Goal: Task Accomplishment & Management: Manage account settings

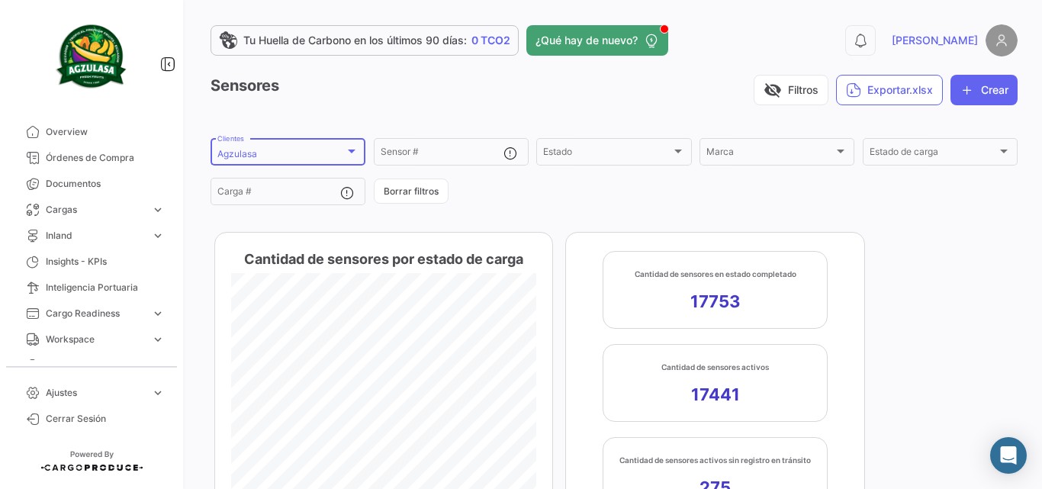
click at [275, 150] on div "Agzulasa" at bounding box center [280, 154] width 127 height 11
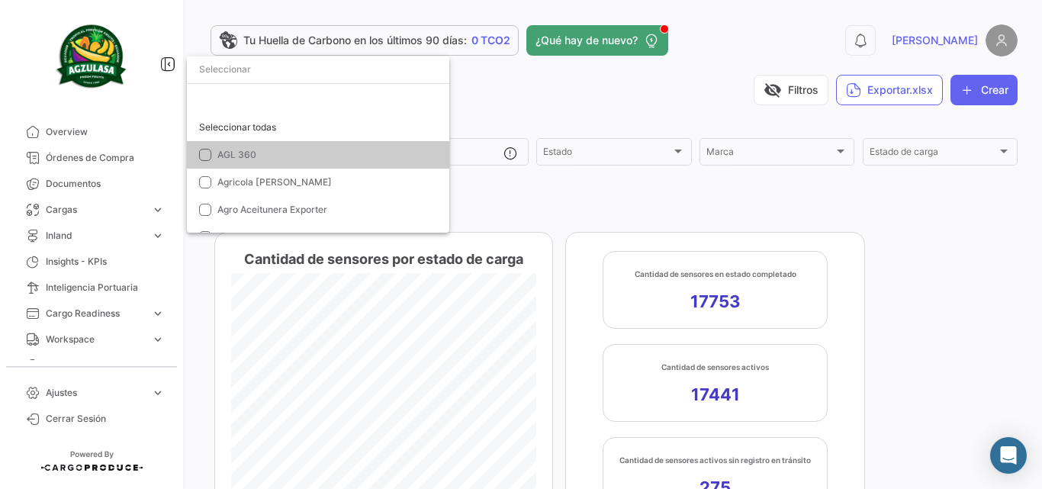
scroll to position [357, 0]
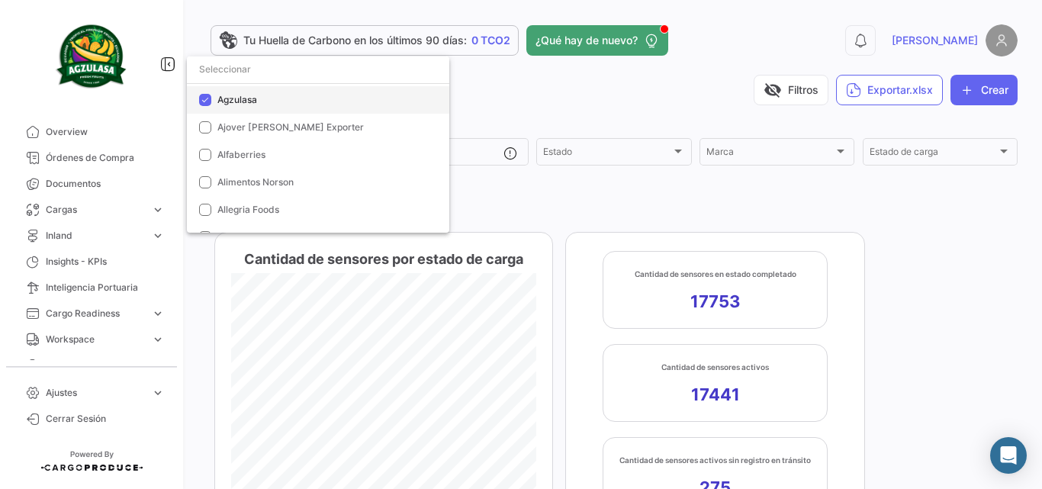
click at [237, 98] on span "Agzulasa" at bounding box center [237, 99] width 40 height 11
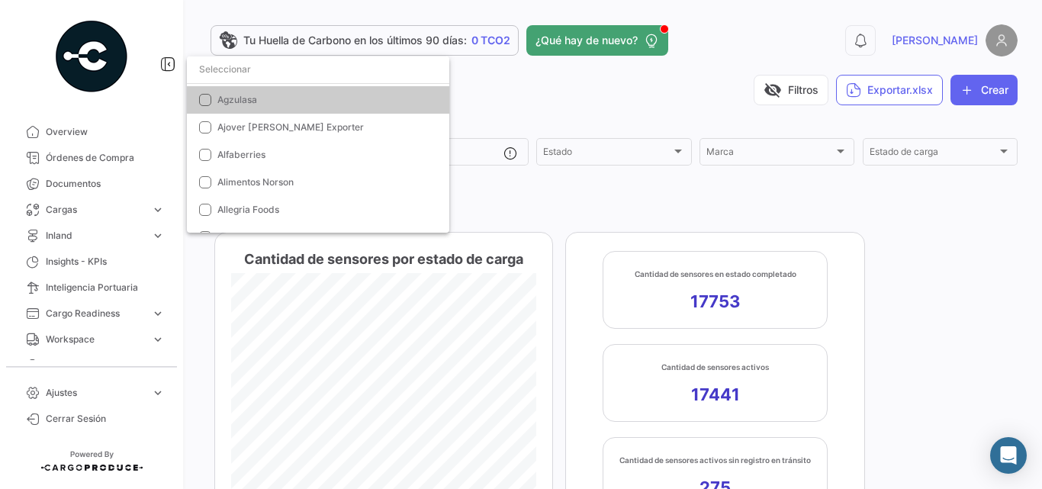
click at [257, 73] on input "dropdown search" at bounding box center [318, 69] width 263 height 27
click at [72, 182] on div at bounding box center [521, 244] width 1042 height 489
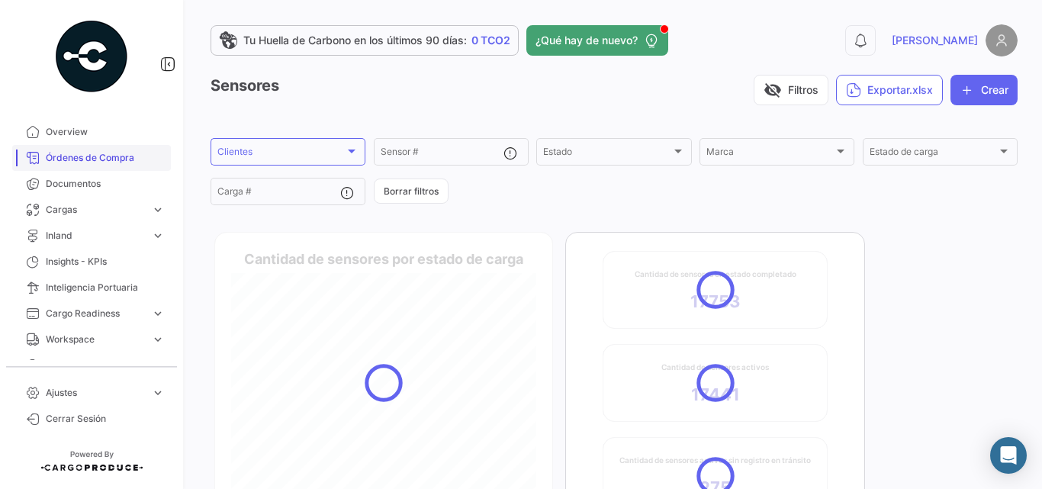
click at [82, 169] on link "Órdenes de Compra" at bounding box center [91, 158] width 159 height 26
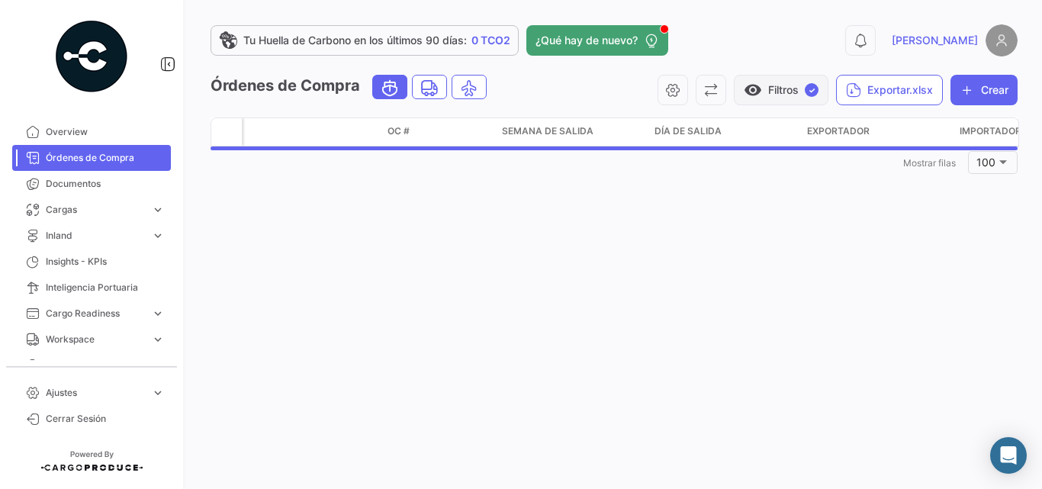
click at [799, 79] on button "visibility Filtros ✓" at bounding box center [781, 90] width 95 height 31
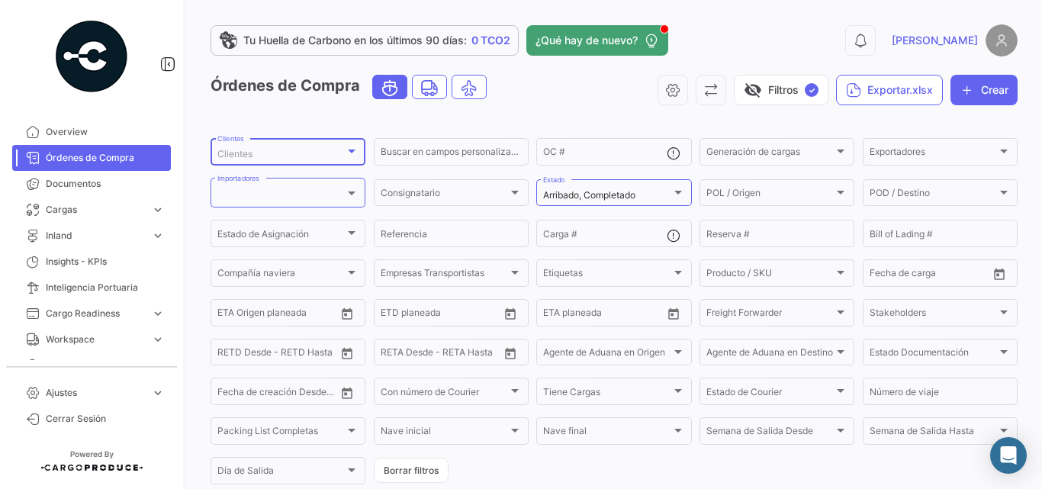
click at [315, 152] on div "Clientes" at bounding box center [280, 154] width 127 height 11
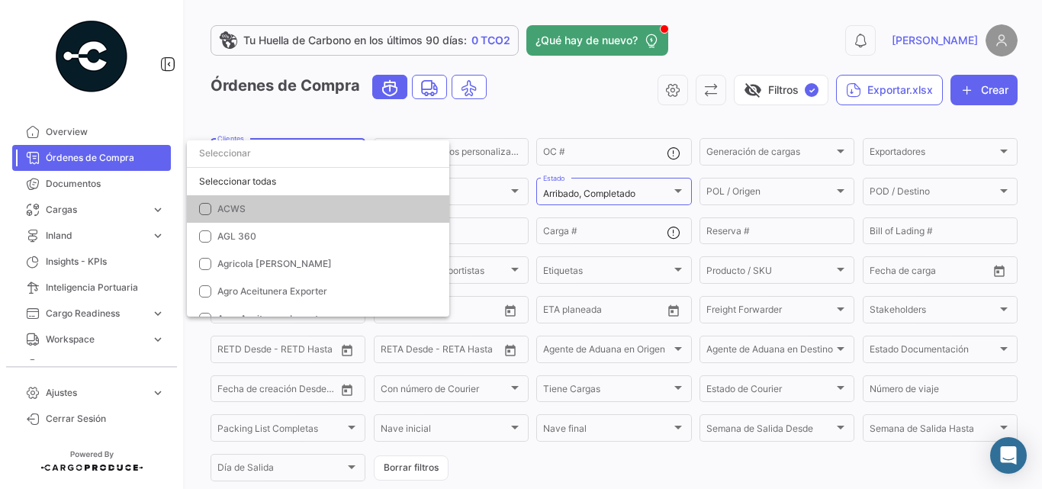
click at [292, 154] on input "dropdown search" at bounding box center [318, 153] width 263 height 27
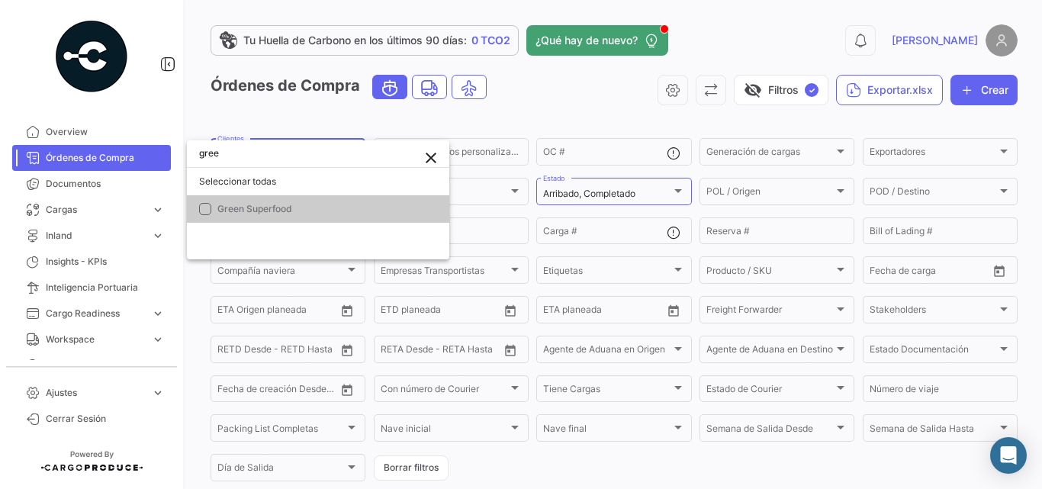
type input "gree"
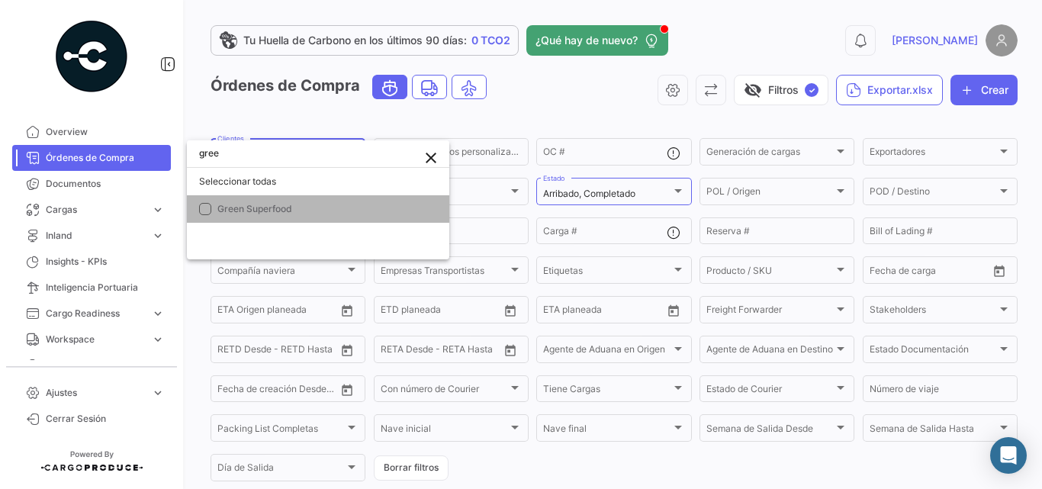
click at [208, 212] on mat-pseudo-checkbox at bounding box center [205, 209] width 12 height 12
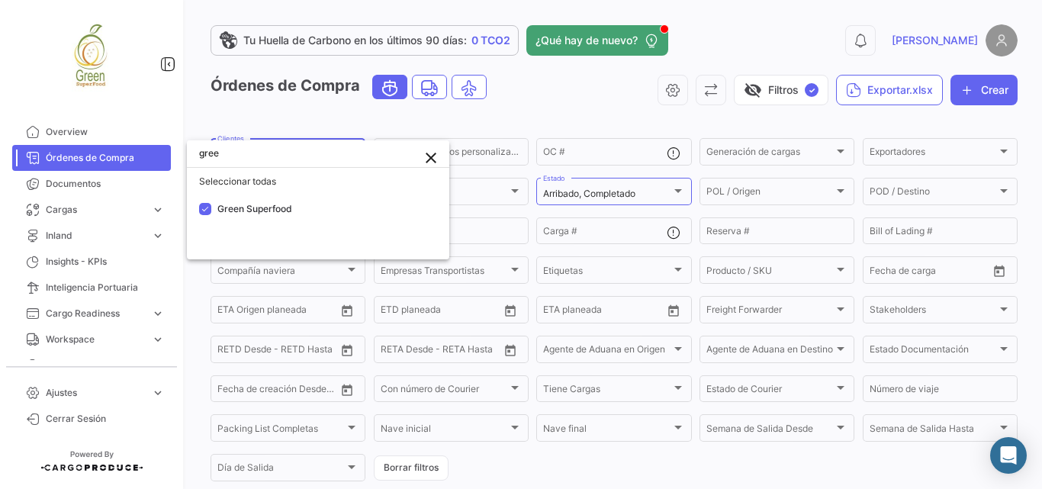
click at [521, 114] on div at bounding box center [521, 244] width 1042 height 489
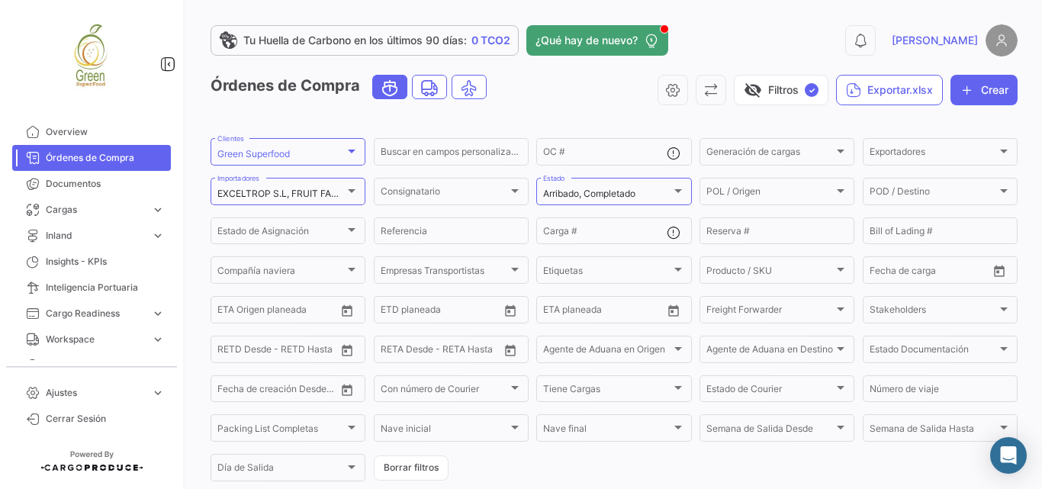
click at [582, 117] on div "Órdenes de Compra visibility_off Filtros ✓ Exportar.xlsx Crear" at bounding box center [614, 96] width 807 height 43
click at [805, 85] on span "✓" at bounding box center [812, 90] width 14 height 14
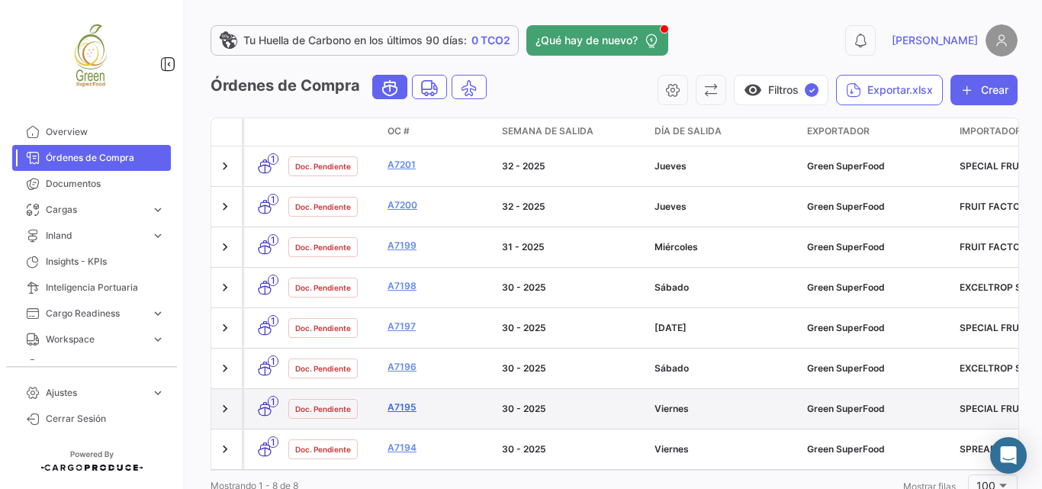
click at [401, 401] on link "A7195" at bounding box center [439, 408] width 102 height 14
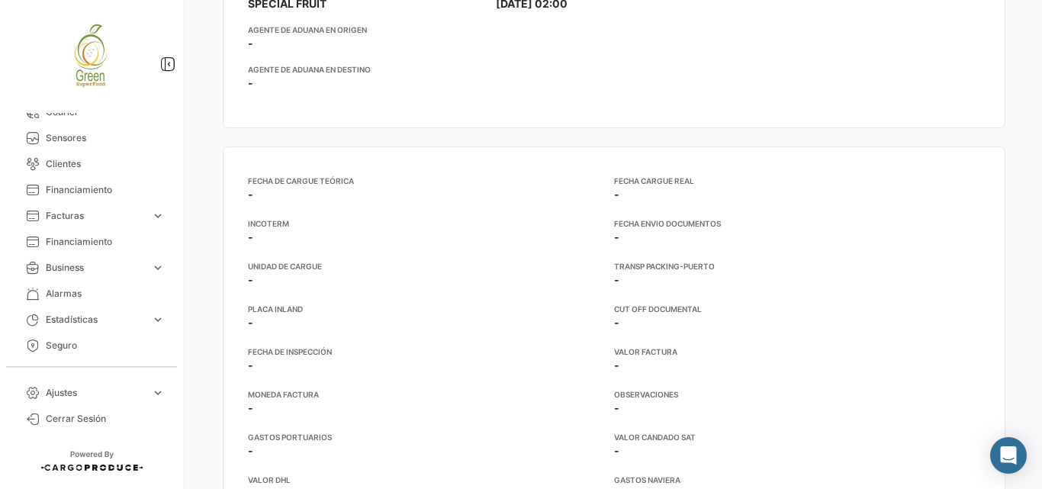
scroll to position [382, 0]
click at [117, 388] on span "Ajustes" at bounding box center [95, 393] width 99 height 14
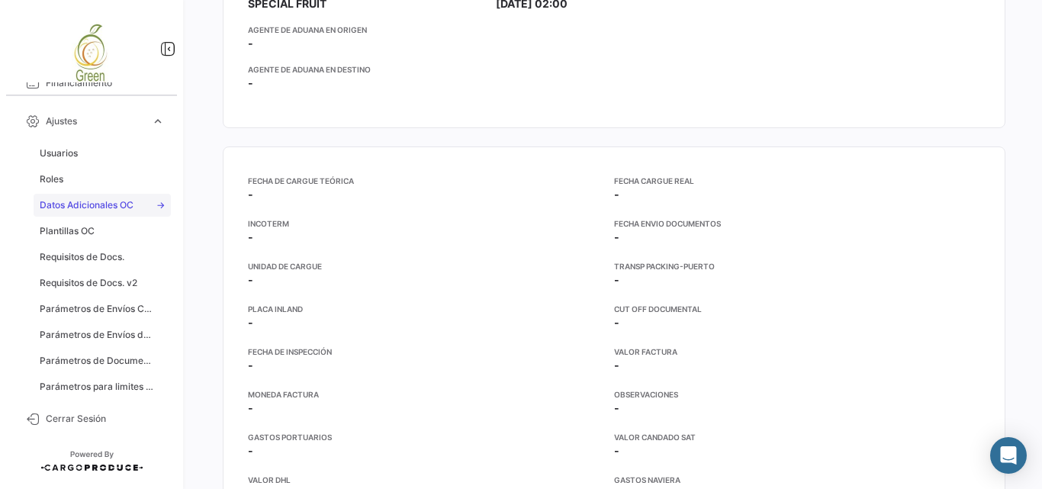
click at [98, 207] on span "Datos Adicionales OC" at bounding box center [87, 205] width 94 height 14
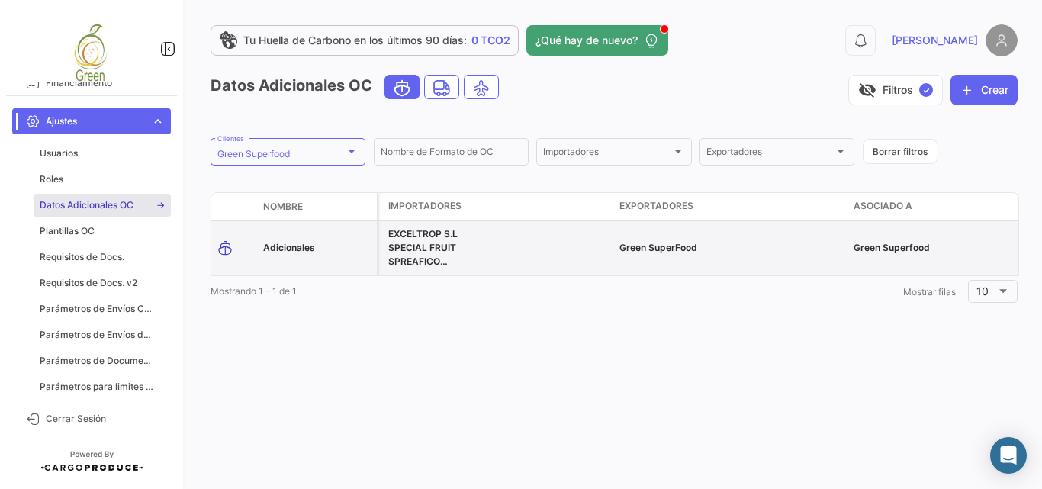
click at [301, 250] on span "Adicionales" at bounding box center [289, 247] width 52 height 11
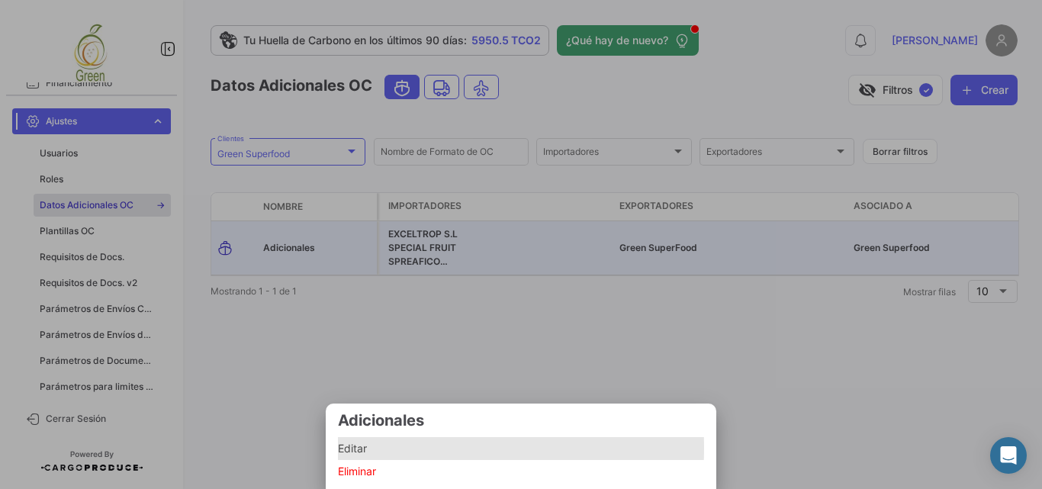
click at [350, 448] on span "Editar" at bounding box center [521, 449] width 366 height 18
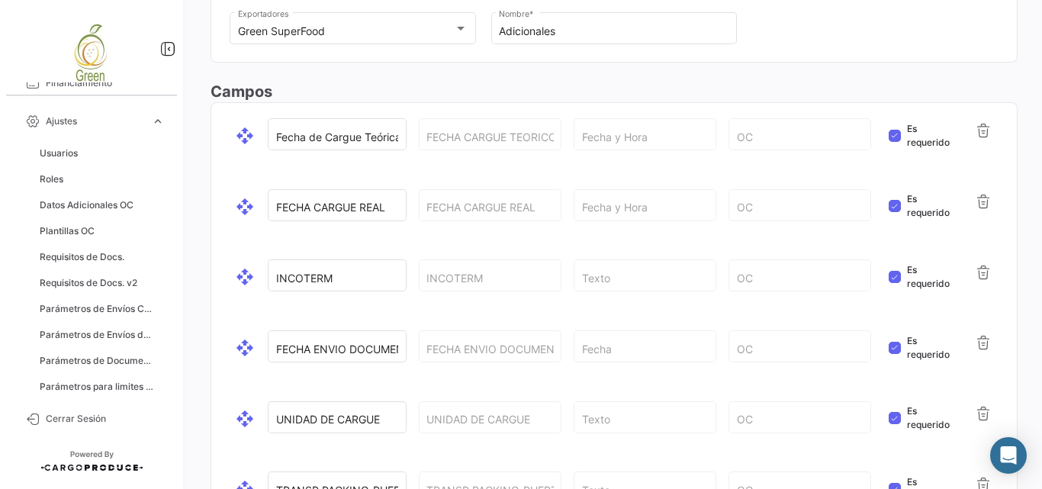
scroll to position [254, 0]
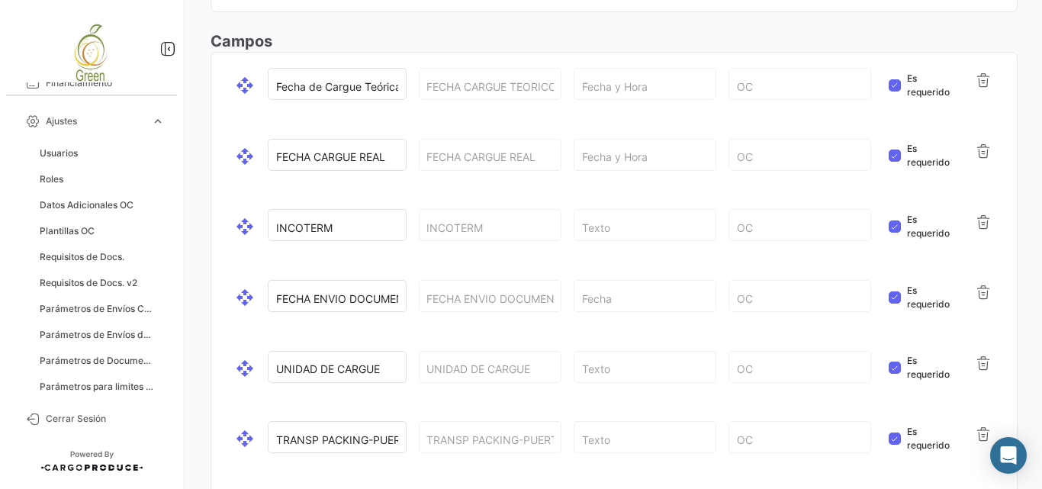
click at [889, 85] on span at bounding box center [895, 85] width 12 height 12
click at [894, 92] on input "Es requerido" at bounding box center [894, 92] width 1 height 1
checkbox input "false"
click at [889, 159] on span at bounding box center [895, 156] width 12 height 12
click at [894, 162] on input "Es requerido" at bounding box center [894, 162] width 1 height 1
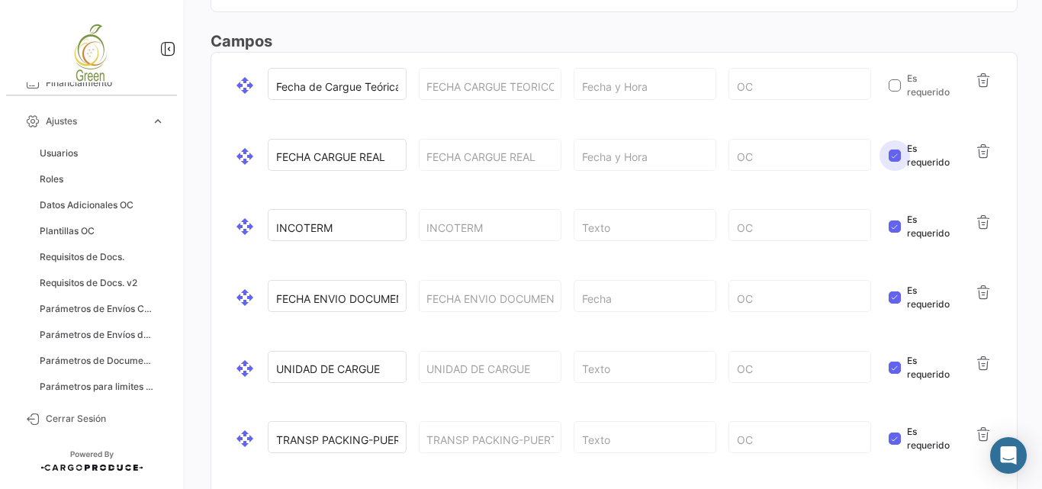
checkbox input "false"
click at [889, 220] on label "Es requerido" at bounding box center [919, 226] width 61 height 27
click at [894, 233] on input "Es requerido" at bounding box center [894, 233] width 1 height 1
checkbox input "false"
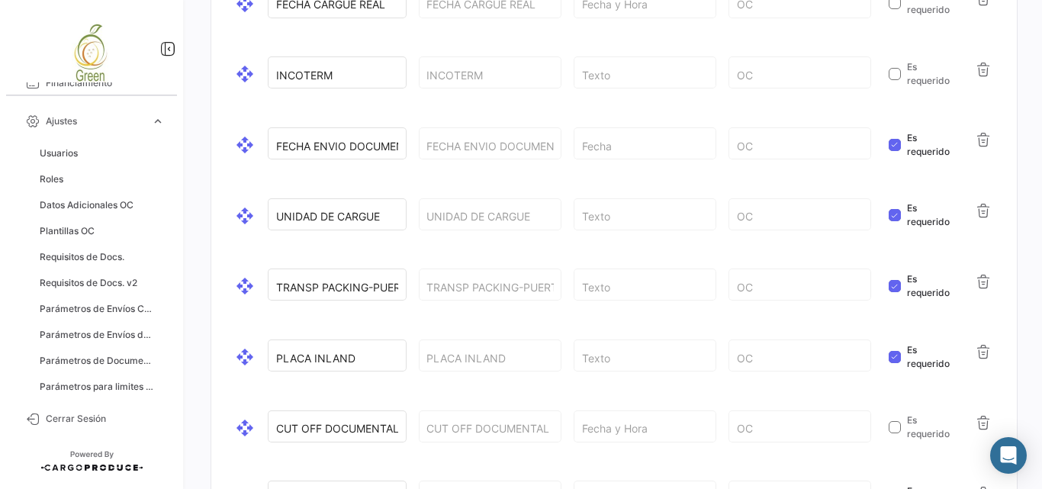
click at [889, 149] on span at bounding box center [895, 145] width 12 height 12
click at [894, 151] on input "Es requerido" at bounding box center [894, 151] width 1 height 1
checkbox input "false"
drag, startPoint x: 890, startPoint y: 218, endPoint x: 892, endPoint y: 236, distance: 17.7
click at [890, 217] on span at bounding box center [895, 215] width 12 height 12
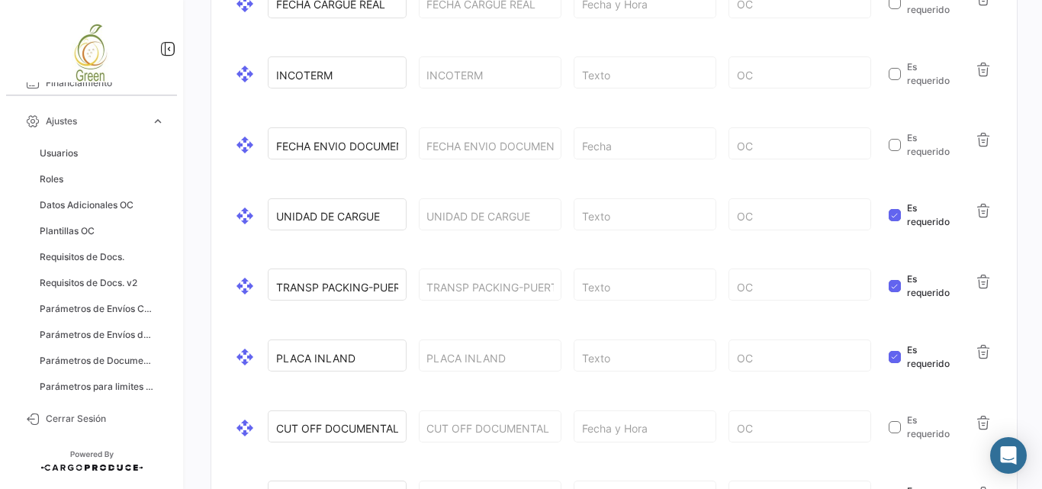
click at [894, 221] on input "Es requerido" at bounding box center [894, 221] width 1 height 1
checkbox input "false"
click at [891, 289] on span at bounding box center [895, 286] width 12 height 12
click at [894, 292] on input "Es requerido" at bounding box center [894, 292] width 1 height 1
checkbox input "false"
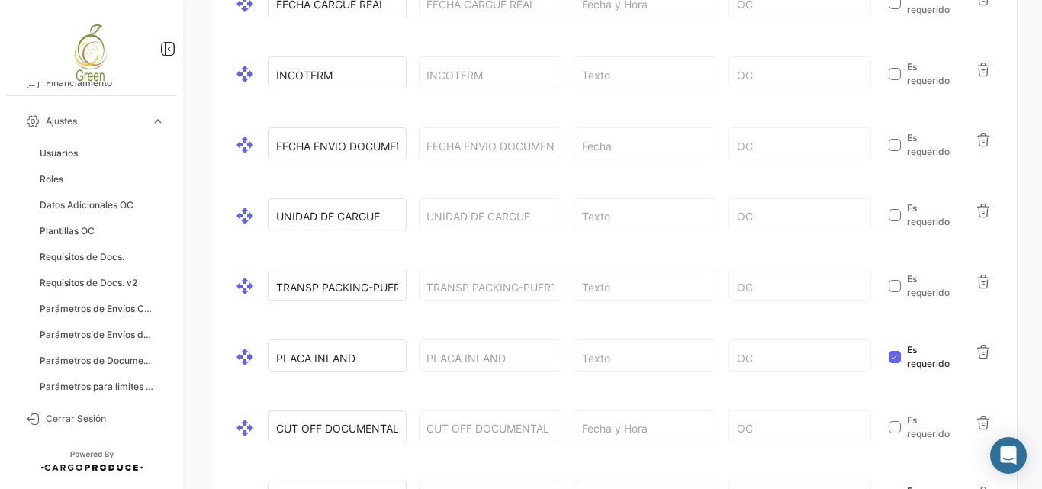
scroll to position [509, 0]
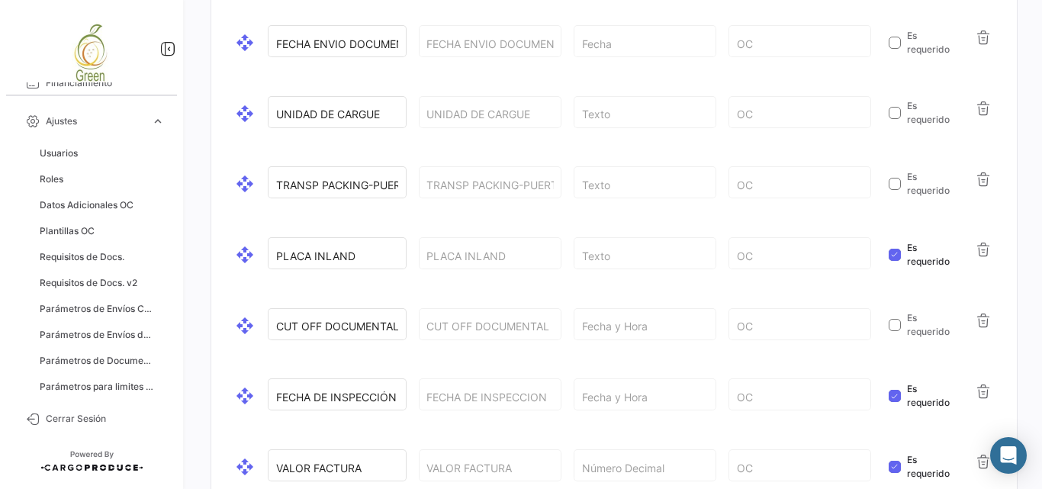
click at [889, 260] on span at bounding box center [895, 255] width 12 height 12
click at [894, 261] on input "Es requerido" at bounding box center [894, 261] width 1 height 1
checkbox input "false"
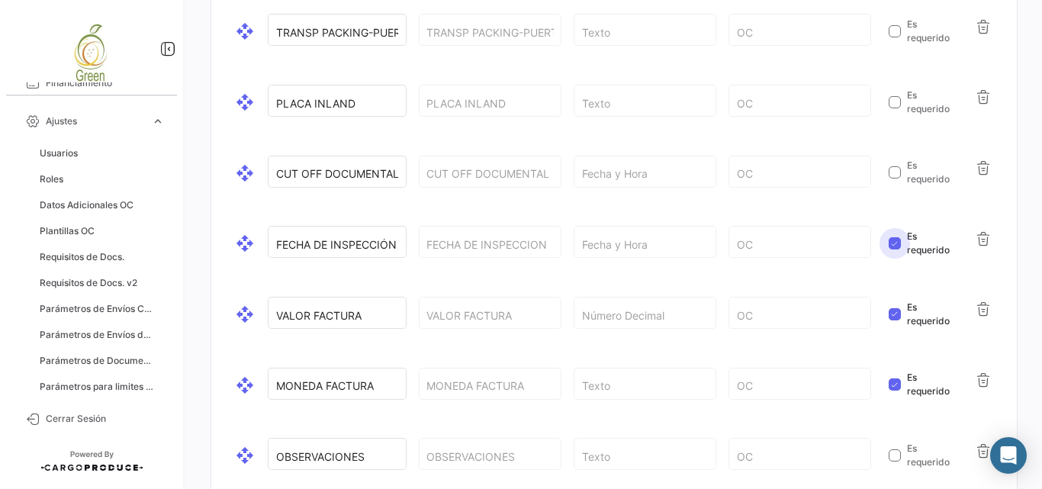
click at [892, 243] on span at bounding box center [895, 243] width 12 height 12
click at [894, 250] on input "Es requerido" at bounding box center [894, 250] width 1 height 1
checkbox input "false"
click at [893, 315] on span at bounding box center [895, 314] width 12 height 12
click at [894, 321] on input "Es requerido" at bounding box center [894, 321] width 1 height 1
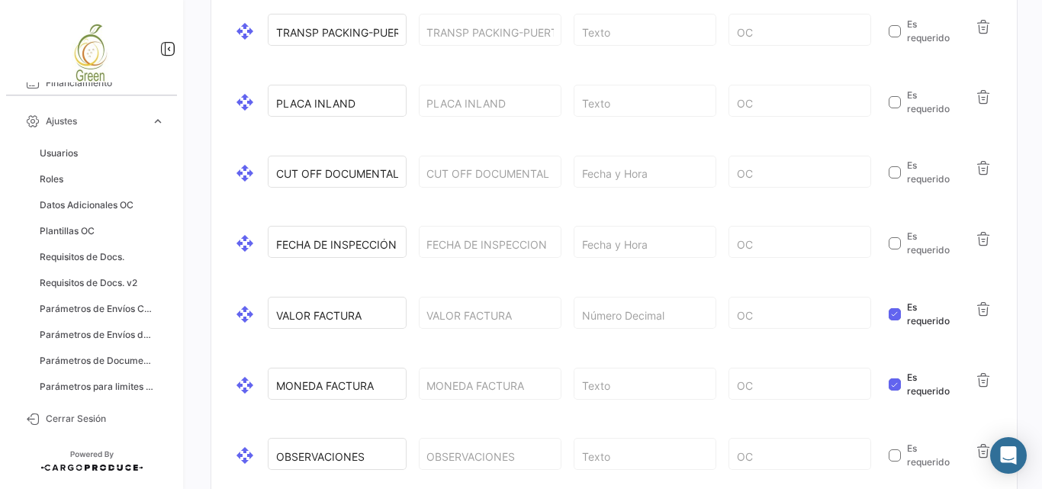
checkbox input "false"
click at [889, 388] on span at bounding box center [895, 384] width 12 height 12
click at [894, 391] on input "Es requerido" at bounding box center [894, 391] width 1 height 1
checkbox input "false"
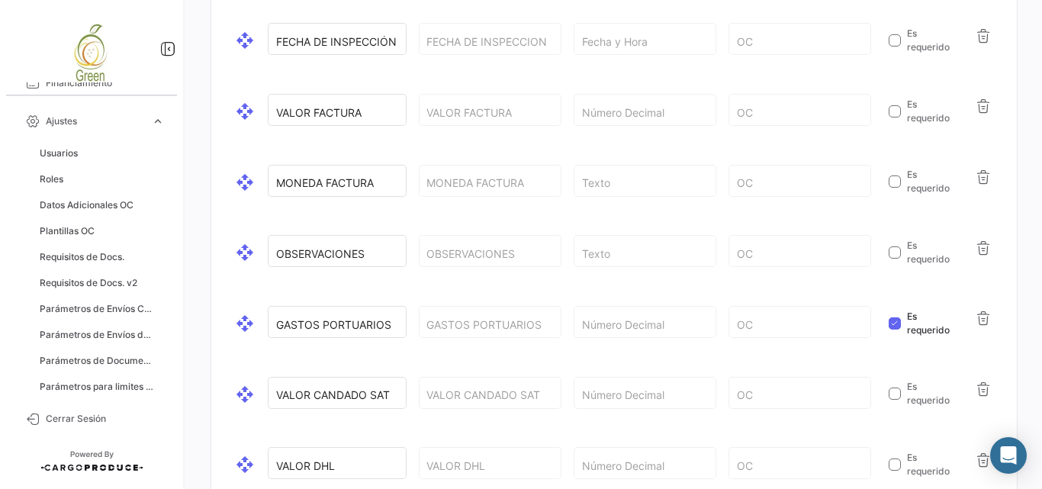
click at [891, 319] on span at bounding box center [895, 323] width 12 height 12
click at [894, 330] on input "Es requerido" at bounding box center [894, 330] width 1 height 1
checkbox input "false"
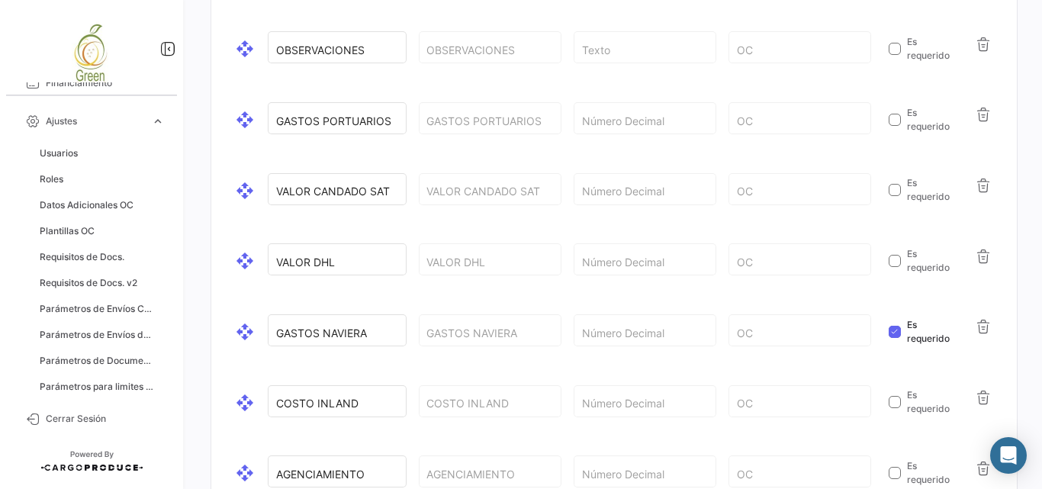
click at [890, 328] on span at bounding box center [895, 332] width 12 height 12
click at [894, 338] on input "Es requerido" at bounding box center [894, 338] width 1 height 1
checkbox input "false"
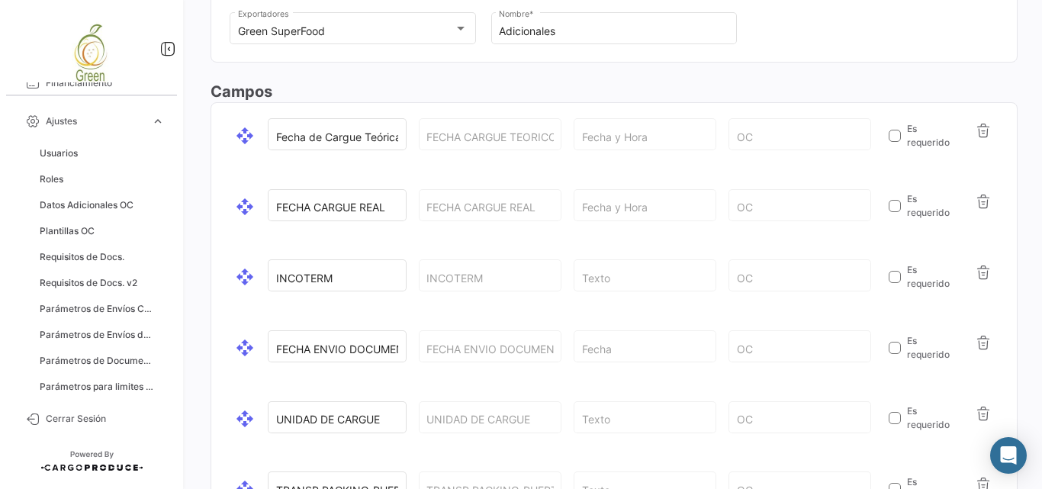
scroll to position [0, 0]
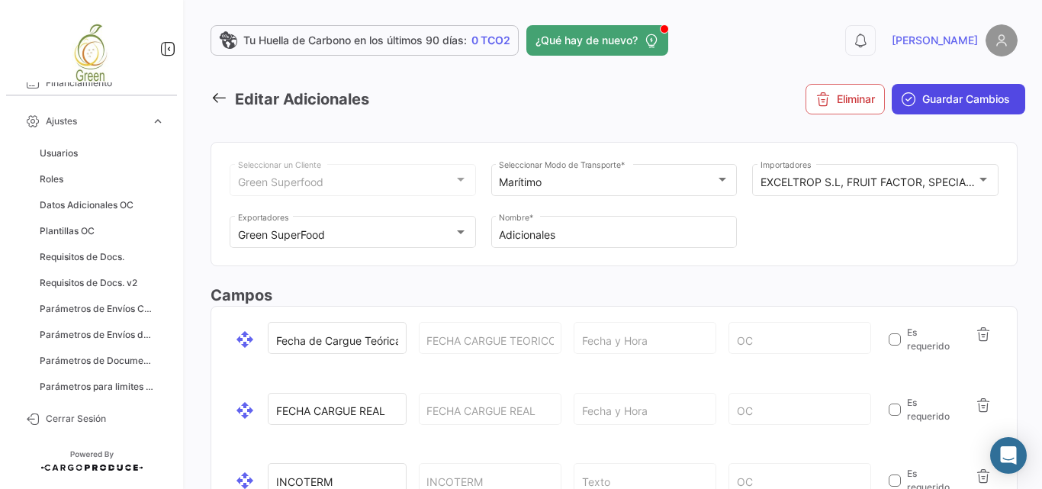
click at [952, 105] on span "Guardar Cambios" at bounding box center [967, 99] width 88 height 15
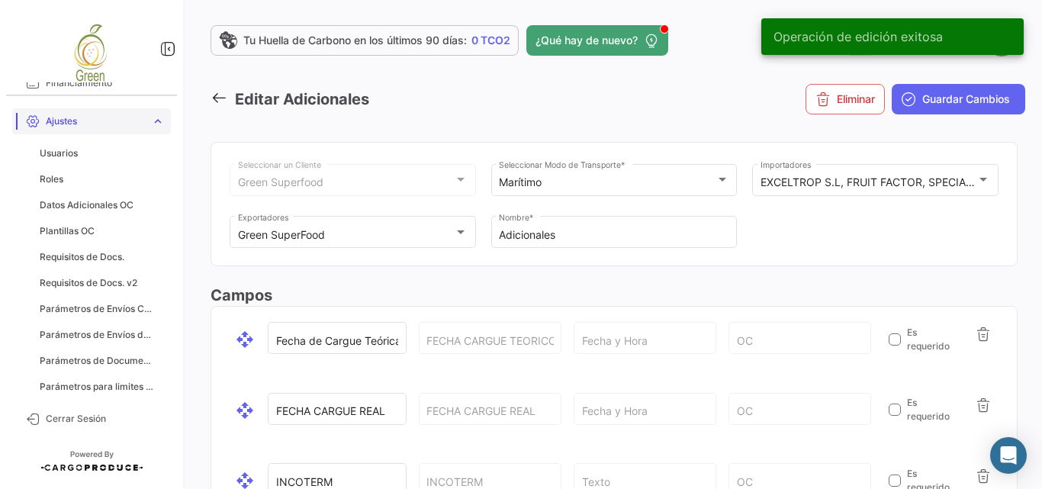
click at [108, 130] on link "Ajustes expand_more" at bounding box center [91, 121] width 159 height 26
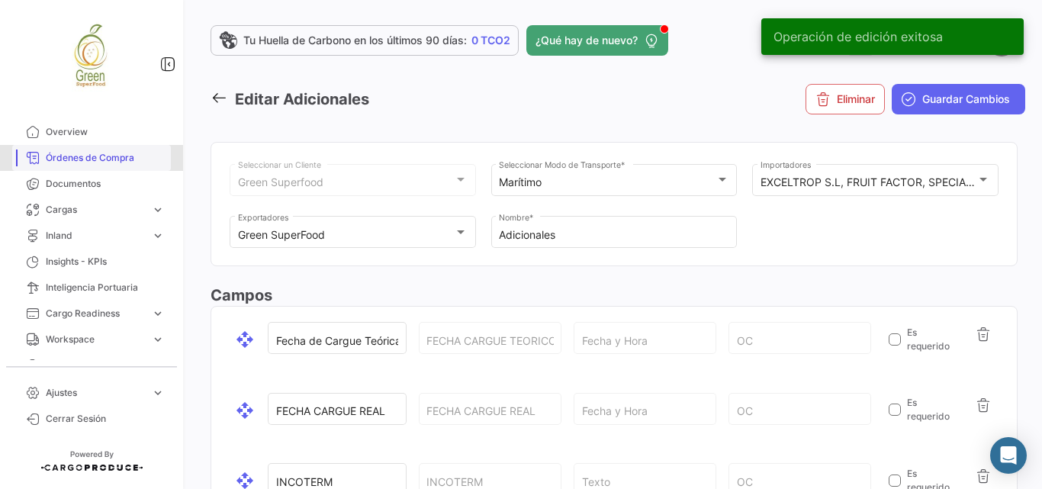
click at [95, 162] on span "Órdenes de Compra" at bounding box center [105, 158] width 119 height 14
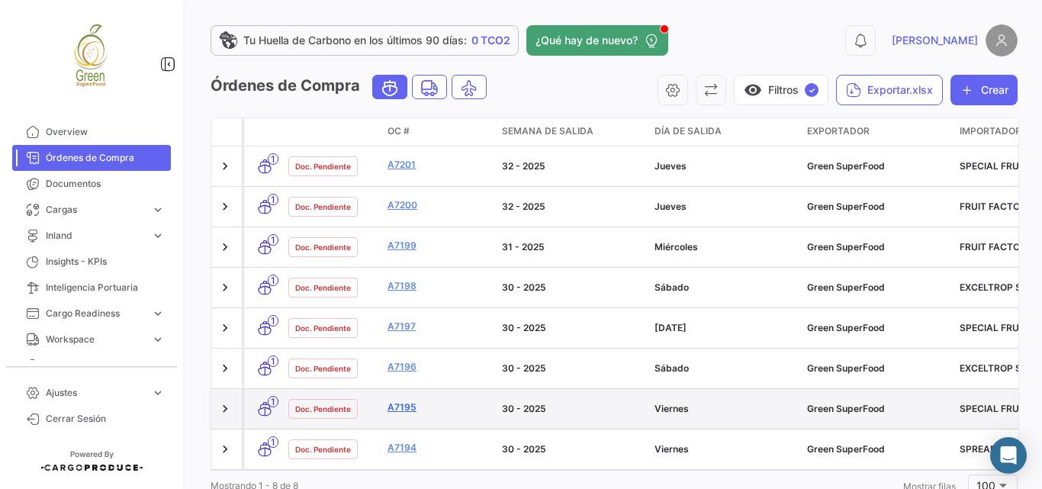
click at [400, 401] on link "A7195" at bounding box center [439, 408] width 102 height 14
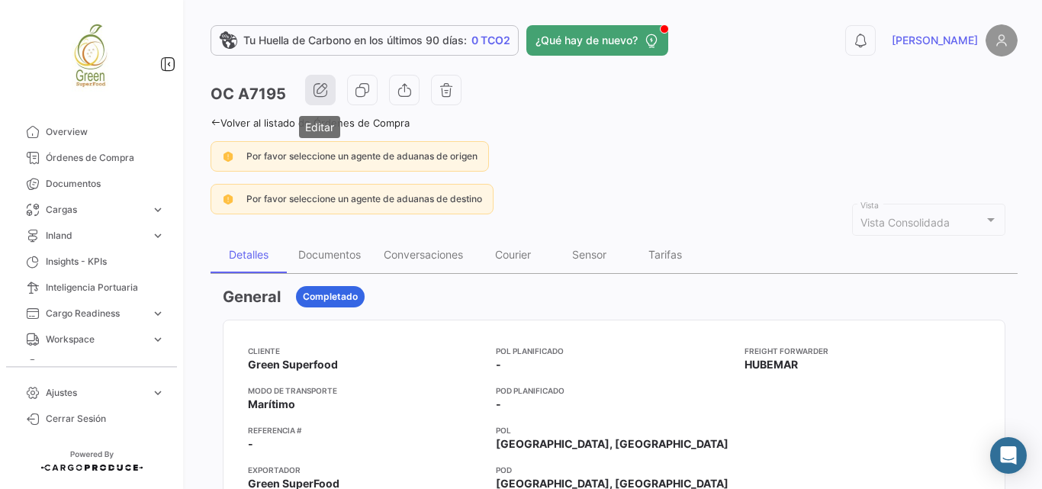
click at [311, 92] on button "button" at bounding box center [320, 90] width 31 height 31
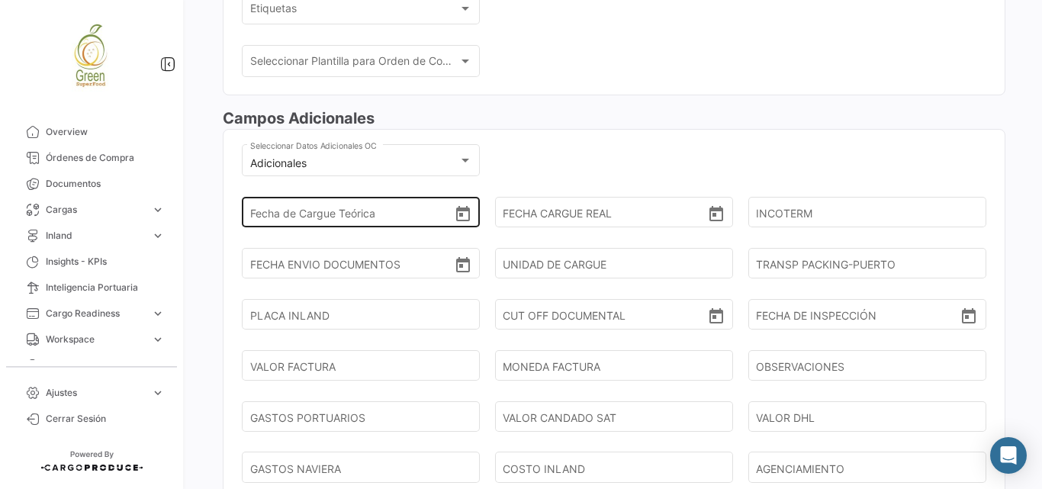
scroll to position [559, 0]
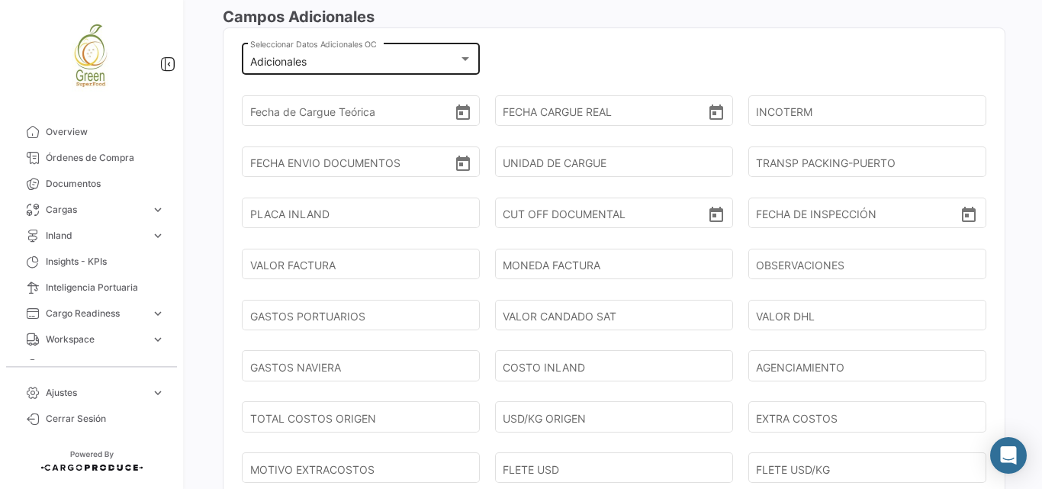
click at [459, 63] on div at bounding box center [466, 59] width 14 height 12
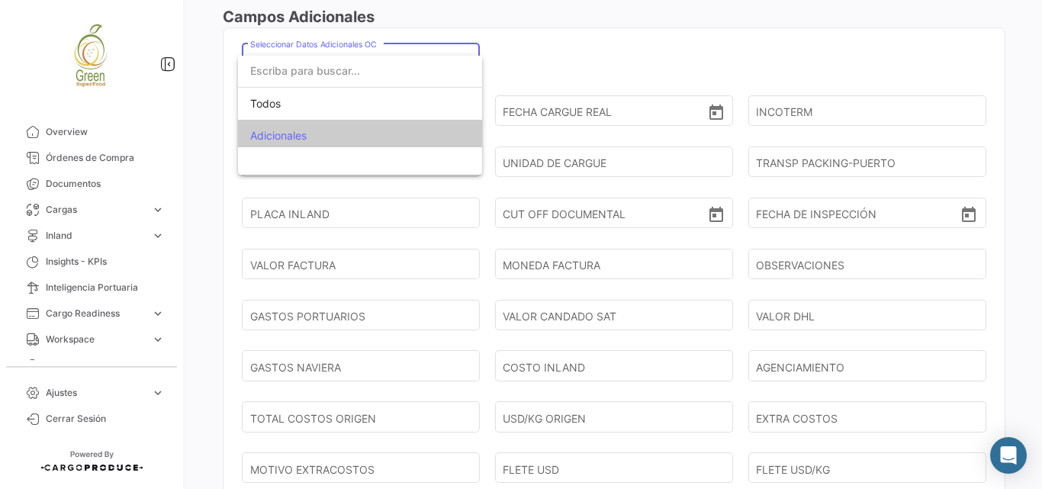
click at [543, 49] on div at bounding box center [521, 244] width 1042 height 489
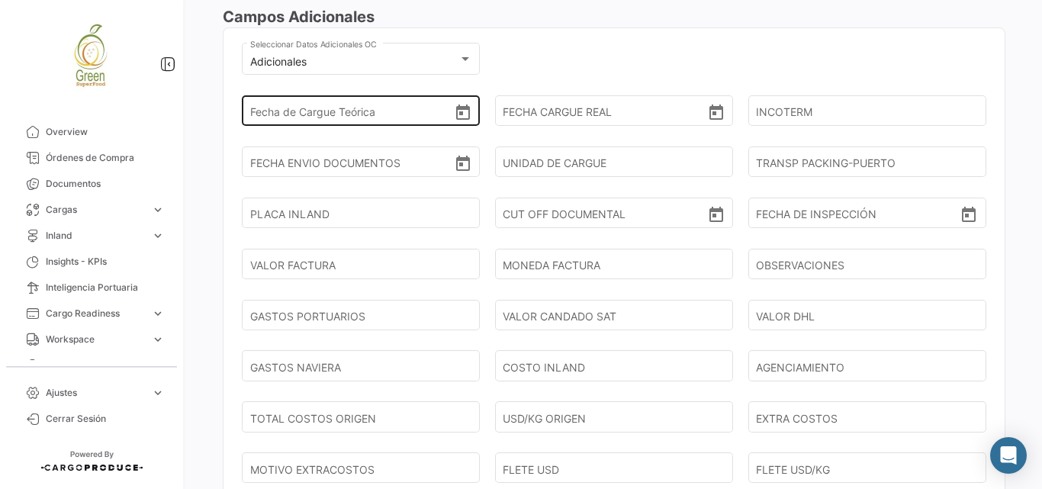
click at [460, 114] on icon "Open calendar" at bounding box center [463, 112] width 14 height 15
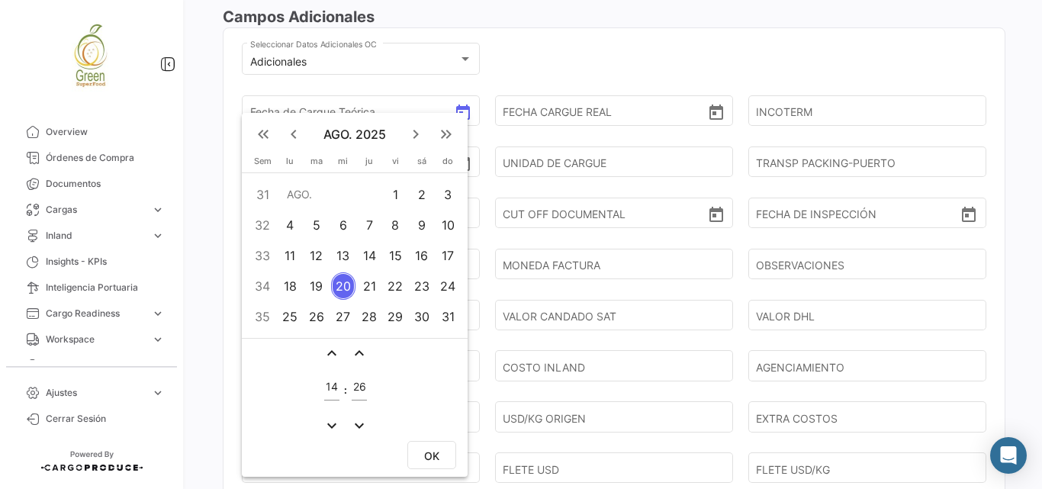
click at [320, 288] on div "19" at bounding box center [316, 285] width 24 height 27
click at [327, 425] on mat-icon "expand_more" at bounding box center [332, 426] width 18 height 18
type input "13"
click at [359, 388] on input "26" at bounding box center [359, 387] width 15 height 13
drag, startPoint x: 353, startPoint y: 388, endPoint x: 366, endPoint y: 391, distance: 13.3
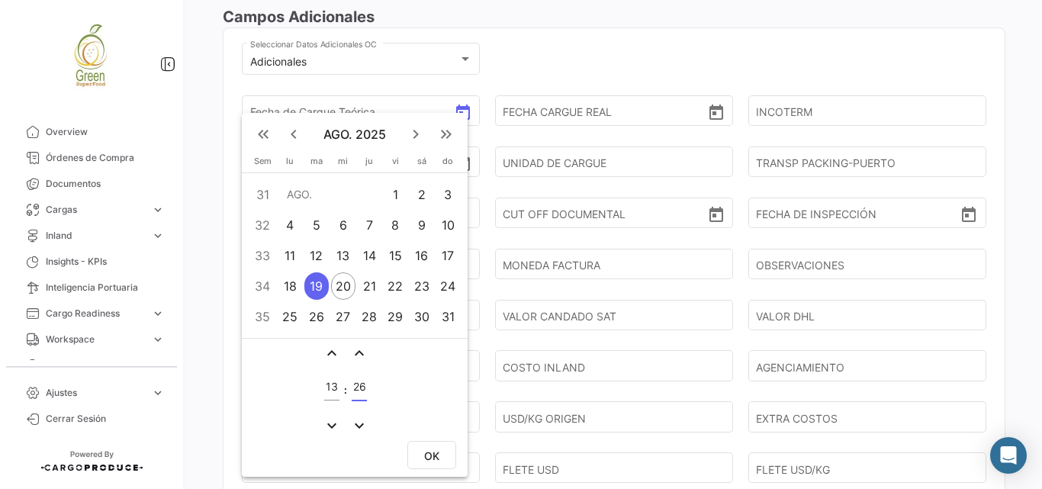
click at [366, 391] on input "26" at bounding box center [359, 387] width 15 height 13
type input "00"
click at [434, 462] on span "OK" at bounding box center [431, 455] width 15 height 13
type input "[DATE] 13:00"
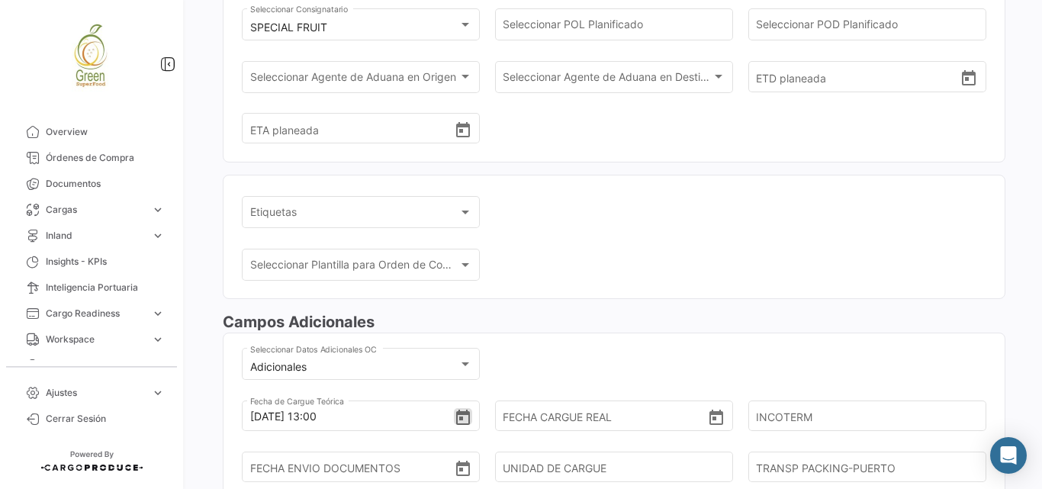
scroll to position [0, 0]
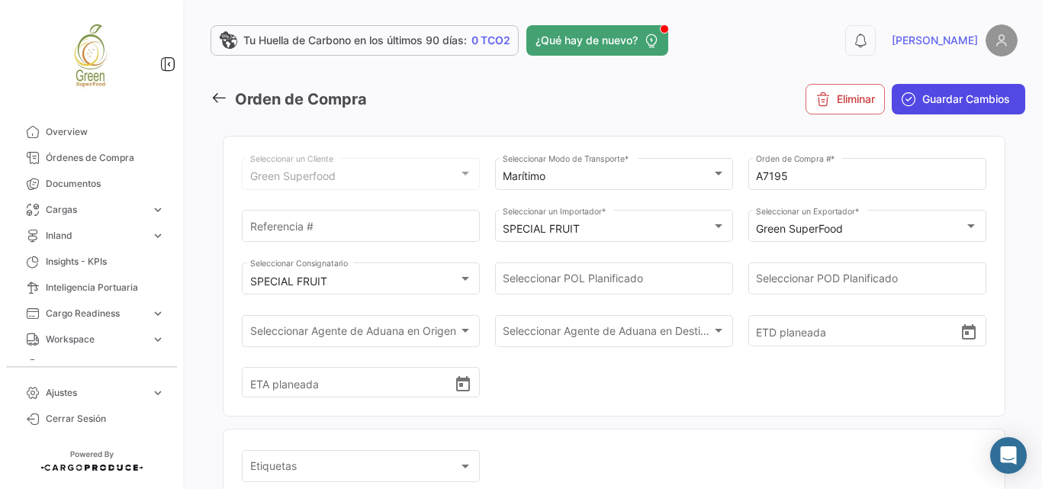
click at [942, 101] on span "Guardar Cambios" at bounding box center [967, 99] width 88 height 15
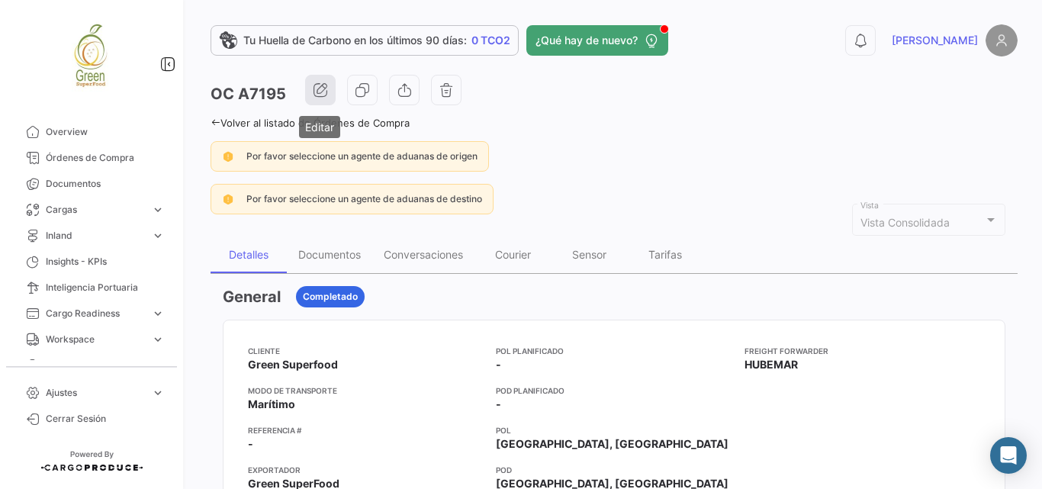
click at [313, 82] on icon "button" at bounding box center [320, 89] width 15 height 15
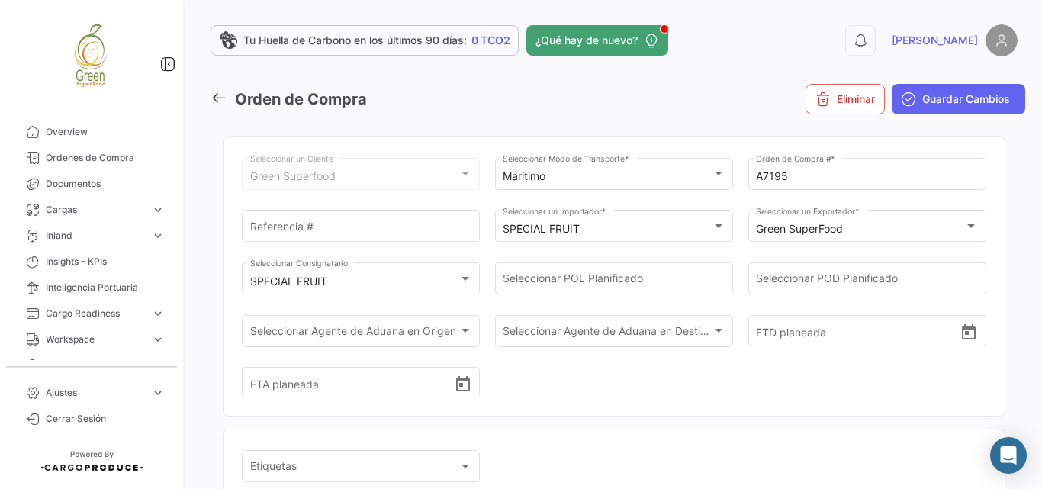
scroll to position [509, 0]
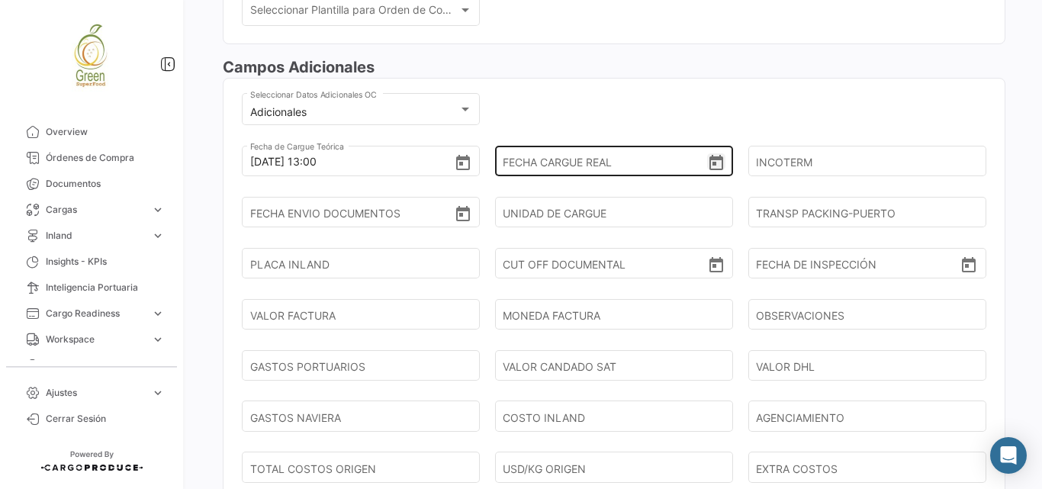
click at [707, 164] on icon "Open calendar" at bounding box center [716, 163] width 18 height 18
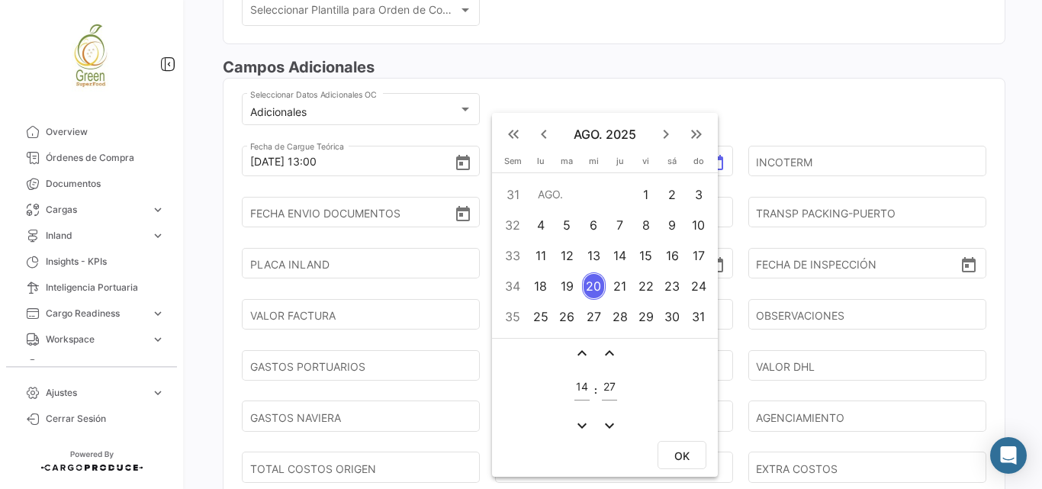
click at [463, 165] on div at bounding box center [521, 244] width 1042 height 489
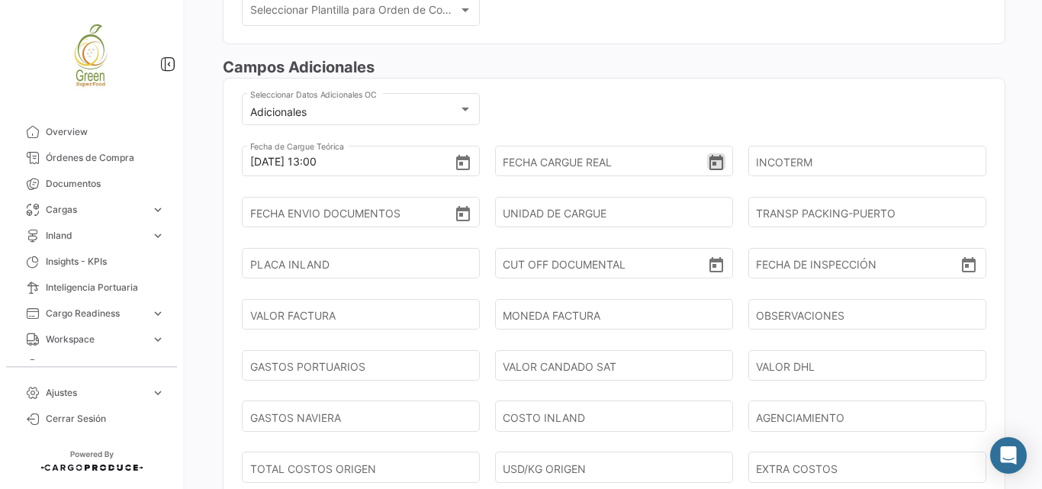
click at [463, 165] on icon "Open calendar" at bounding box center [463, 163] width 18 height 18
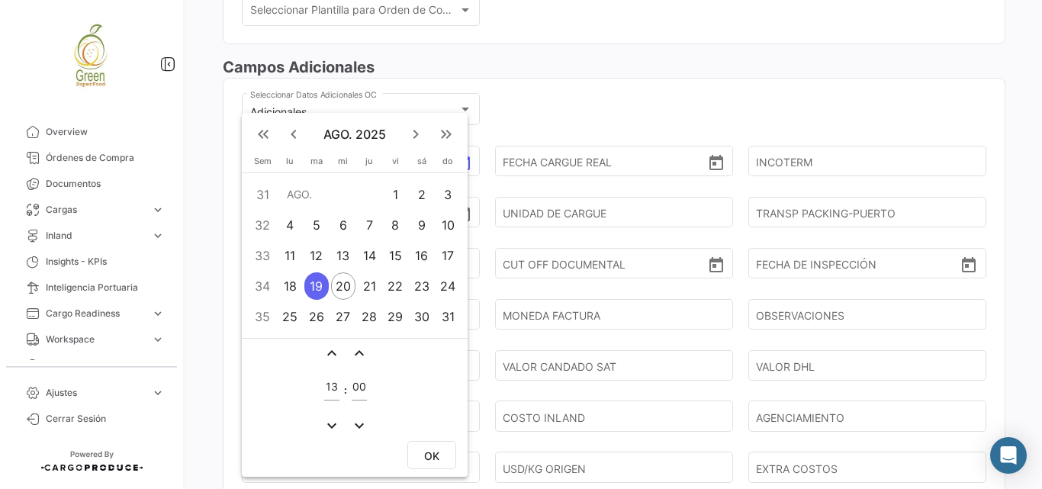
click at [294, 122] on button "keyboard_arrow_left" at bounding box center [294, 134] width 31 height 31
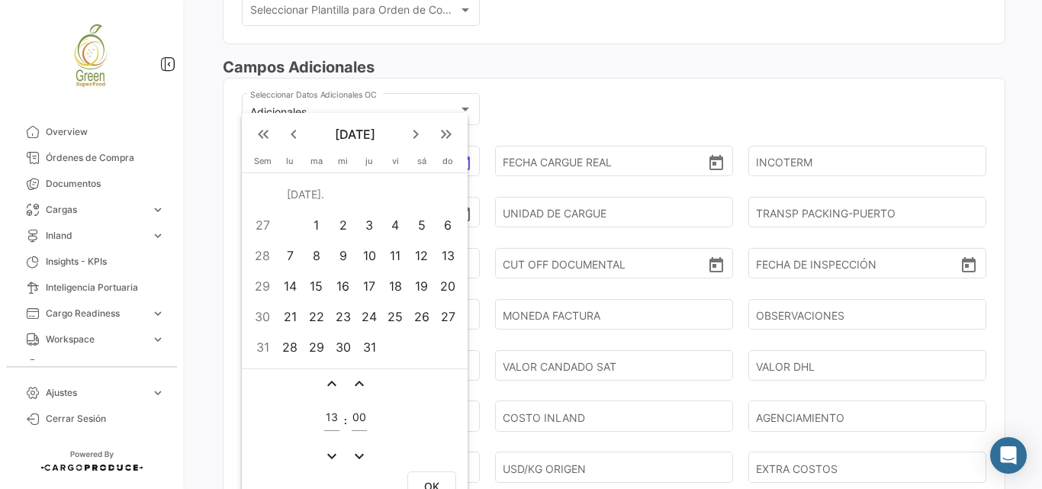
click at [430, 287] on div "19" at bounding box center [422, 285] width 24 height 27
click at [431, 478] on button "OK" at bounding box center [431, 486] width 49 height 28
type input "[DATE] 13:00"
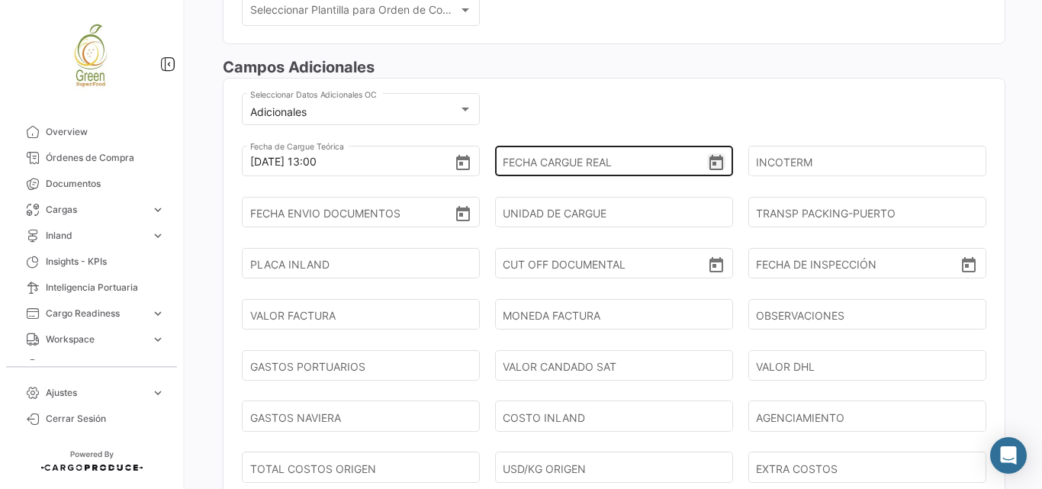
click at [710, 158] on icon "Open calendar" at bounding box center [717, 162] width 14 height 15
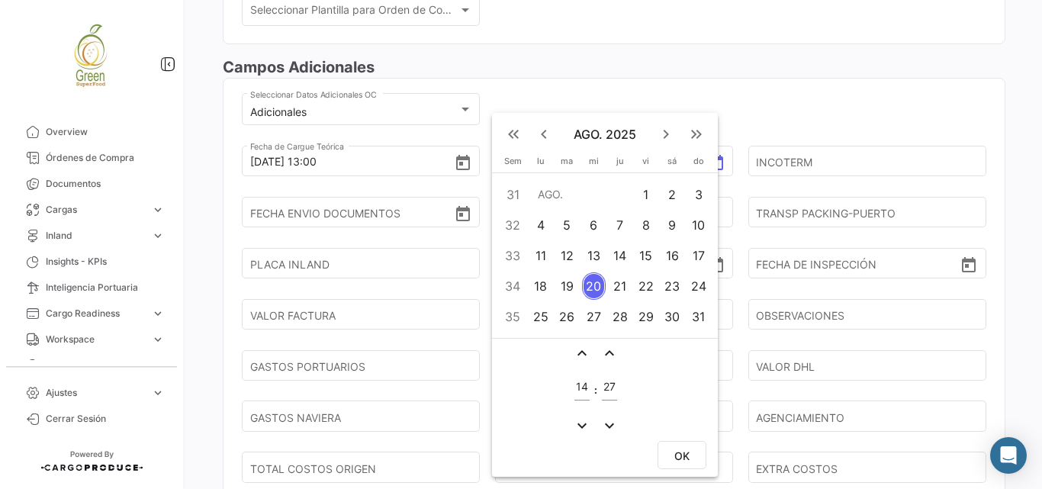
click at [540, 136] on mat-icon "keyboard_arrow_left" at bounding box center [544, 134] width 18 height 18
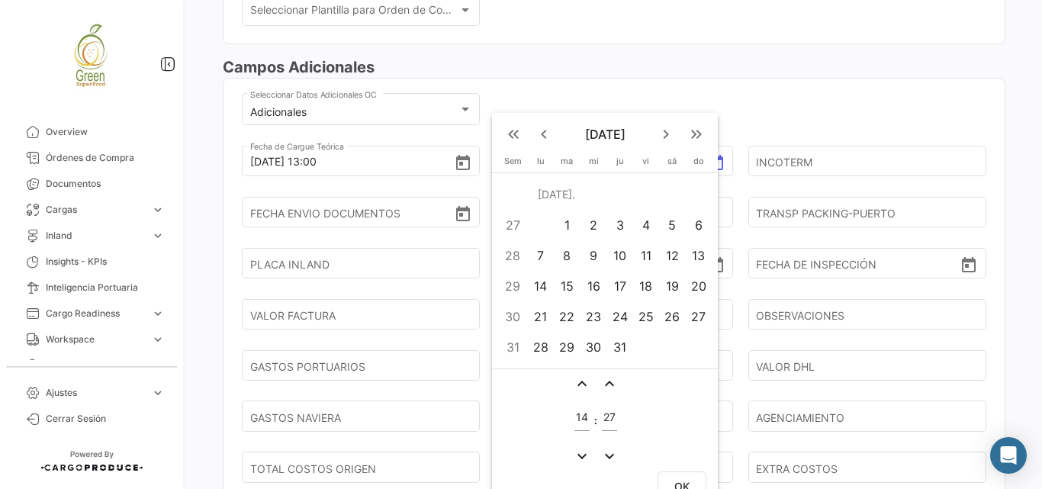
click at [671, 285] on div "19" at bounding box center [673, 285] width 24 height 27
drag, startPoint x: 578, startPoint y: 420, endPoint x: 591, endPoint y: 420, distance: 13.0
click at [591, 420] on td "14" at bounding box center [582, 420] width 20 height 50
type input "21"
drag, startPoint x: 603, startPoint y: 413, endPoint x: 621, endPoint y: 416, distance: 18.6
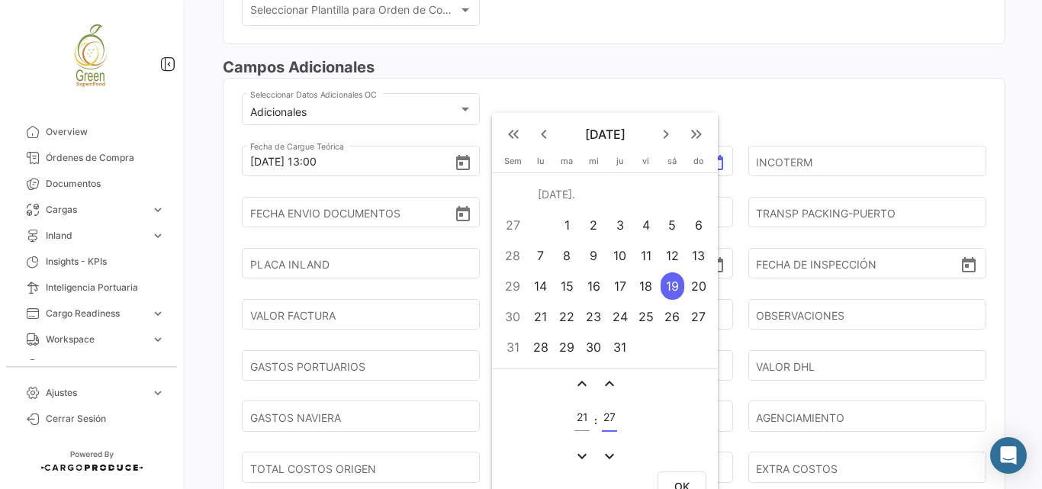
click at [621, 416] on table "expand_less expand_less 21 : 27 expand_more expand_more" at bounding box center [597, 419] width 53 height 95
type input "15"
click at [682, 475] on button "OK" at bounding box center [682, 486] width 49 height 28
type input "[DATE] 21:15"
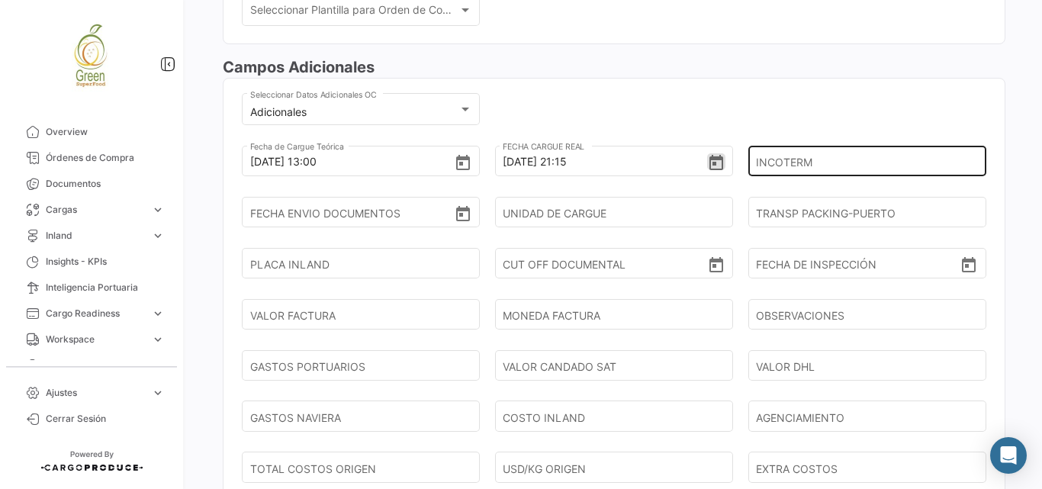
click at [818, 165] on input "INCOTERM" at bounding box center [861, 161] width 211 height 53
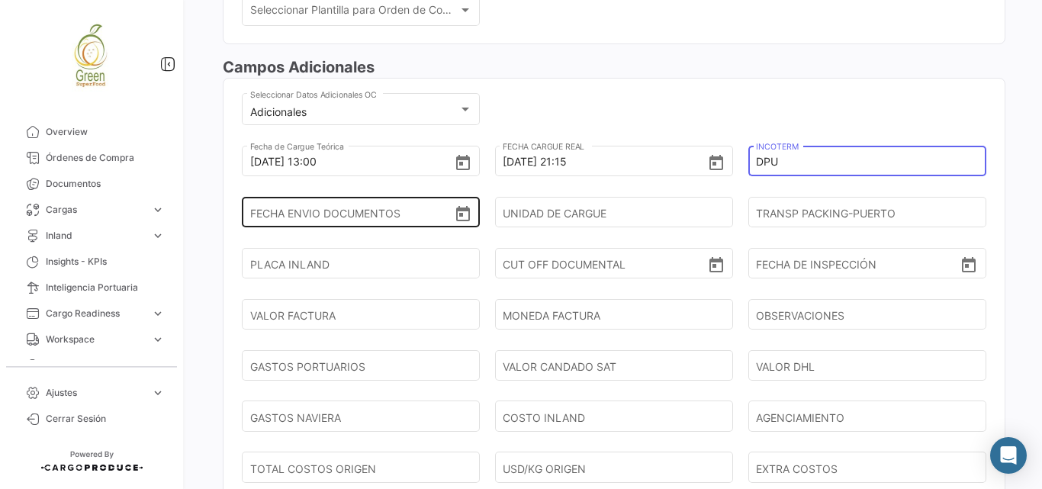
type input "DPU"
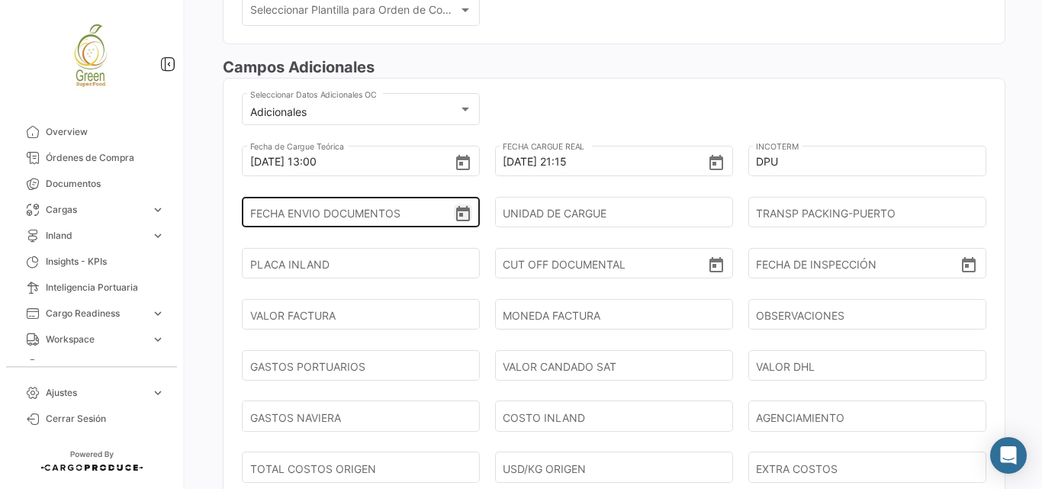
click at [456, 214] on icon "Open calendar" at bounding box center [463, 214] width 18 height 18
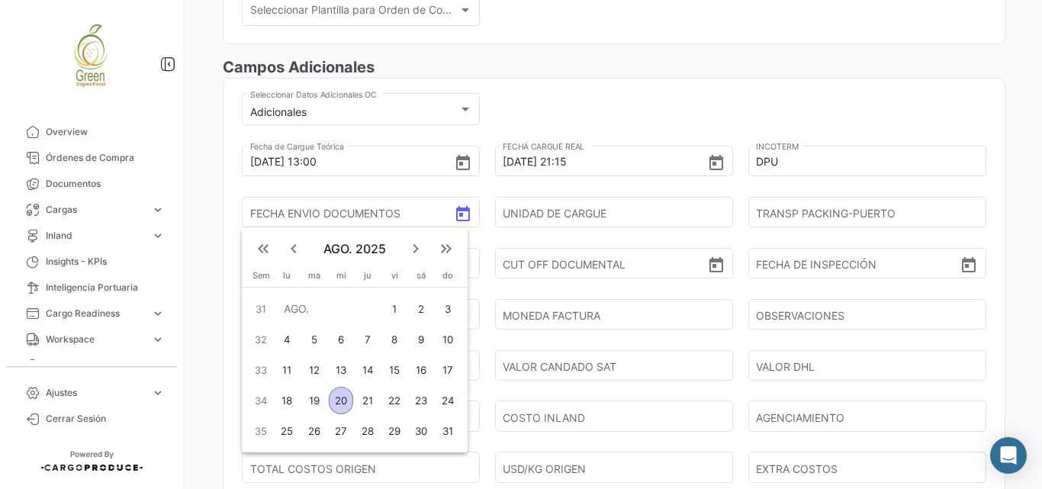
click at [298, 249] on mat-icon "keyboard_arrow_left" at bounding box center [294, 249] width 18 height 18
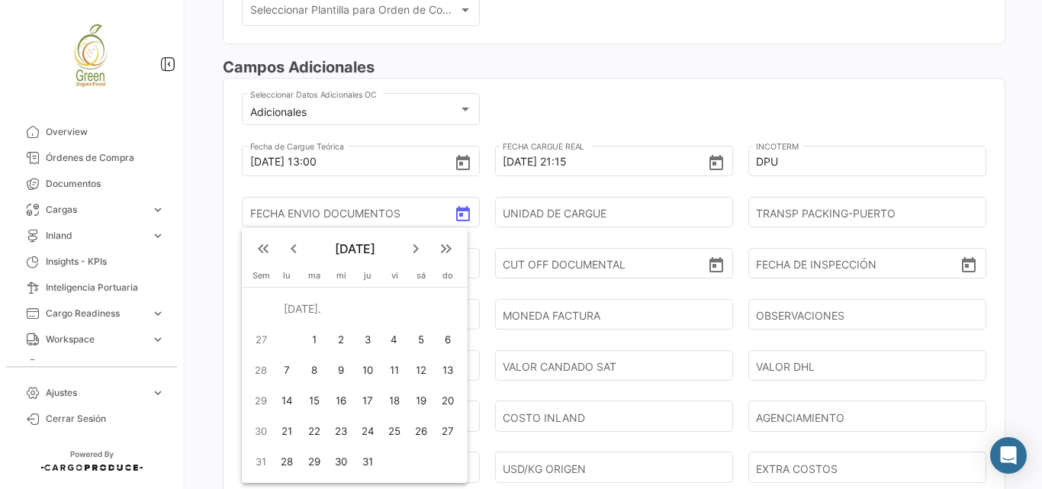
click at [391, 429] on div "25" at bounding box center [394, 430] width 24 height 27
type input "[DATE]"
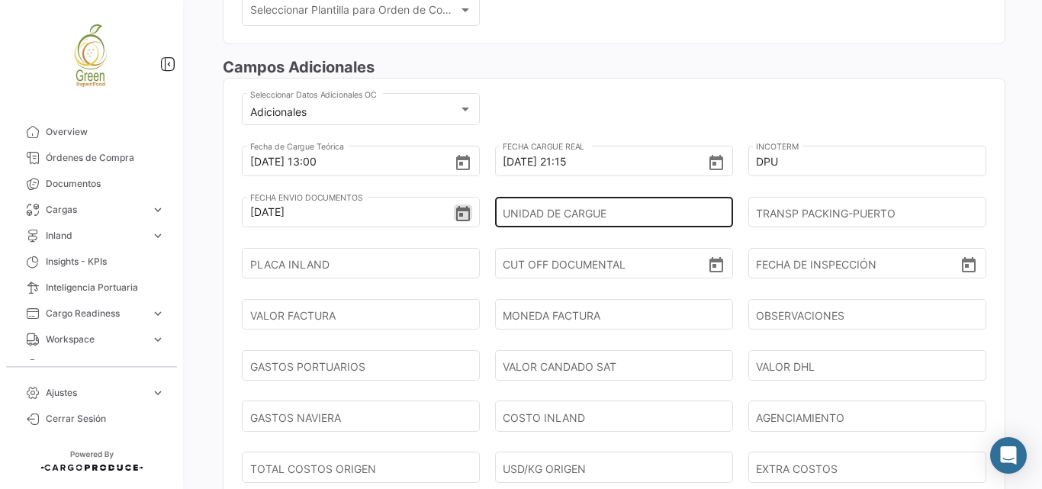
click at [685, 216] on input "UNIDAD DE CARGUE" at bounding box center [608, 211] width 211 height 53
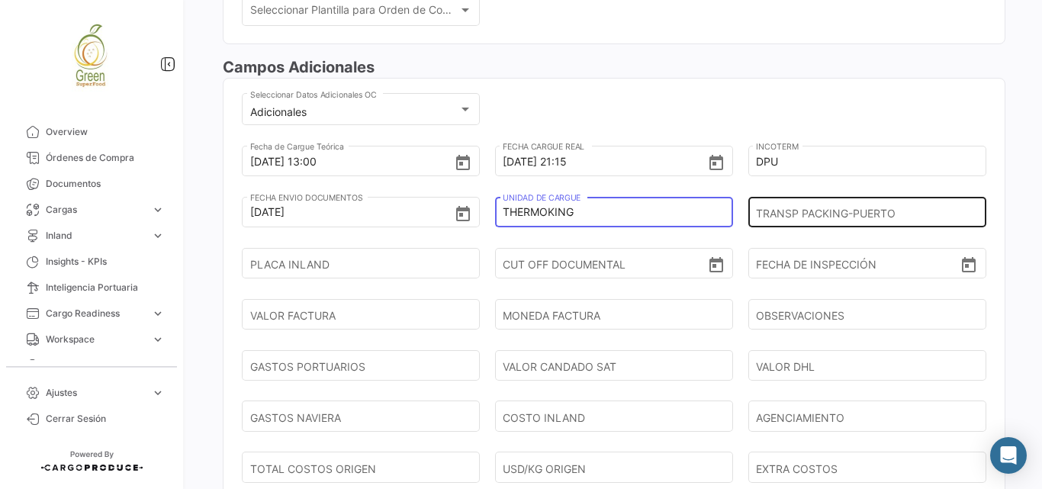
type input "THERMOKING"
click at [844, 218] on input "TRANSP PACKING-PUERTO" at bounding box center [861, 211] width 211 height 53
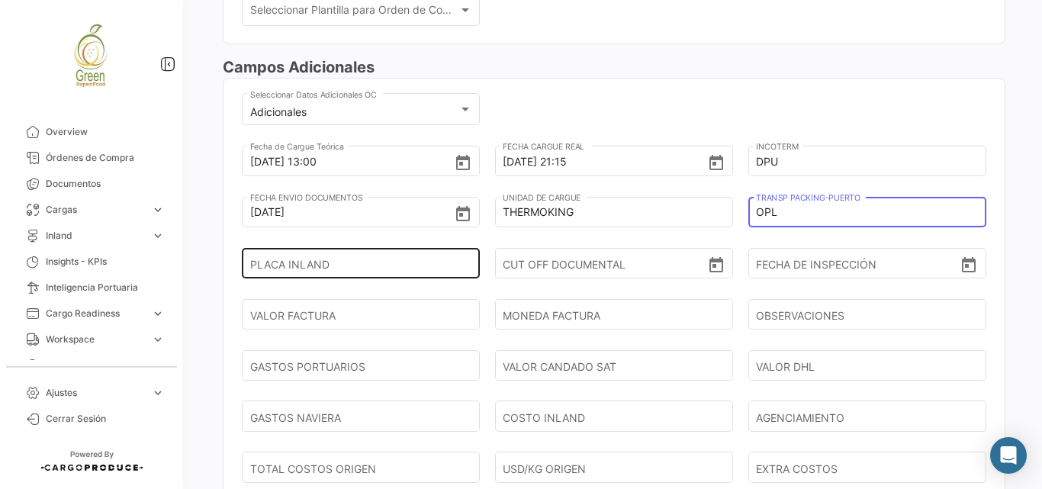
type input "OPL"
click at [287, 263] on input "PLACA INLAND" at bounding box center [355, 263] width 211 height 53
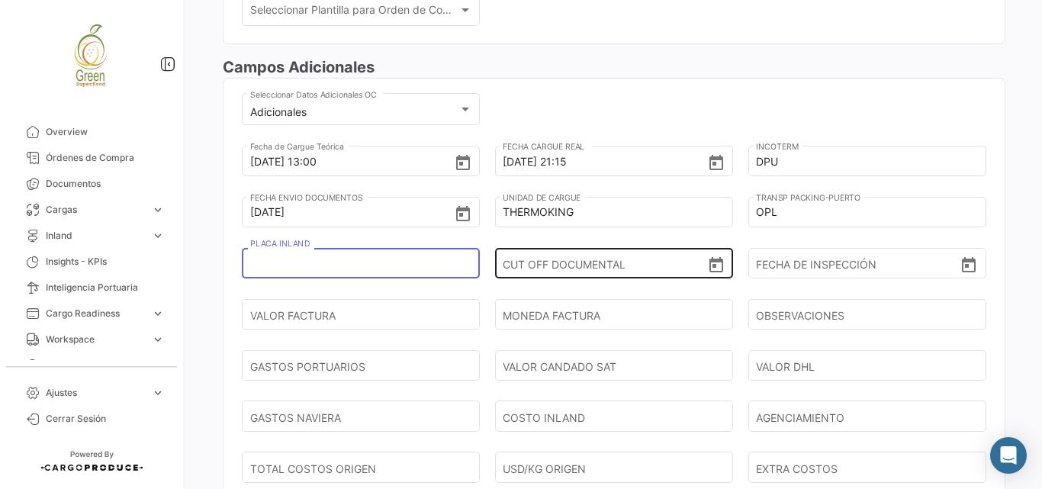
paste input "SRL383"
type input "SRL383"
click at [707, 266] on icon "Open calendar" at bounding box center [716, 265] width 18 height 18
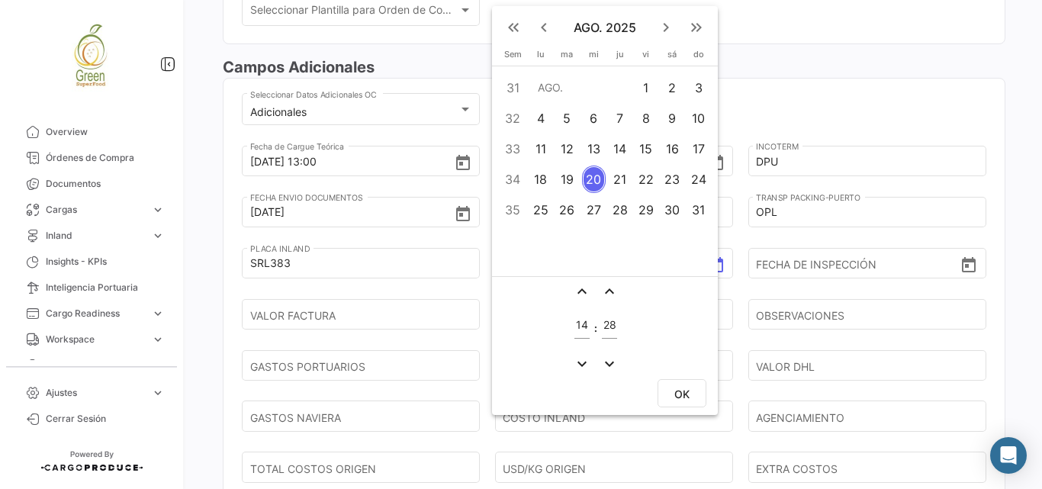
click at [826, 103] on div at bounding box center [521, 244] width 1042 height 489
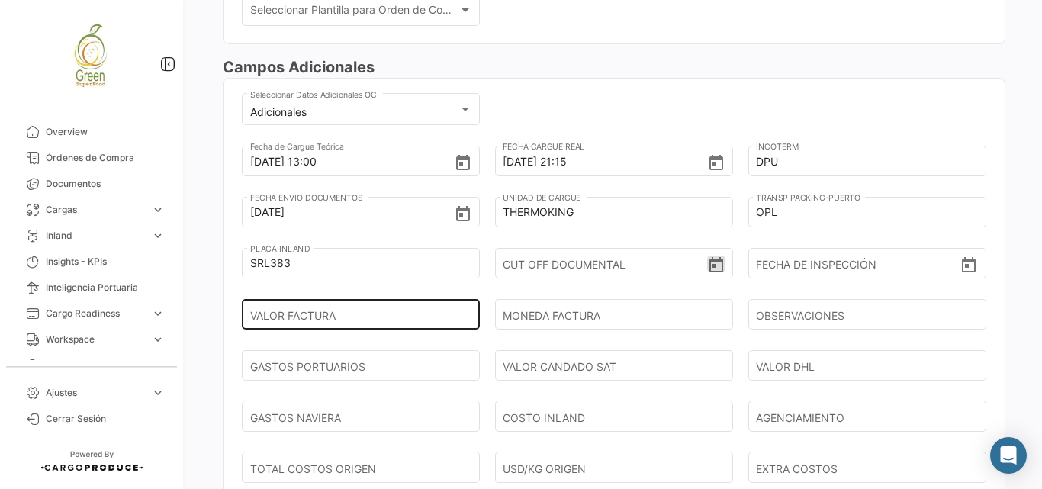
click at [425, 317] on input "VALOR FACTURA" at bounding box center [355, 314] width 211 height 53
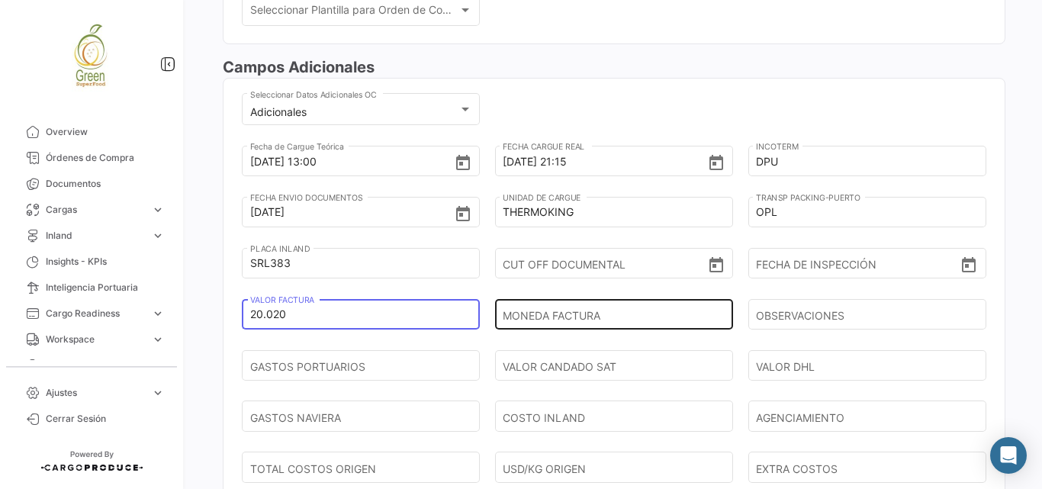
type input "20.020"
click at [591, 317] on input "MONEDA FACTURA" at bounding box center [608, 314] width 211 height 53
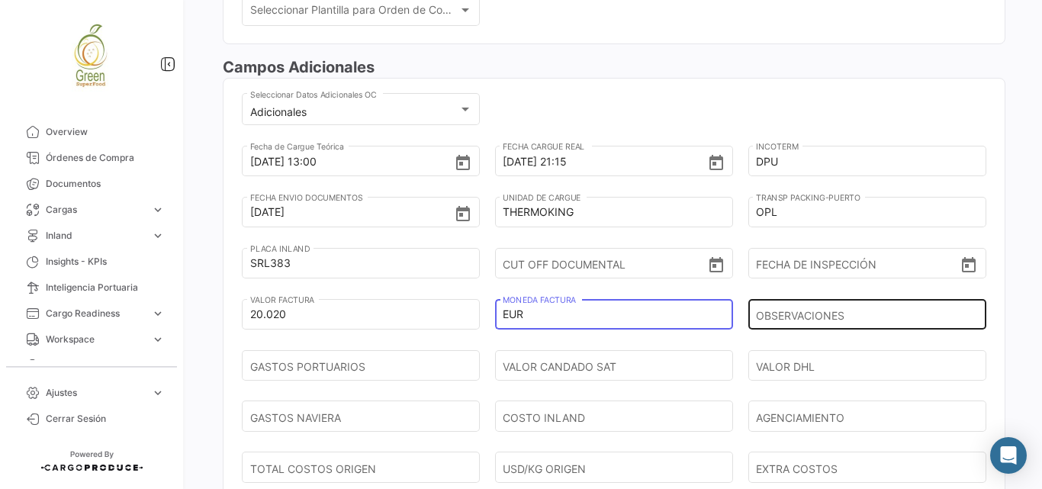
type input "EUR"
click at [773, 319] on input "OBSERVACIONES" at bounding box center [861, 314] width 211 height 53
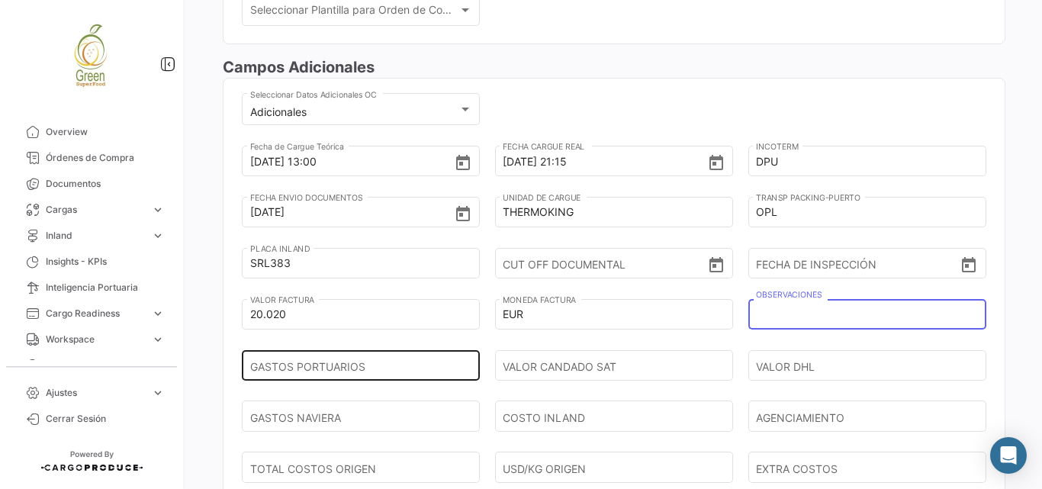
click at [378, 368] on input "GASTOS PORTUARIOS" at bounding box center [355, 365] width 211 height 53
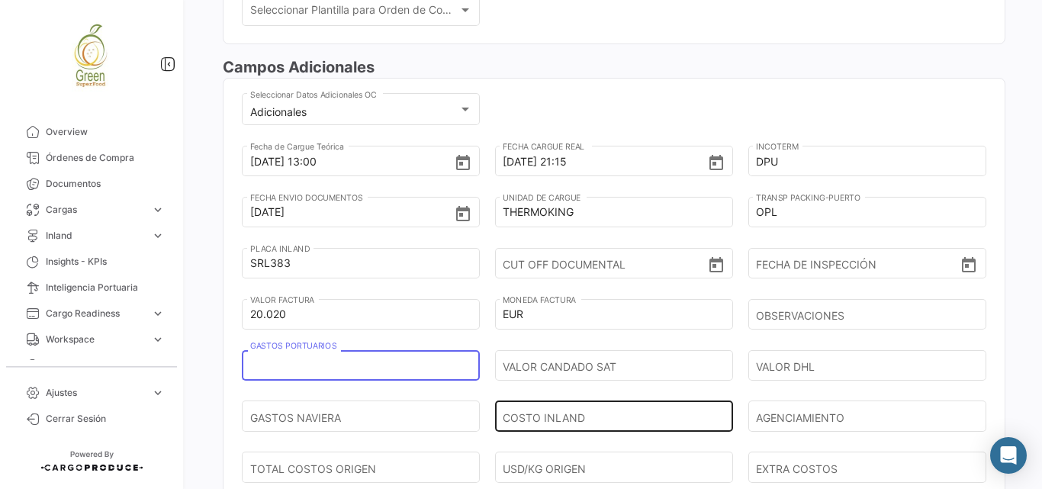
paste input "3.724.737"
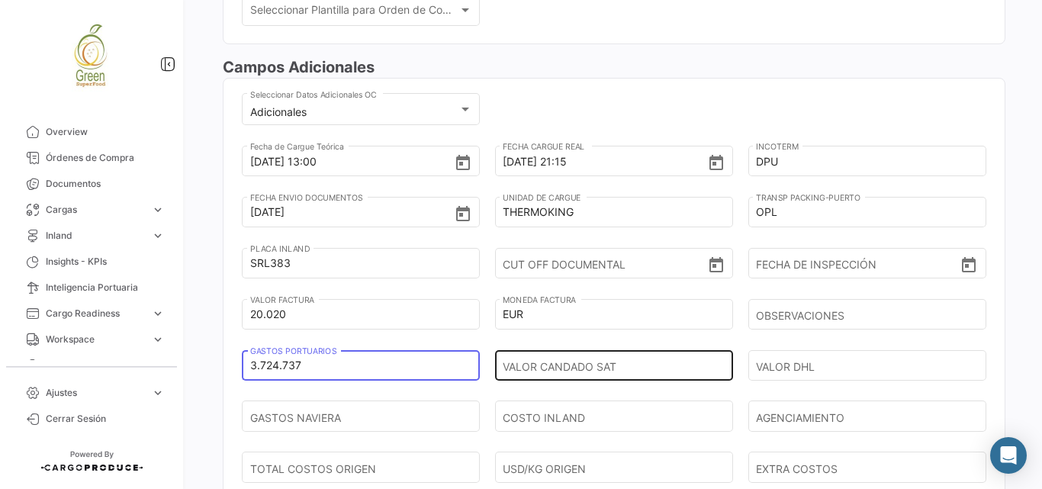
type input "3.724.737"
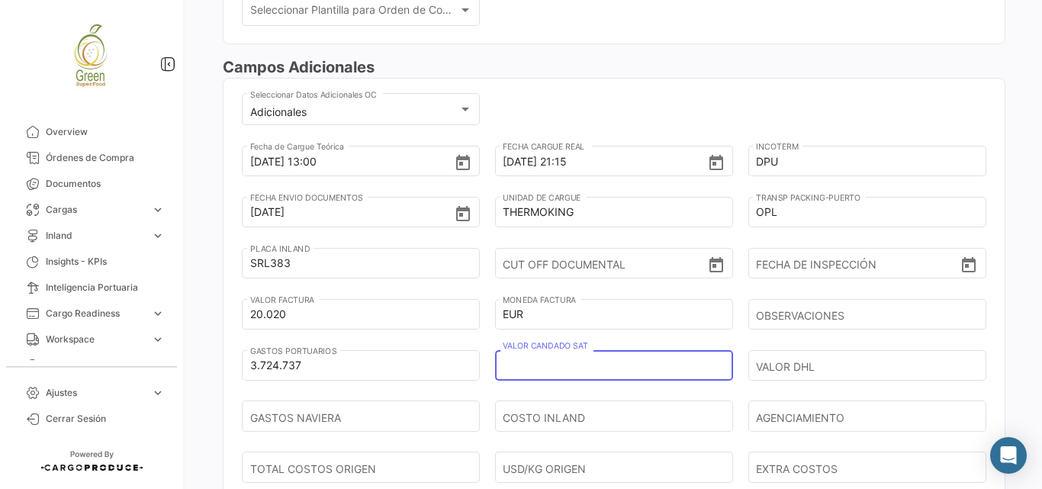
click at [620, 354] on input "VALOR CANDADO SAT" at bounding box center [608, 365] width 211 height 53
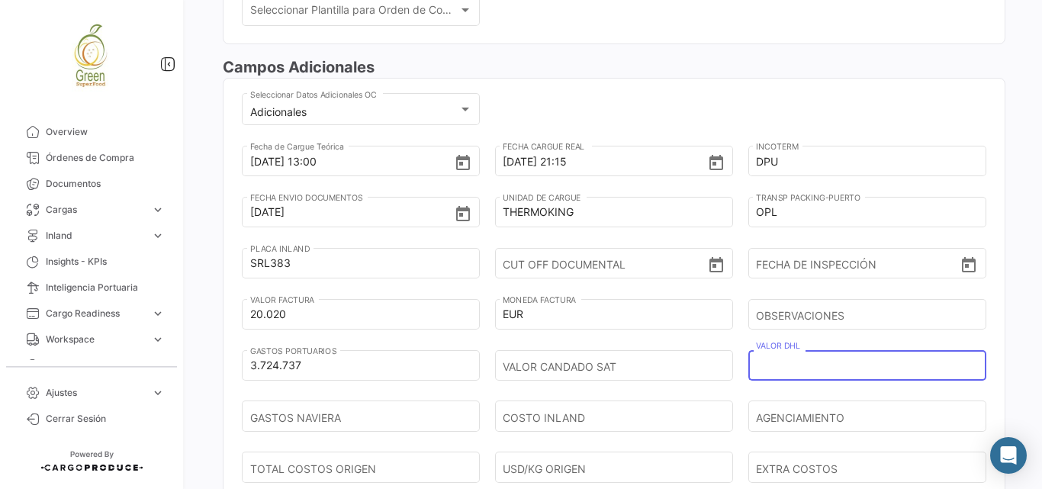
click at [769, 373] on input "VALOR DHL" at bounding box center [861, 365] width 211 height 53
paste input "473.650"
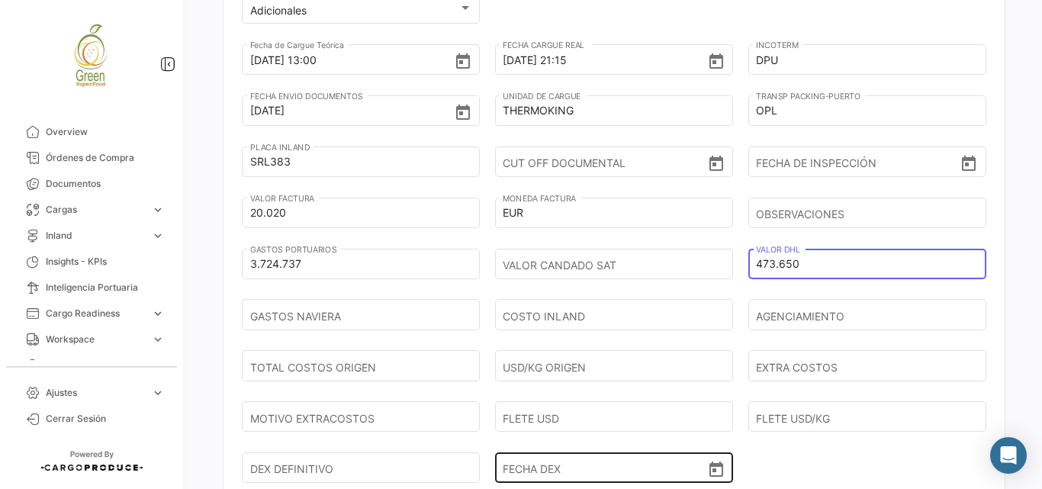
scroll to position [763, 0]
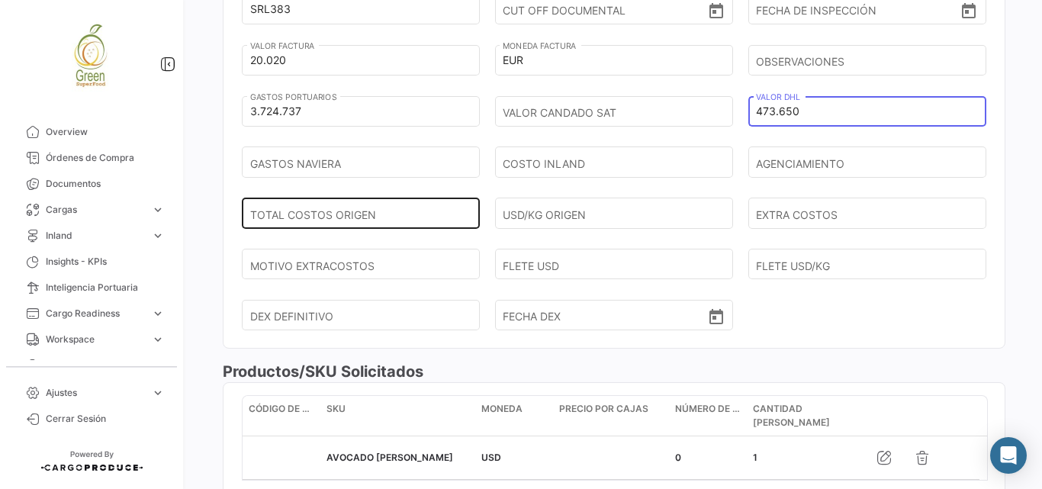
type input "473.650"
click at [365, 174] on div "TOTAL COSTOS ORIGEN" at bounding box center [361, 200] width 222 height 56
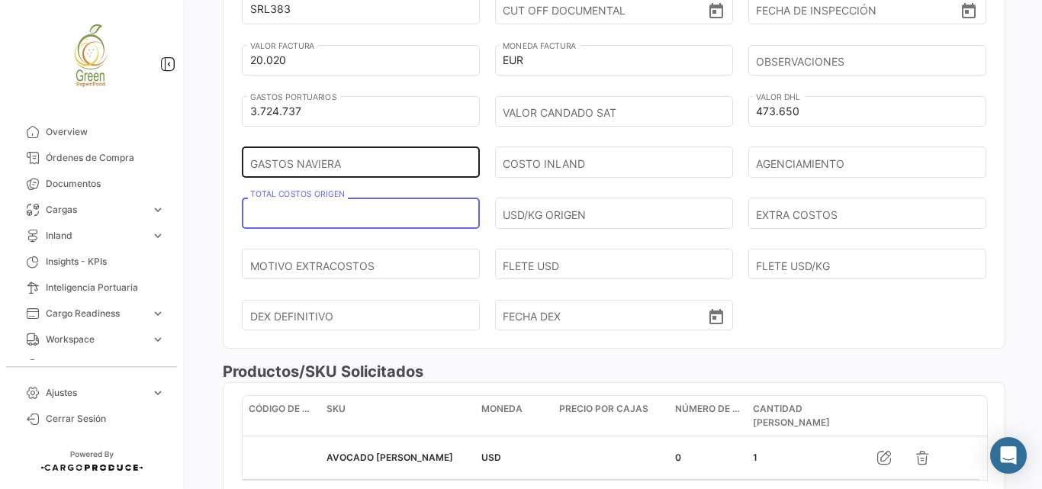
click at [369, 164] on input "GASTOS NAVIERA" at bounding box center [355, 162] width 211 height 53
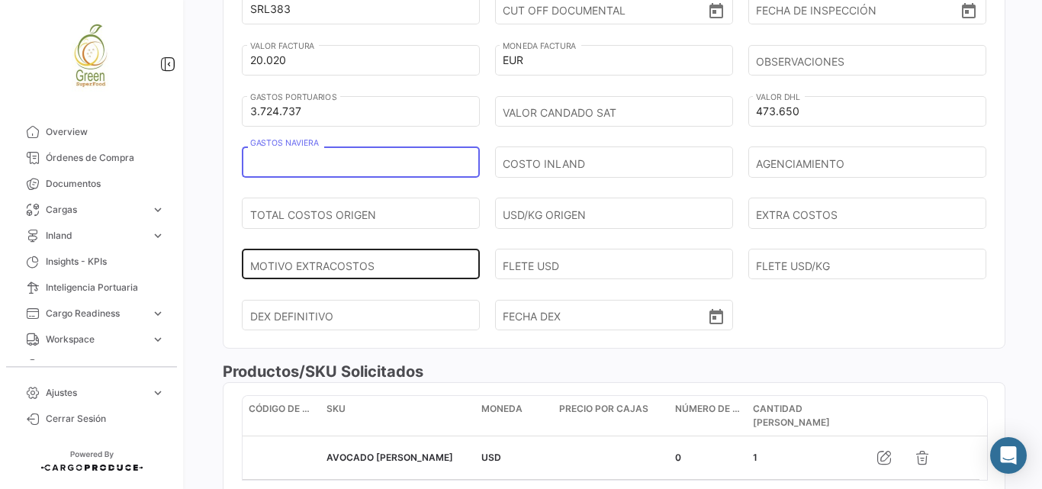
paste input "19.604.427"
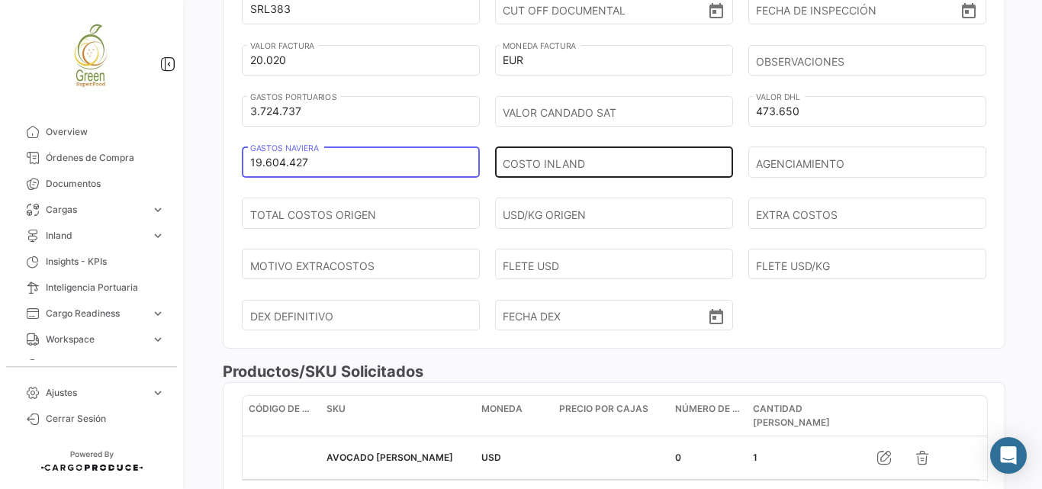
type input "19.604.427"
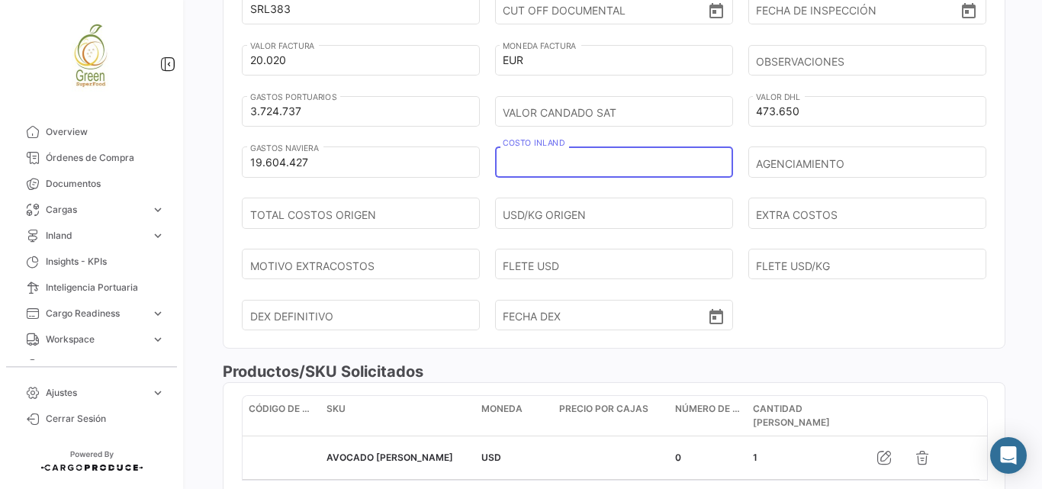
click at [604, 167] on input "COSTO INLAND" at bounding box center [608, 162] width 211 height 53
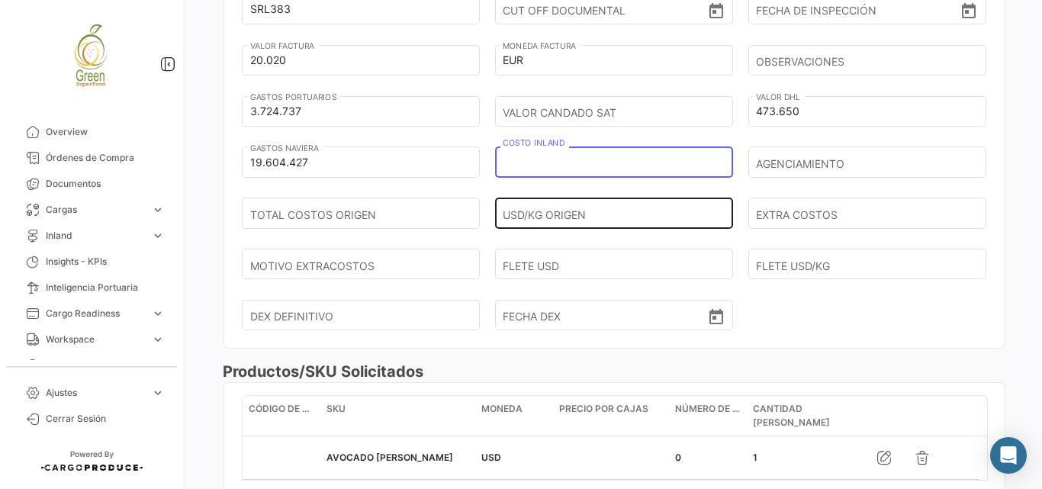
paste input "9.900.000"
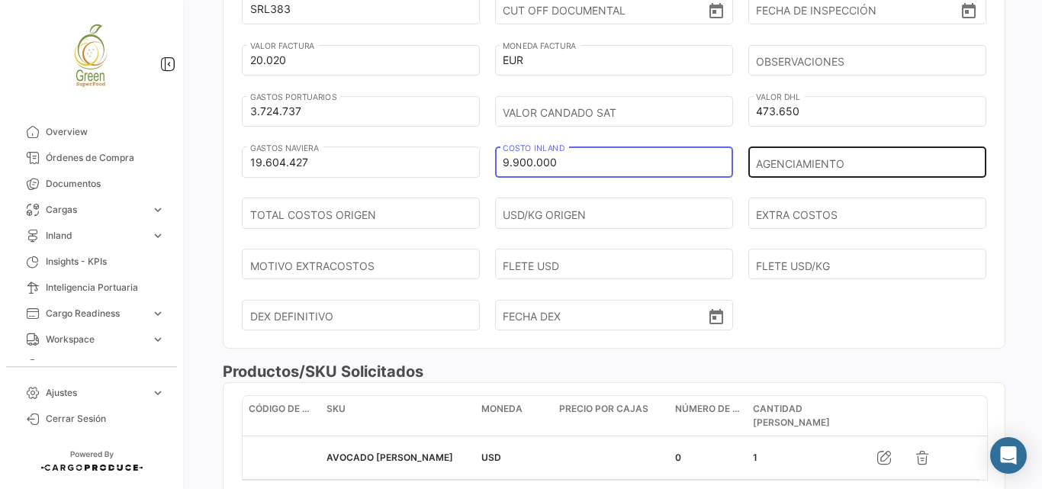
type input "9.900.000"
click at [807, 159] on input "AGENCIAMIENTO" at bounding box center [861, 162] width 211 height 53
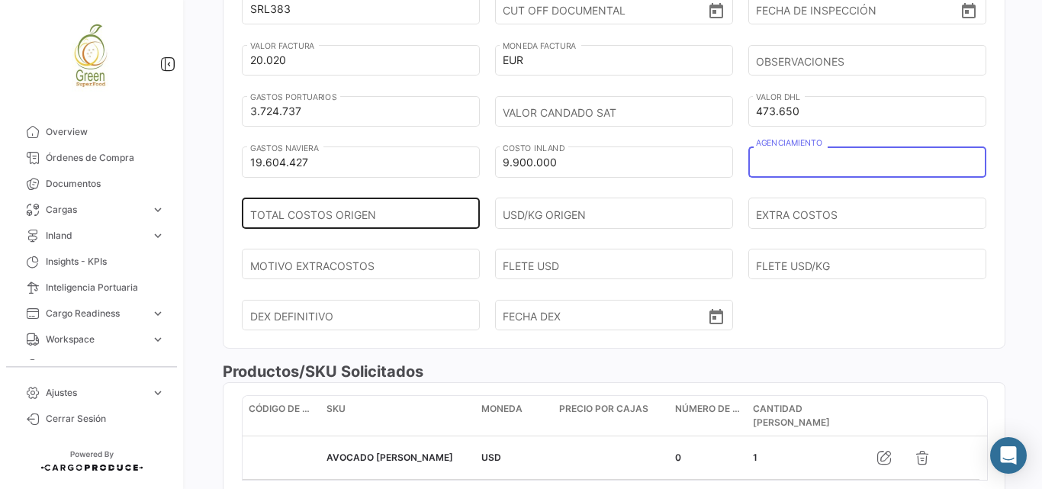
click at [361, 214] on input "TOTAL COSTOS ORIGEN" at bounding box center [355, 213] width 211 height 53
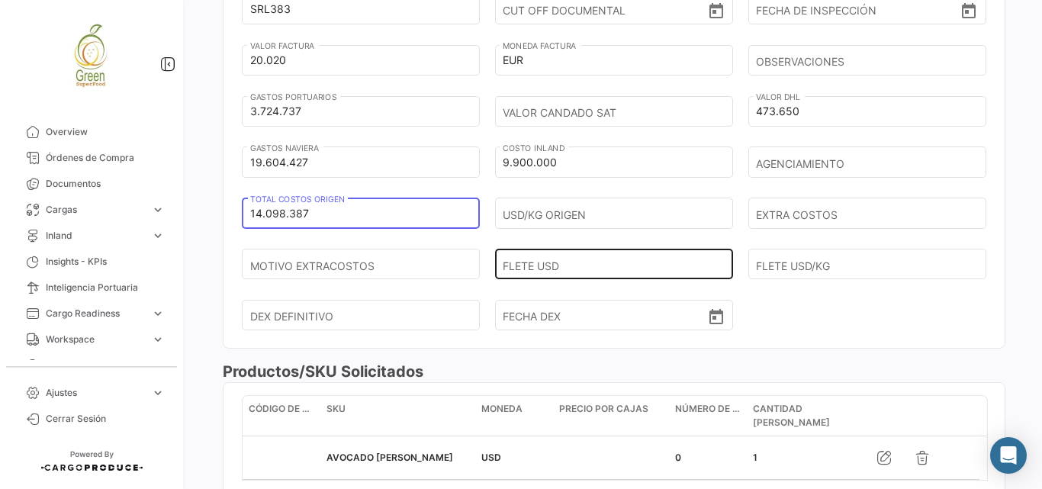
type input "14.098.387"
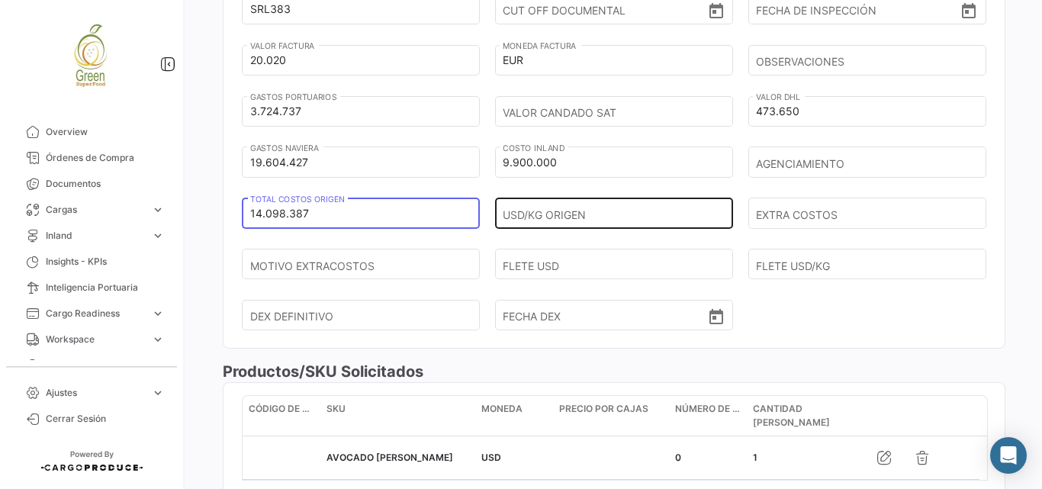
click at [618, 213] on input "USD/KG ORIGEN" at bounding box center [608, 213] width 211 height 53
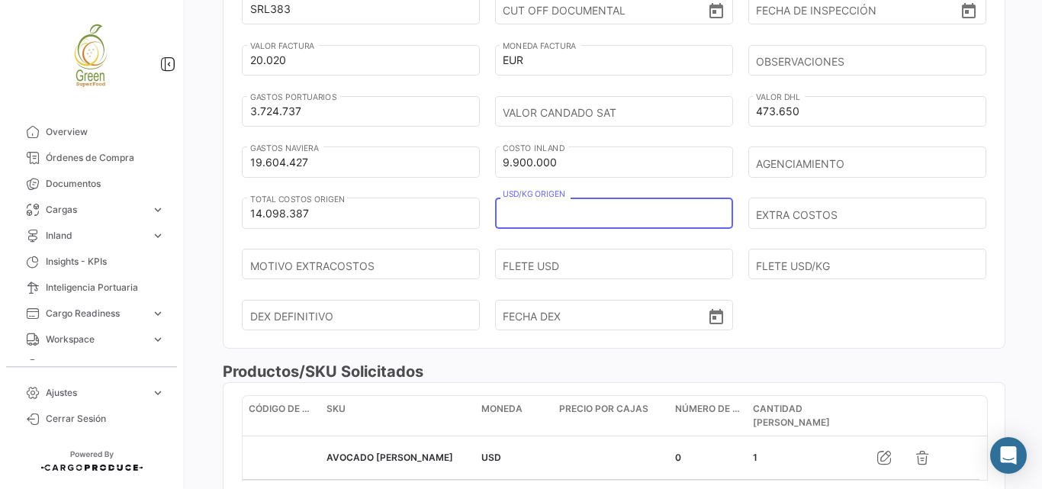
type input "0"
type input "1"
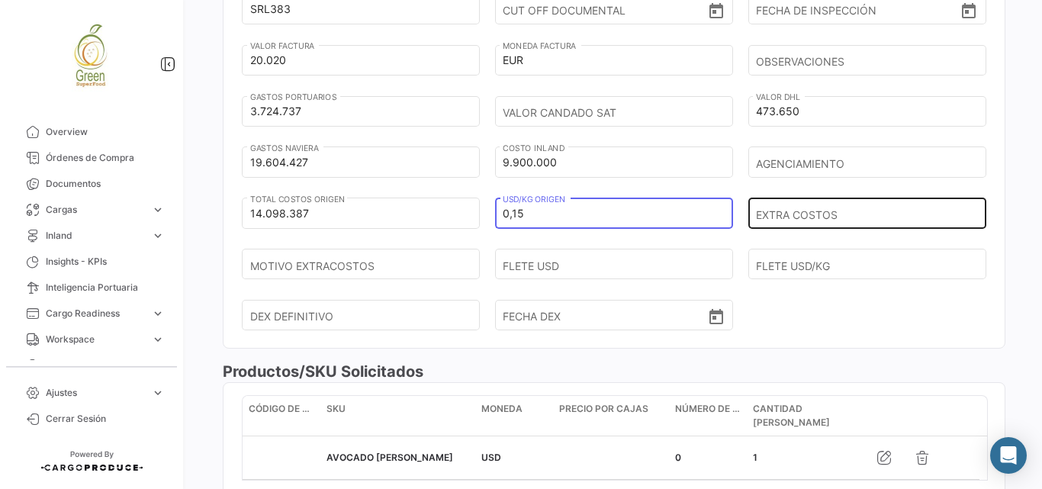
type input "0,15"
click at [788, 217] on input "EXTRA COSTOS" at bounding box center [861, 213] width 211 height 53
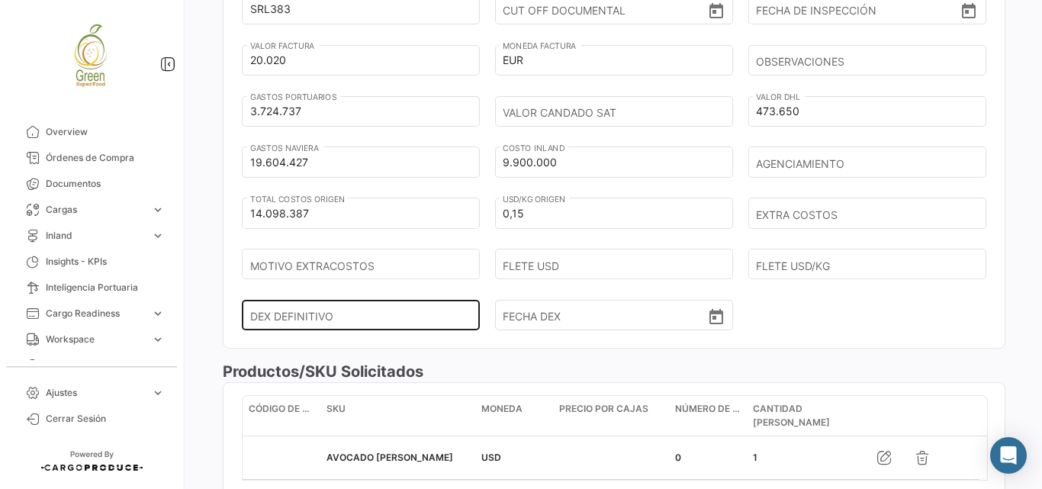
click at [404, 275] on div "DEX DEFINITIVO" at bounding box center [361, 303] width 222 height 56
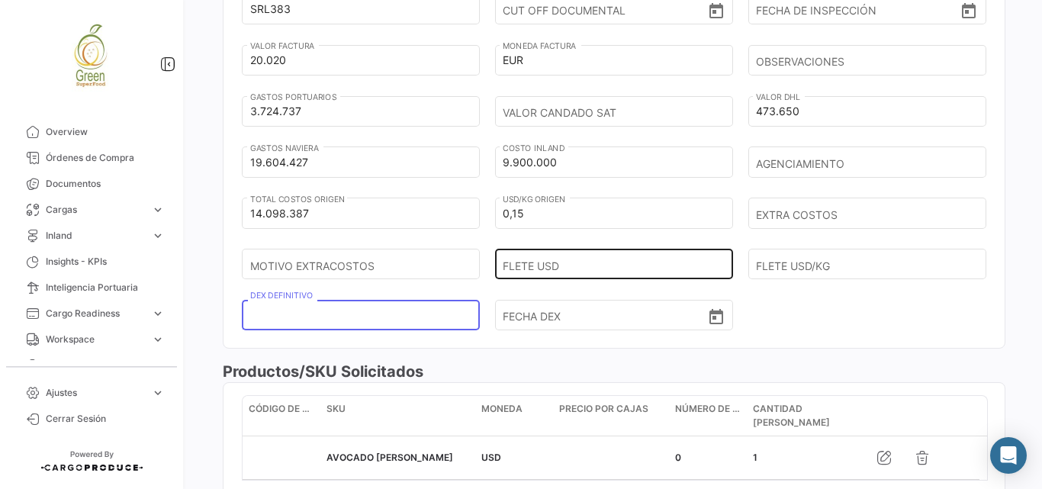
click at [590, 273] on input "FLETE USD" at bounding box center [608, 264] width 211 height 53
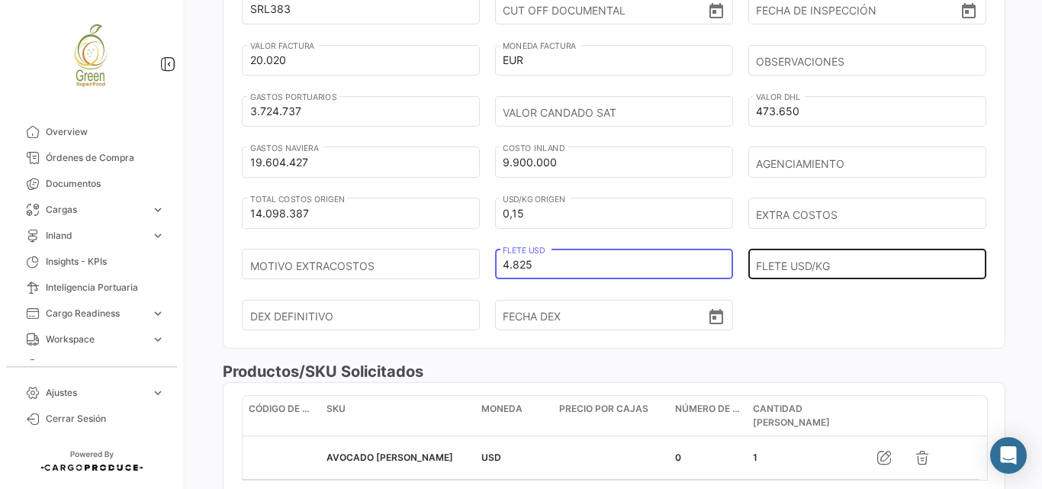
type input "4.825"
click at [810, 260] on input "FLETE USD/KG" at bounding box center [861, 264] width 211 height 53
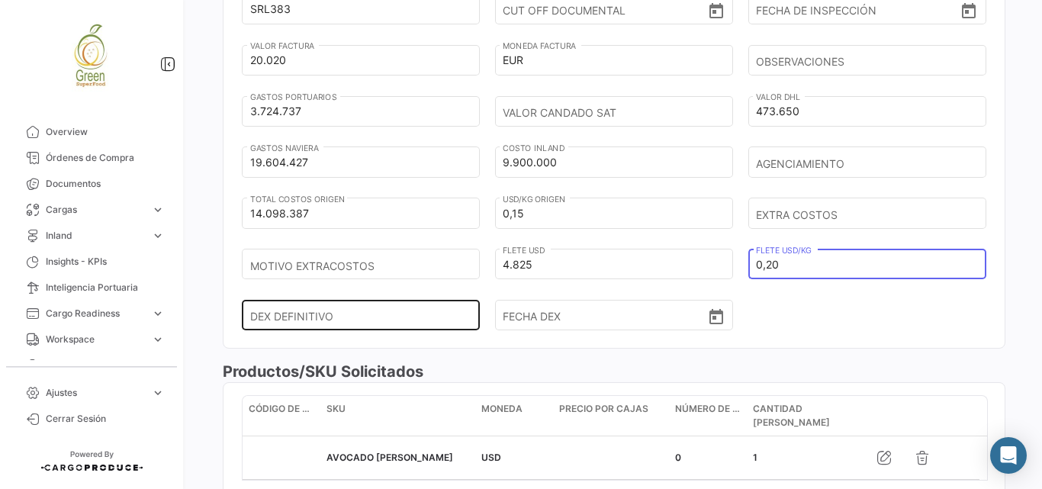
type input "0,20"
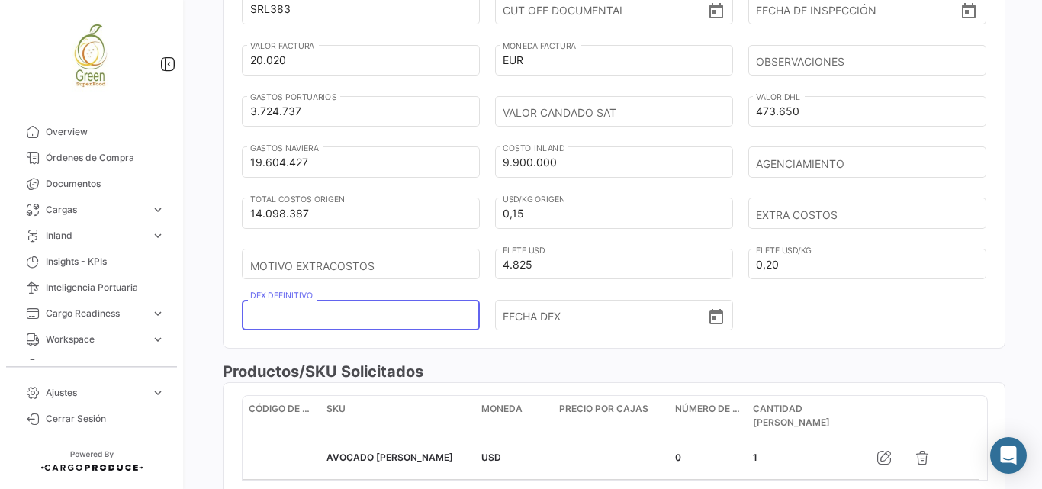
click at [409, 314] on input "DEX DEFINITIVO" at bounding box center [355, 315] width 211 height 53
paste input "6.007.760.781.469"
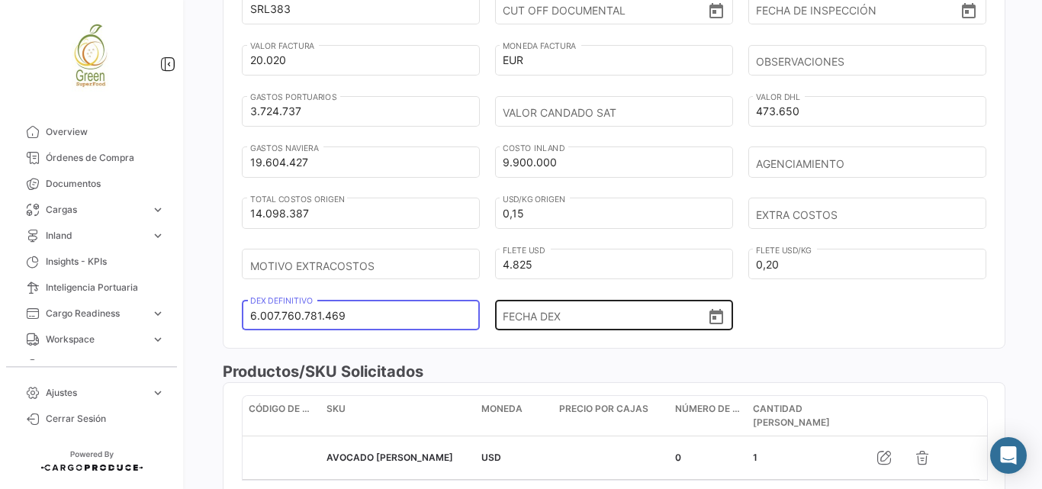
type input "6.007.760.781.469"
click at [556, 322] on input "FECHA DEX" at bounding box center [605, 315] width 204 height 53
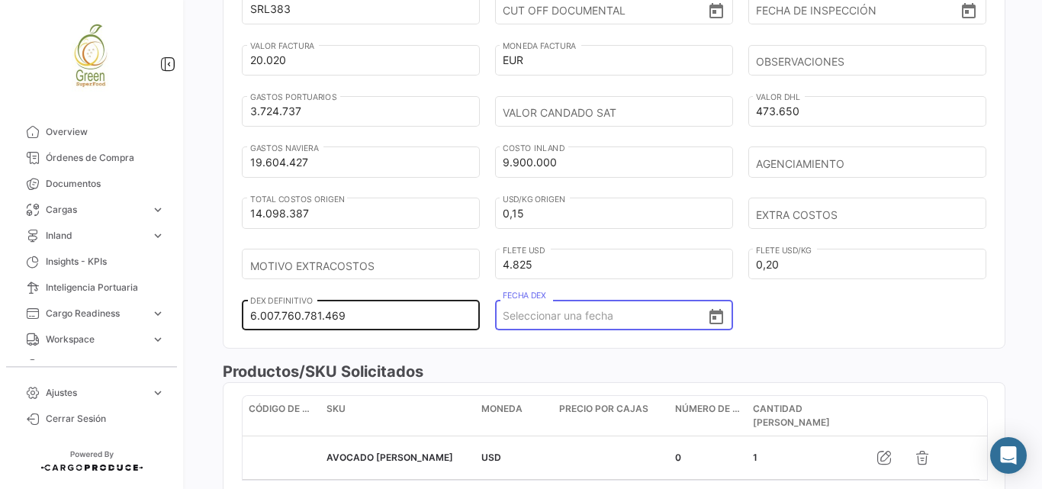
click at [351, 316] on input "6.007.760.781.469" at bounding box center [355, 315] width 211 height 53
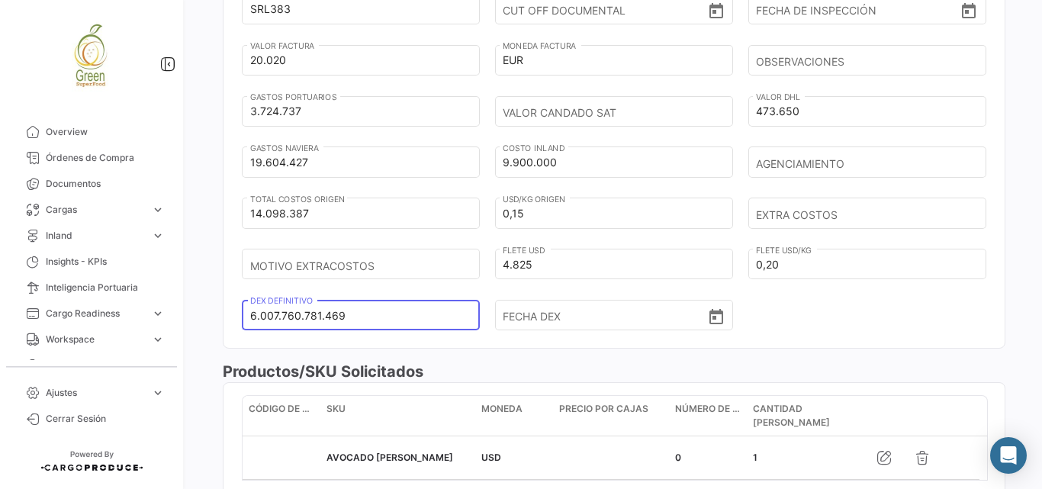
click at [351, 316] on input "6.007.760.781.469" at bounding box center [355, 315] width 211 height 53
drag, startPoint x: 351, startPoint y: 316, endPoint x: 179, endPoint y: 314, distance: 172.5
click at [179, 314] on mat-sidenav-container "Overview Órdenes de Compra Documentos Cargas expand_more Cargas Aéreas Cargas M…" at bounding box center [521, 244] width 1042 height 489
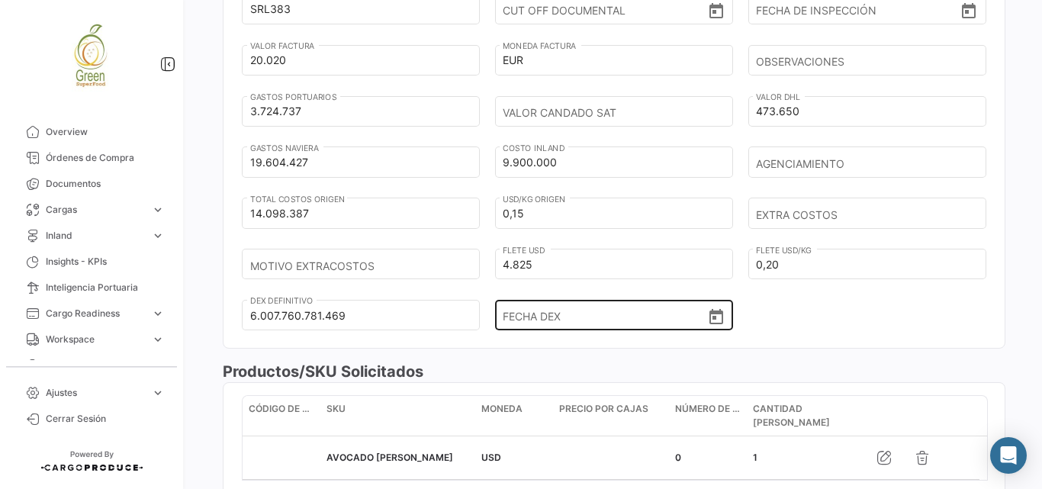
click at [721, 321] on div "FECHA DEX" at bounding box center [614, 315] width 238 height 34
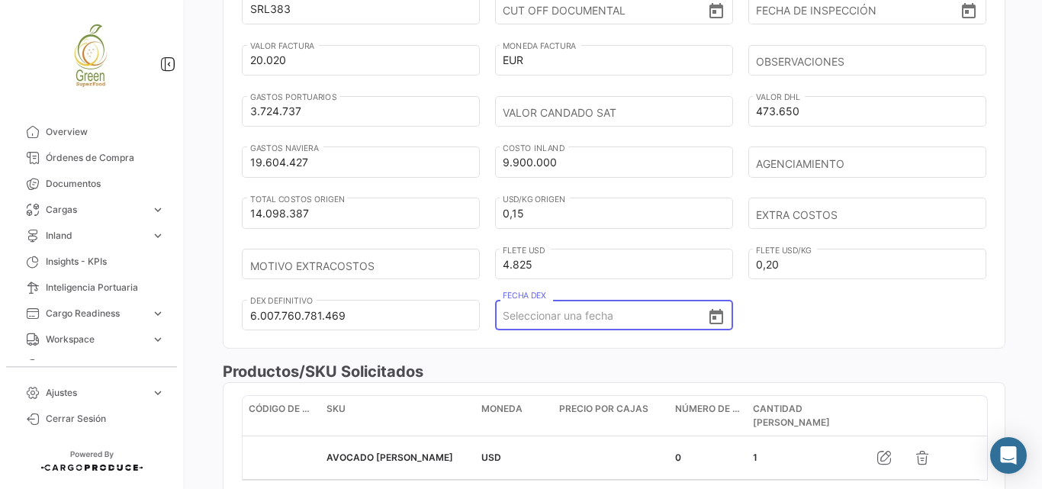
click at [714, 317] on icon "Open calendar" at bounding box center [716, 317] width 18 height 18
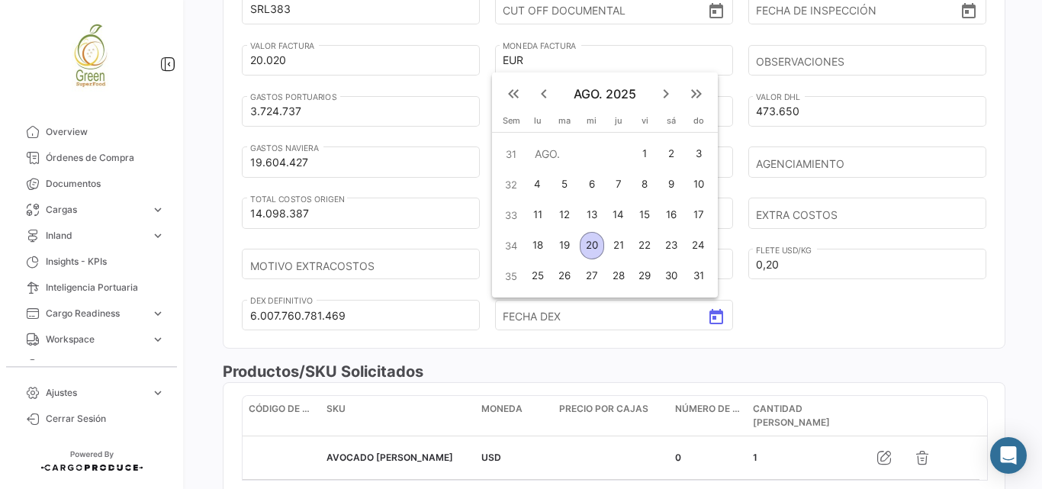
click at [540, 93] on mat-icon "keyboard_arrow_left" at bounding box center [544, 94] width 18 height 18
click at [544, 271] on div "28" at bounding box center [538, 276] width 24 height 27
type input "[DATE]"
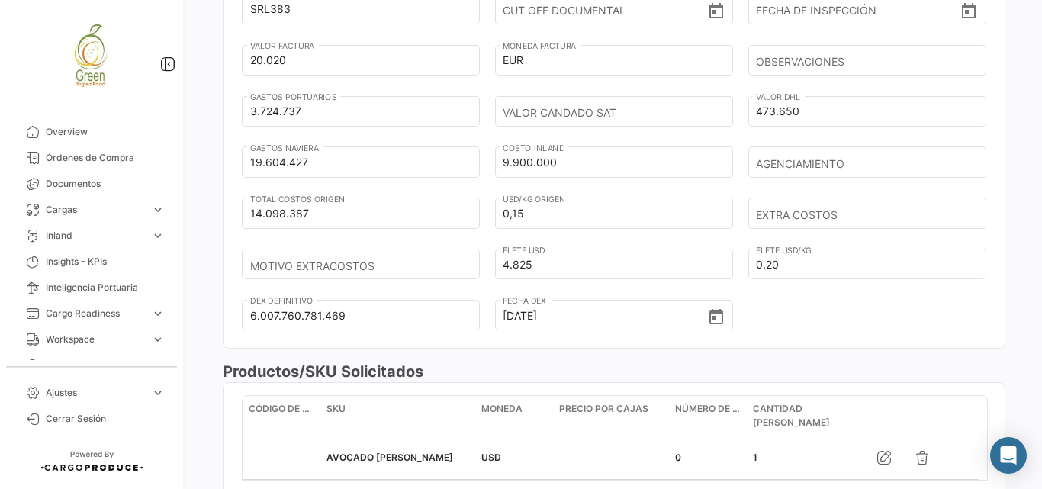
click at [791, 306] on div "[DATE] 13:00 Fecha de Cargue Teórica [DATE] 21:15 FECHA CARGUE REAL DPU INCOTER…" at bounding box center [614, 118] width 745 height 459
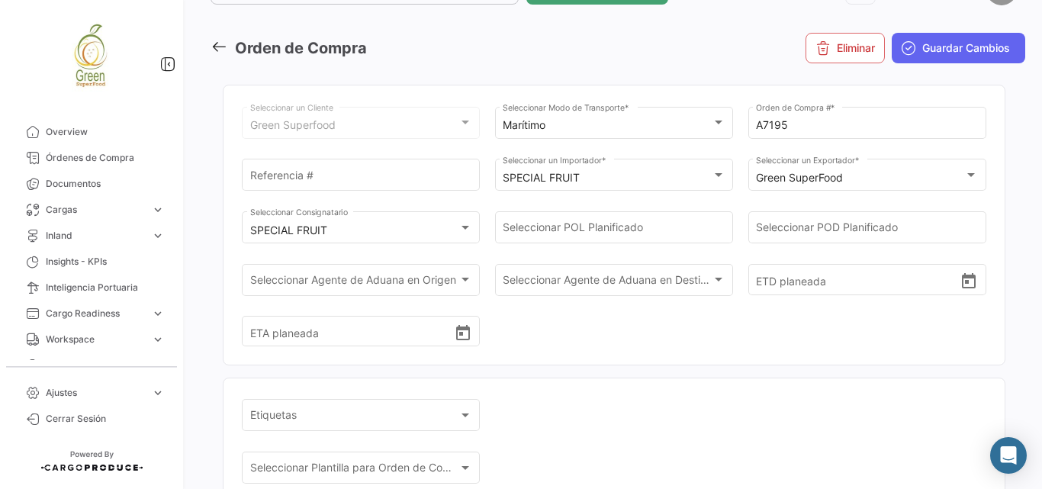
scroll to position [0, 0]
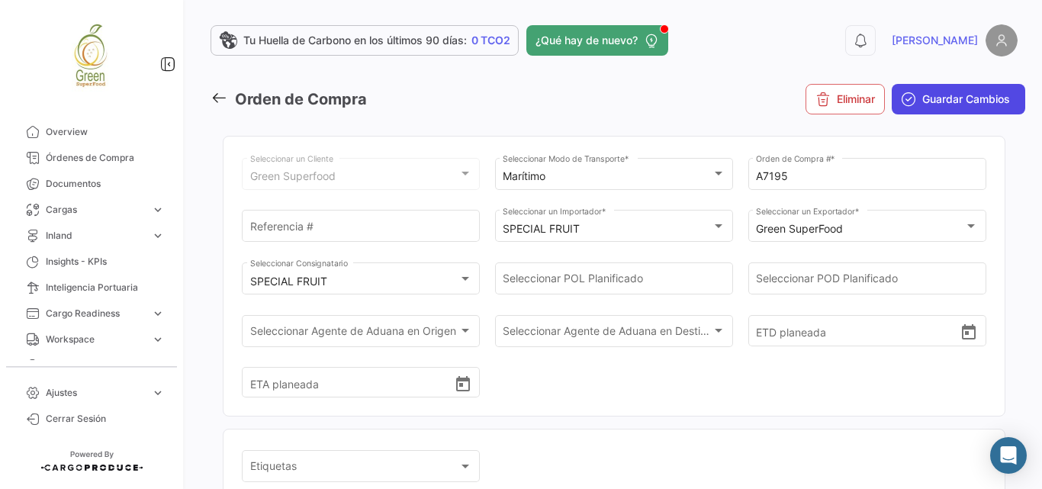
click at [966, 98] on span "Guardar Cambios" at bounding box center [967, 99] width 88 height 15
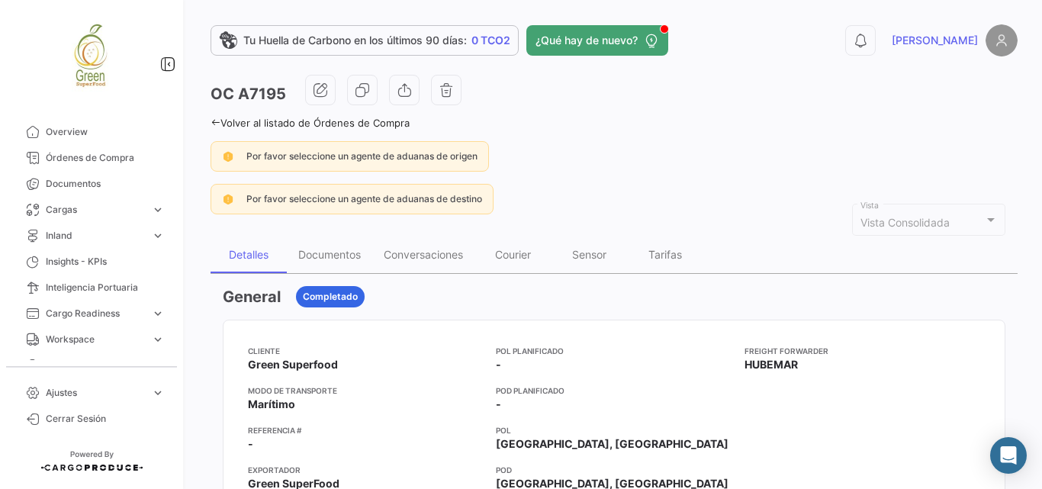
click at [971, 172] on app-po-view-alerts "Por favor seleccione un agente de aduanas de origen Por favor seleccione un age…" at bounding box center [614, 177] width 807 height 73
click at [405, 89] on icon "button" at bounding box center [404, 89] width 15 height 15
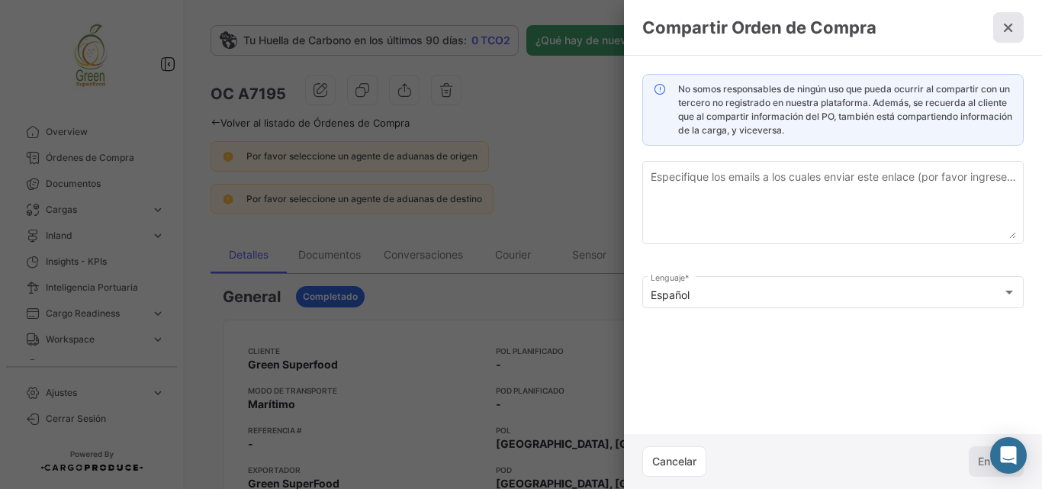
click at [1006, 37] on button at bounding box center [1009, 27] width 31 height 31
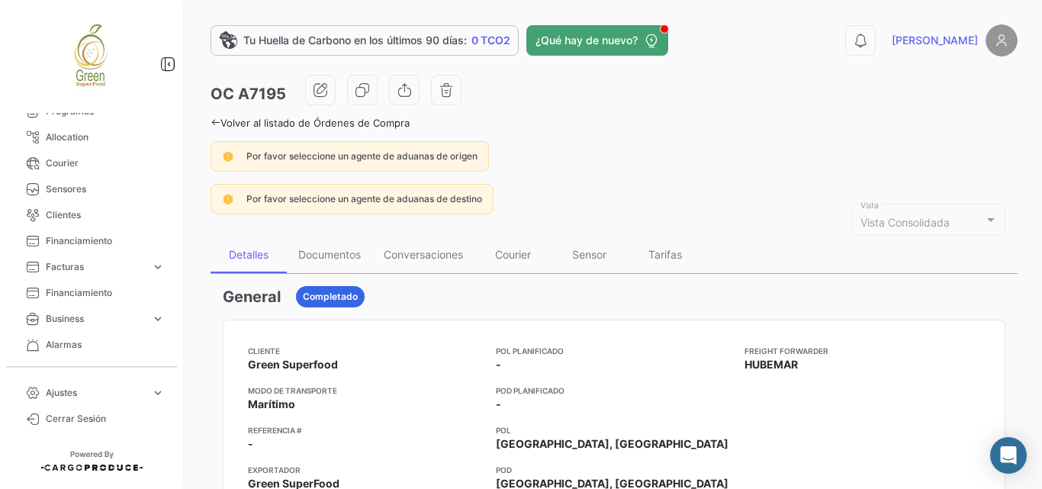
scroll to position [382, 0]
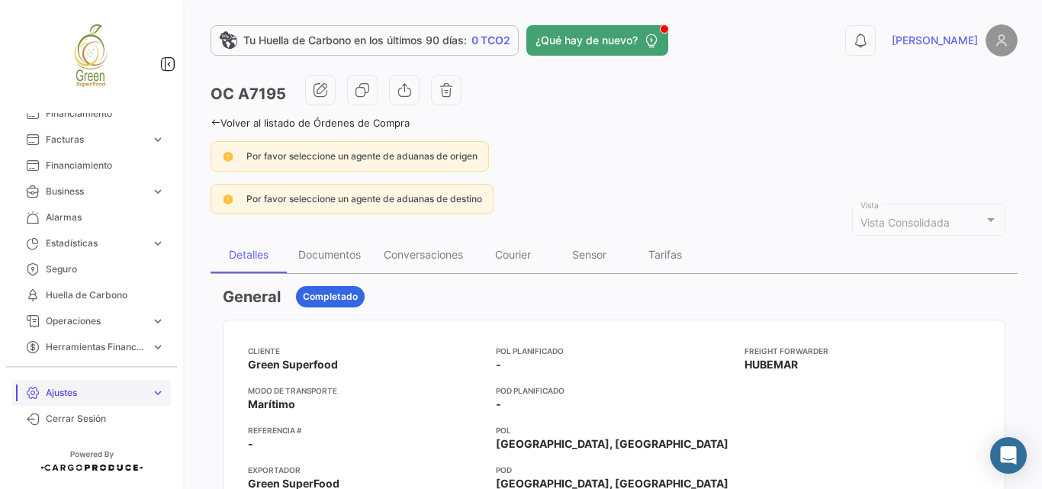
click at [143, 391] on span "Ajustes" at bounding box center [95, 393] width 99 height 14
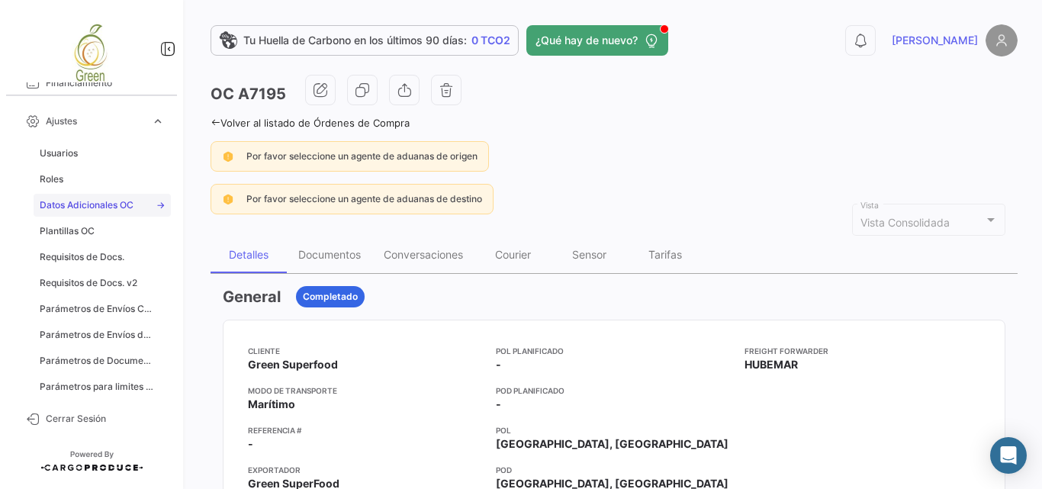
click at [105, 208] on span "Datos Adicionales OC" at bounding box center [87, 205] width 94 height 14
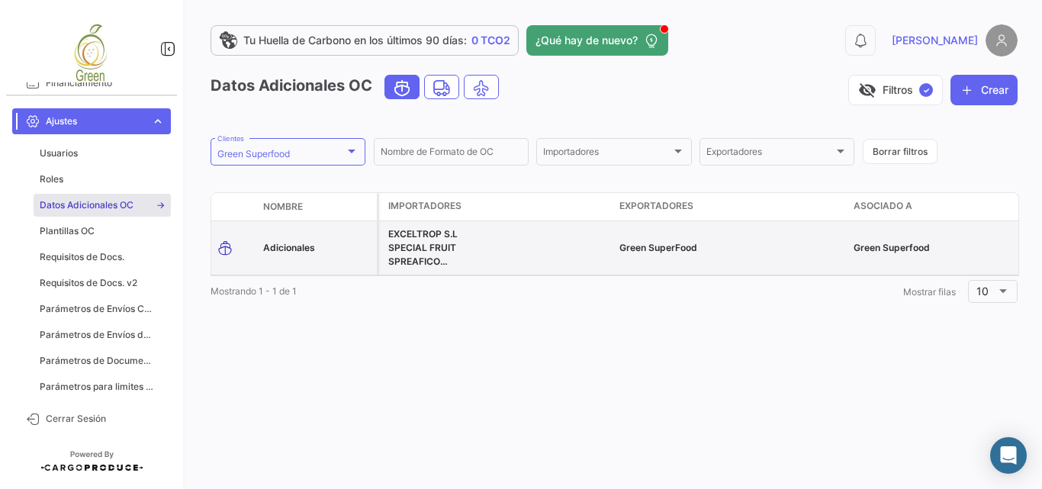
click at [303, 249] on span "Adicionales" at bounding box center [289, 247] width 52 height 11
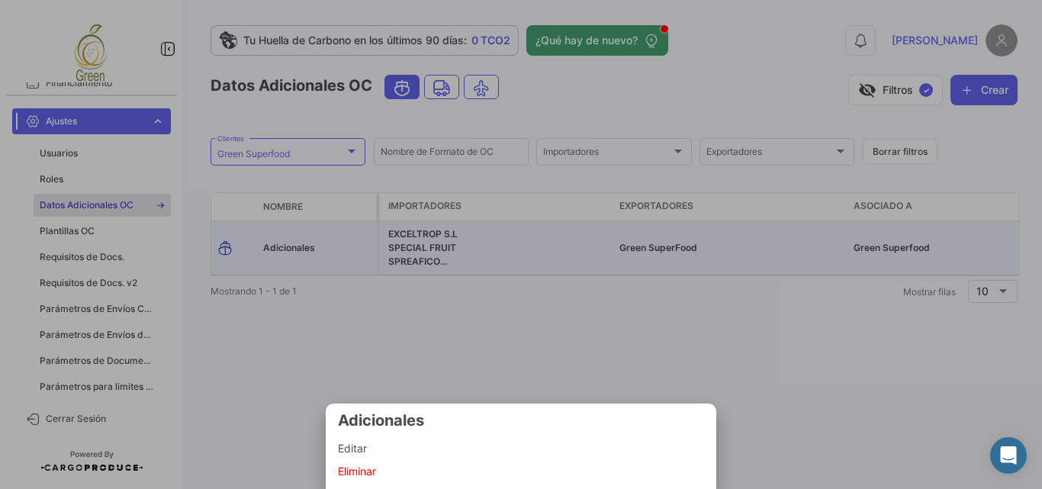
click at [382, 448] on span "Editar" at bounding box center [521, 449] width 366 height 18
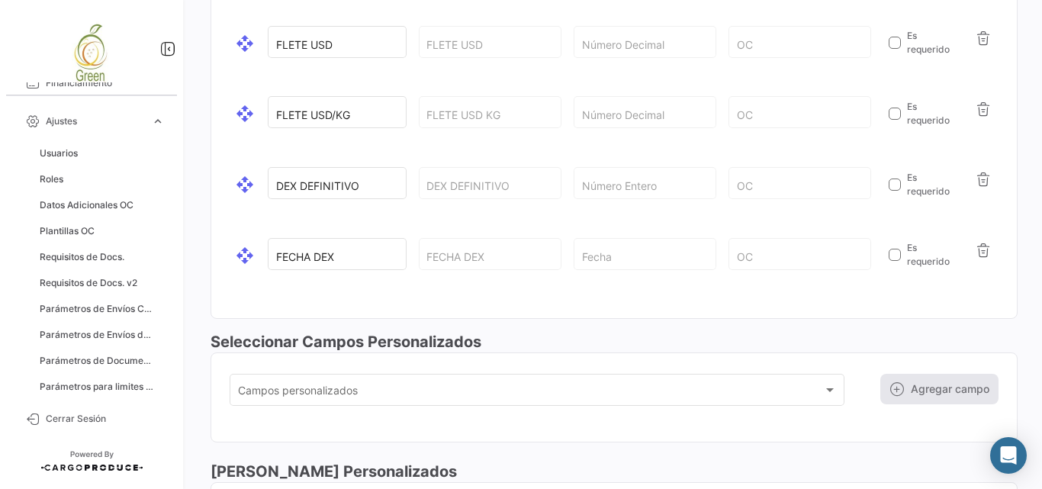
scroll to position [1802, 0]
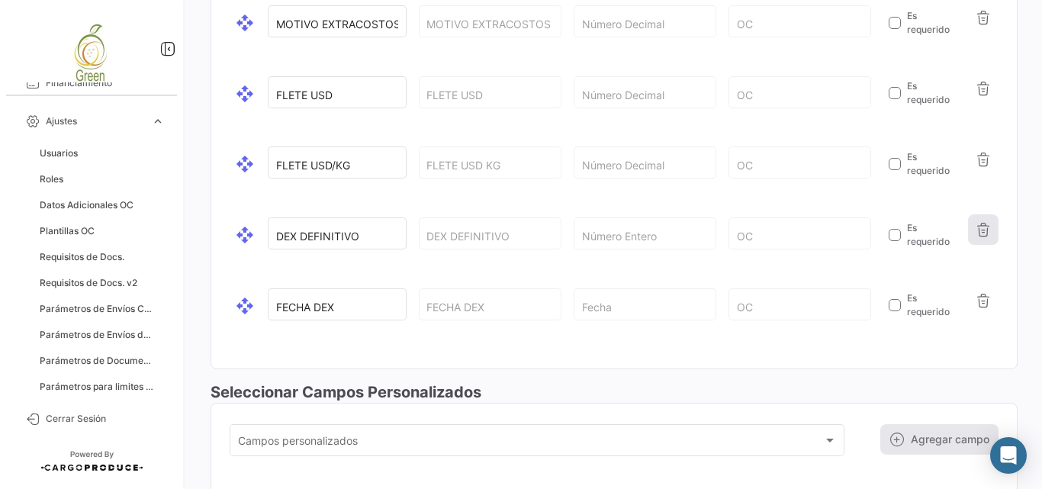
click at [976, 237] on icon "button" at bounding box center [983, 229] width 15 height 15
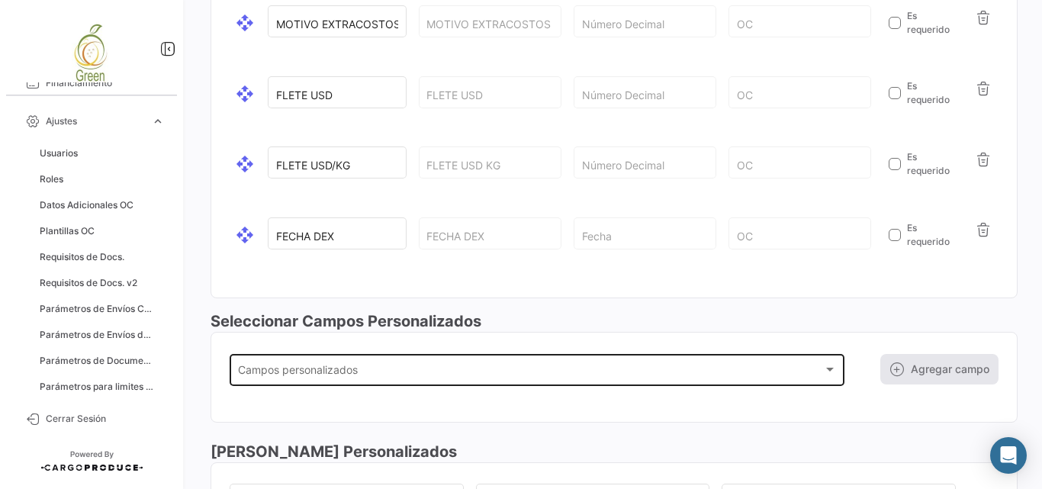
scroll to position [1985, 0]
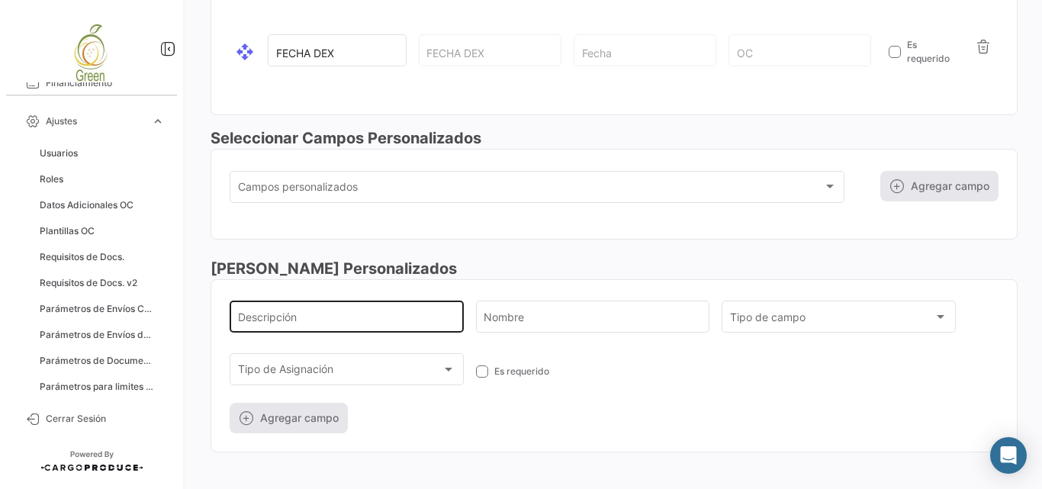
click at [319, 321] on input "Descripción" at bounding box center [347, 320] width 218 height 13
type input "DEX DEFINITIVO"
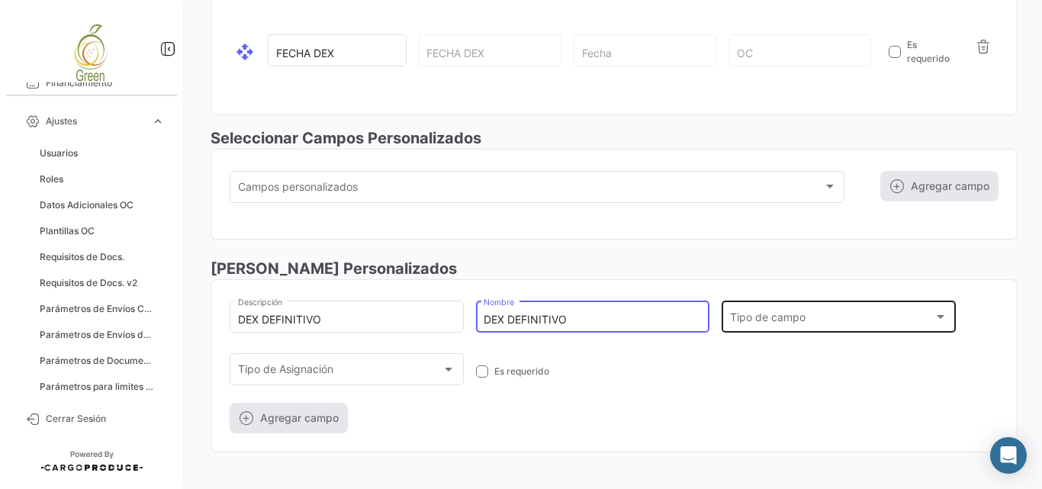
click at [751, 327] on div "Tipo de campo Tipo de campo" at bounding box center [839, 315] width 218 height 35
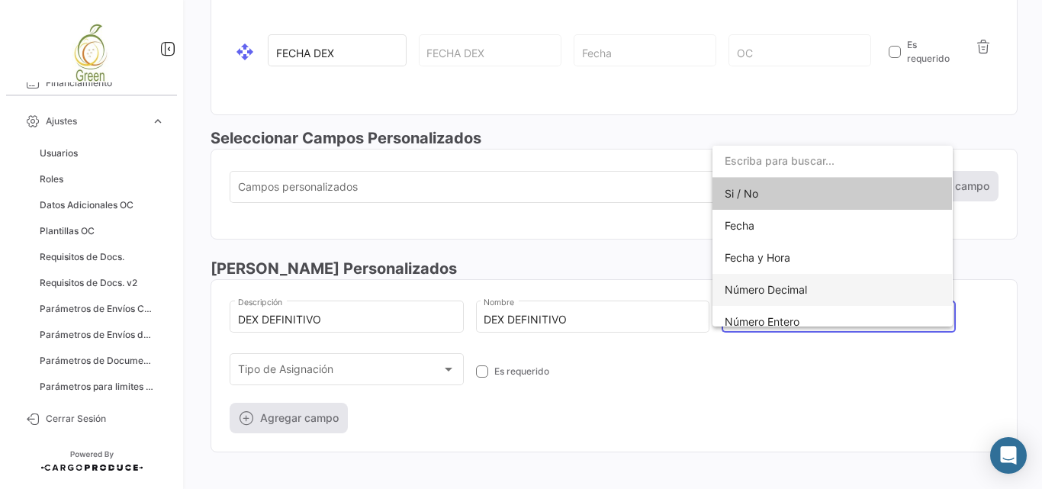
scroll to position [43, 0]
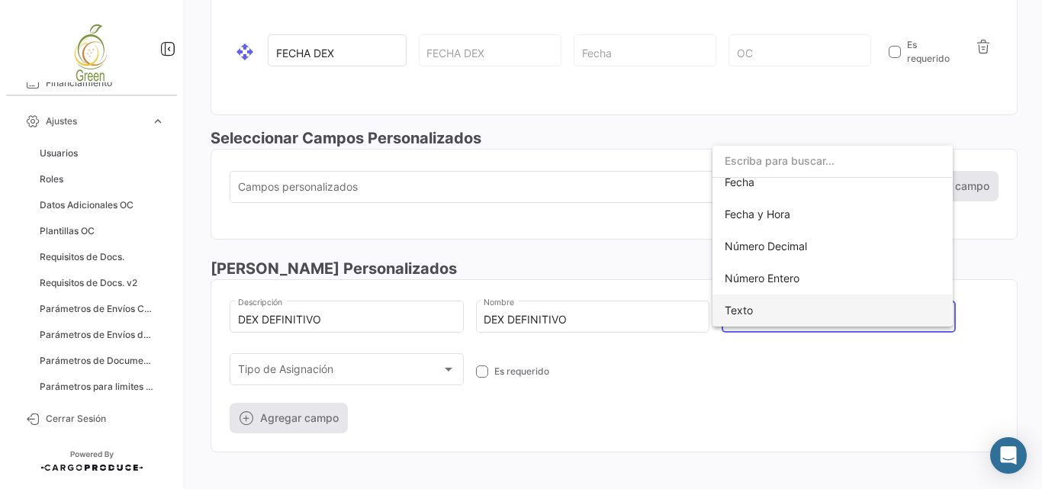
click at [773, 301] on span "Texto" at bounding box center [832, 311] width 215 height 32
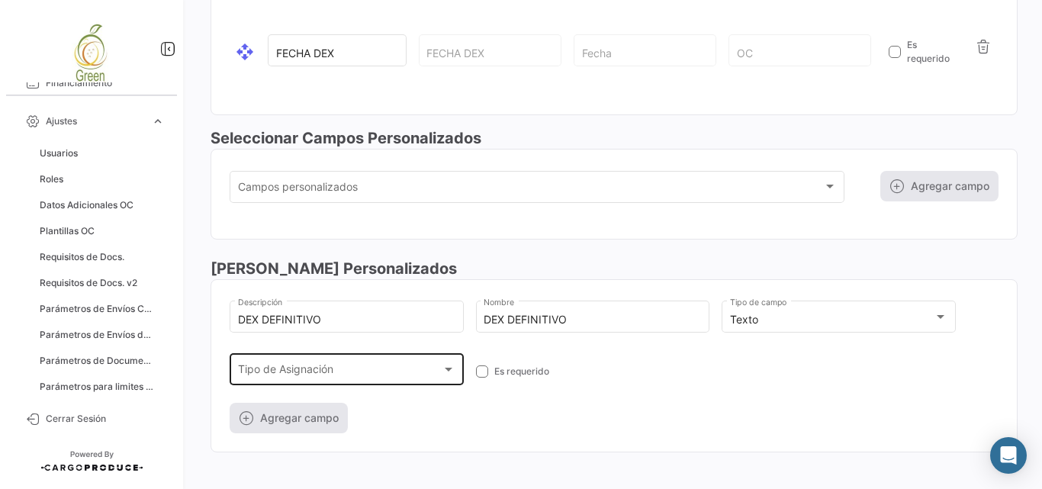
click at [332, 364] on div "Tipo de Asignación Tipo de Asignación" at bounding box center [347, 367] width 218 height 35
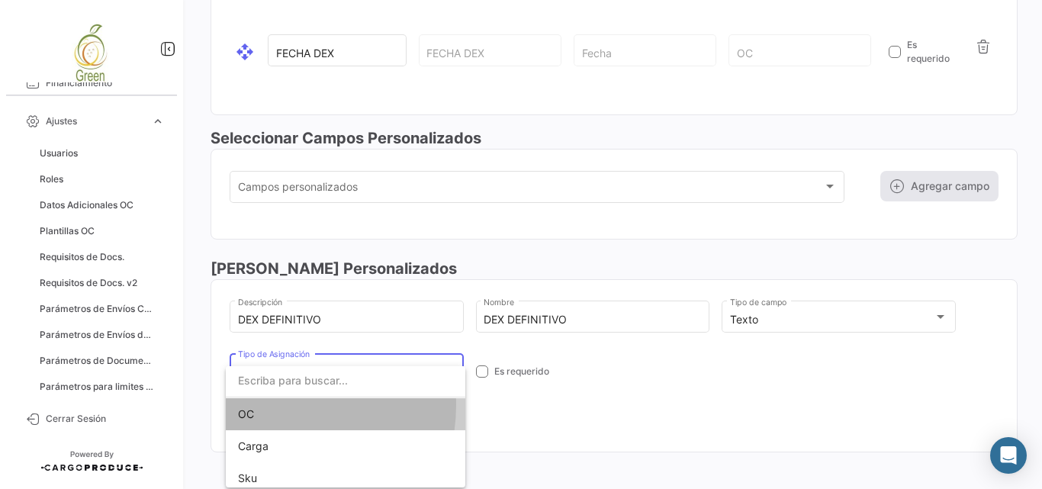
click at [272, 405] on span "OC" at bounding box center [345, 414] width 215 height 32
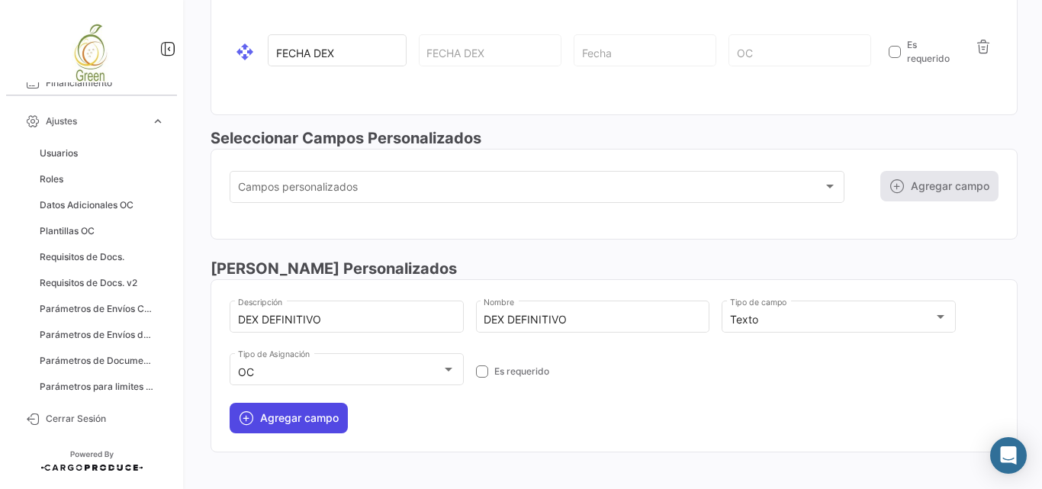
click at [304, 422] on button "Agregar campo" at bounding box center [289, 418] width 118 height 31
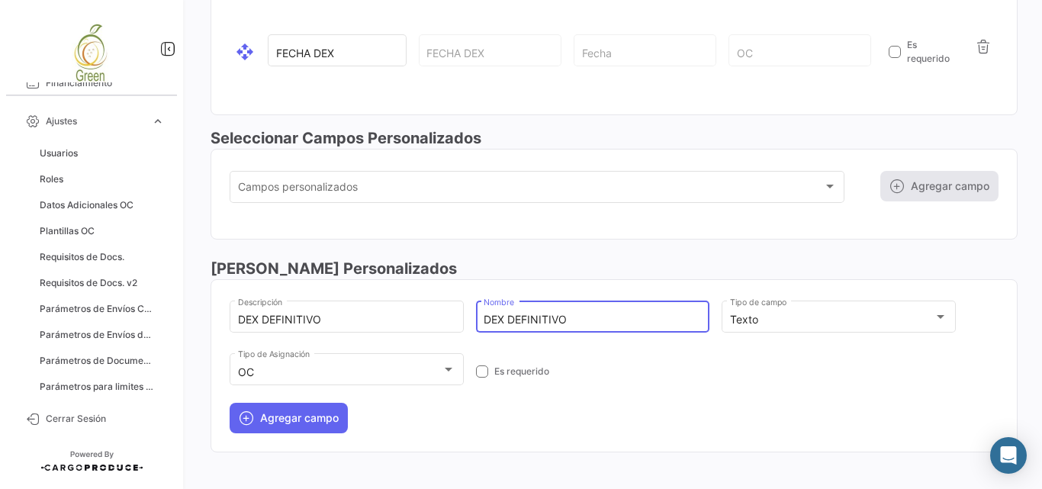
drag, startPoint x: 578, startPoint y: 320, endPoint x: 507, endPoint y: 314, distance: 70.4
click at [507, 314] on input "DEX DEFINITIVO" at bounding box center [593, 320] width 218 height 13
click at [571, 326] on input "DEX DEFINITIVO" at bounding box center [593, 320] width 218 height 13
drag, startPoint x: 525, startPoint y: 321, endPoint x: 591, endPoint y: 317, distance: 65.7
click at [591, 317] on input "DEX DEFINITIVO" at bounding box center [593, 320] width 218 height 13
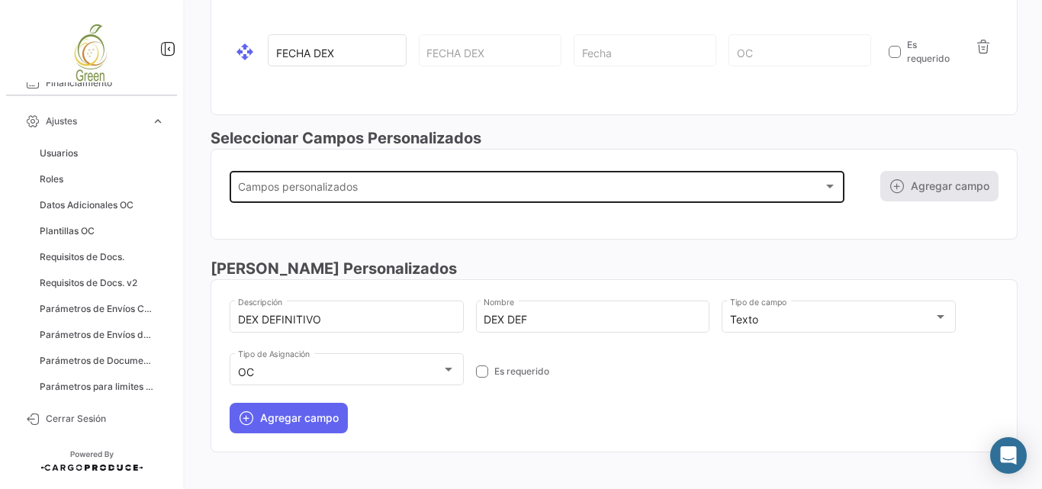
click at [651, 179] on div "PROPERTY_CUSTOM_FIELDS Campos personalizados" at bounding box center [537, 185] width 599 height 35
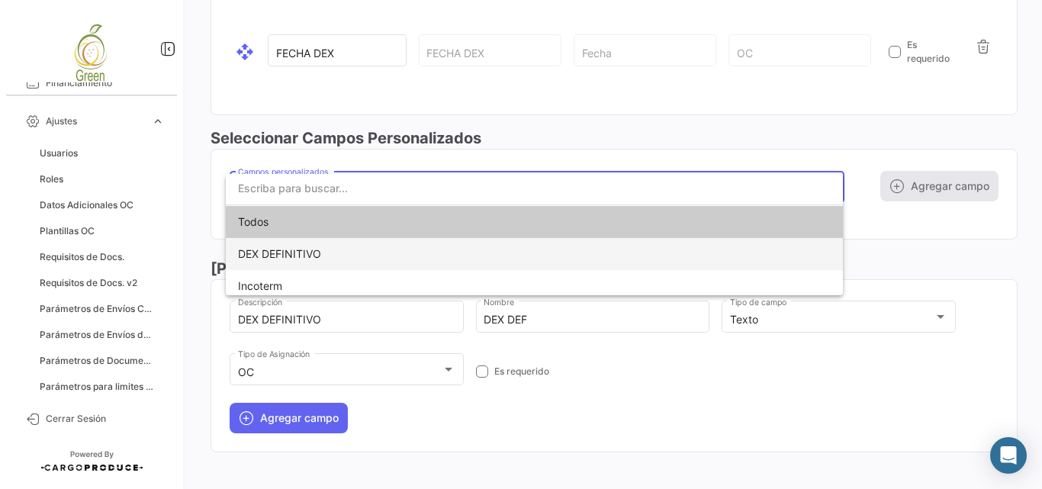
click at [337, 256] on span "DEX DEFINITIVO" at bounding box center [534, 254] width 593 height 32
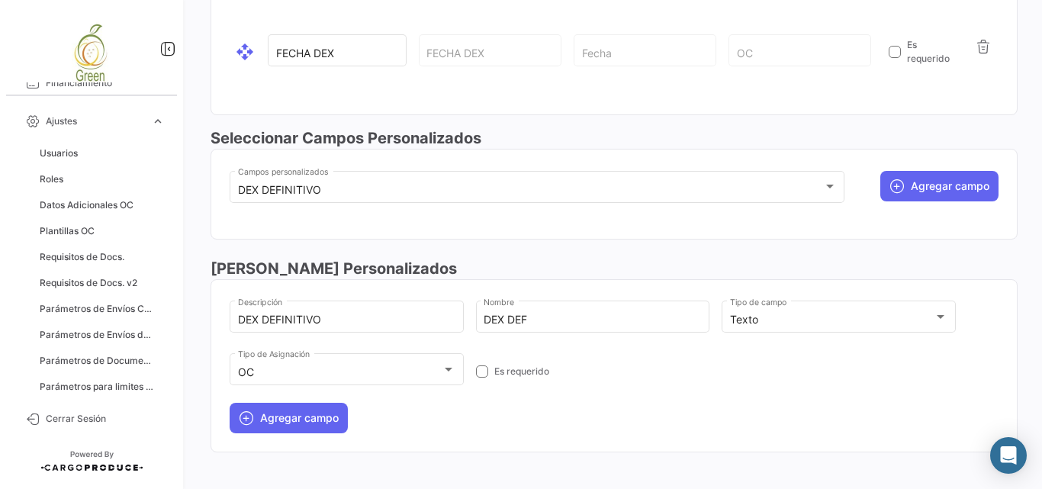
click at [697, 241] on div "Seleccionar Campos Personalizados DEX DEFINITIVO Campos personalizados Agregar …" at bounding box center [614, 192] width 807 height 130
drag, startPoint x: 505, startPoint y: 314, endPoint x: 532, endPoint y: 314, distance: 26.7
click at [532, 314] on input "DEX DEF" at bounding box center [593, 320] width 218 height 13
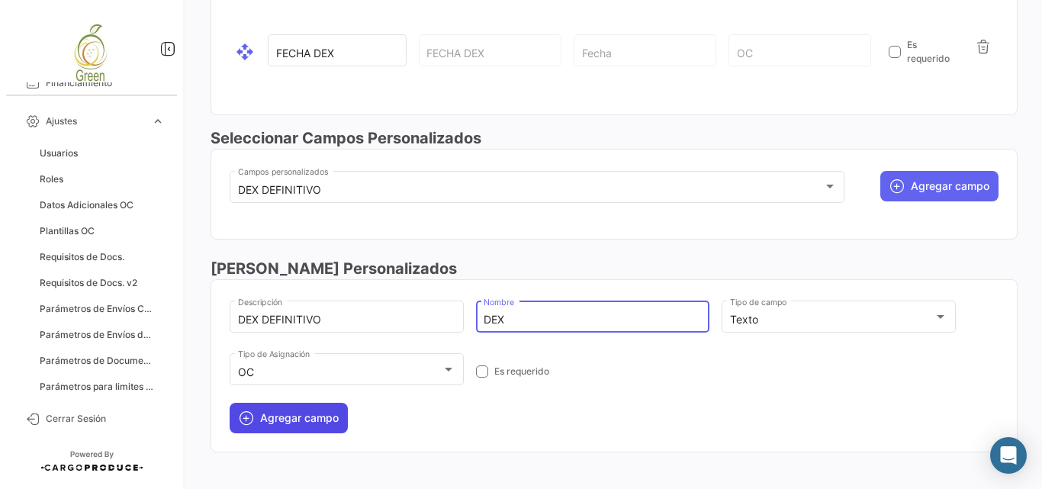
type input "DEX"
click at [295, 411] on button "Agregar campo" at bounding box center [289, 418] width 118 height 31
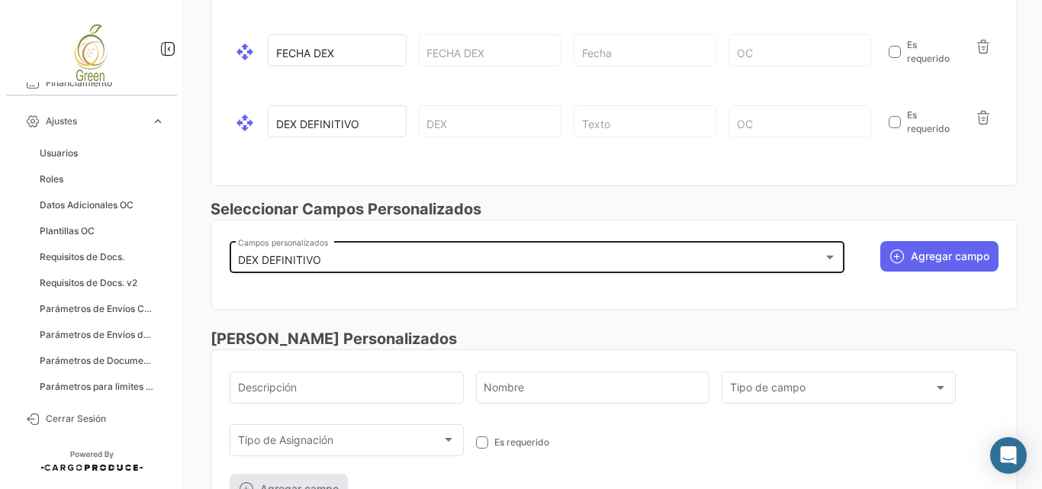
scroll to position [1883, 0]
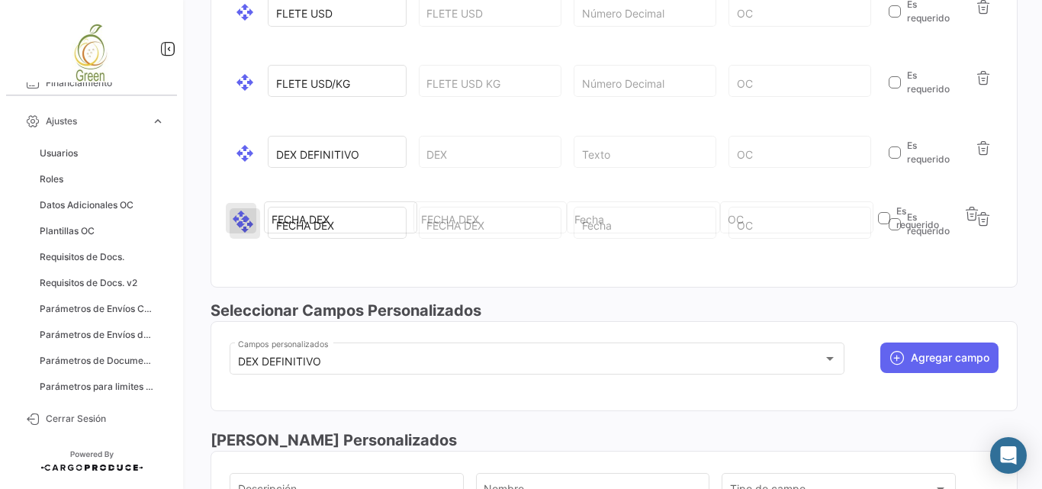
drag, startPoint x: 247, startPoint y: 155, endPoint x: 243, endPoint y: 221, distance: 65.7
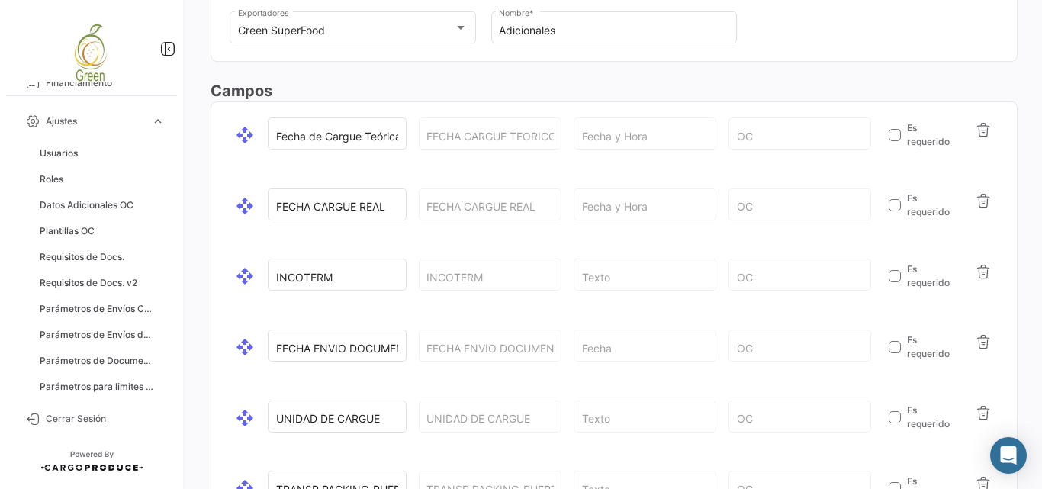
scroll to position [0, 0]
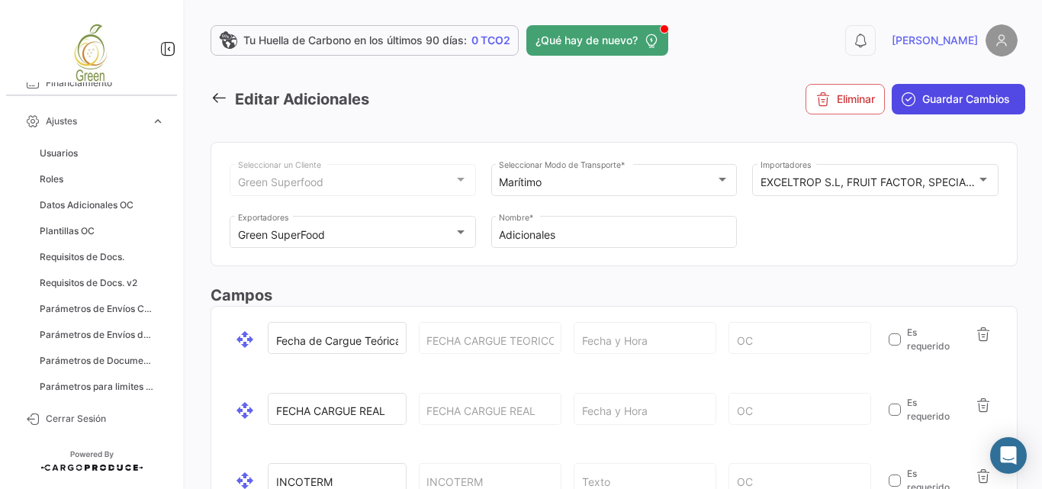
click at [965, 101] on span "Guardar Cambios" at bounding box center [967, 99] width 88 height 15
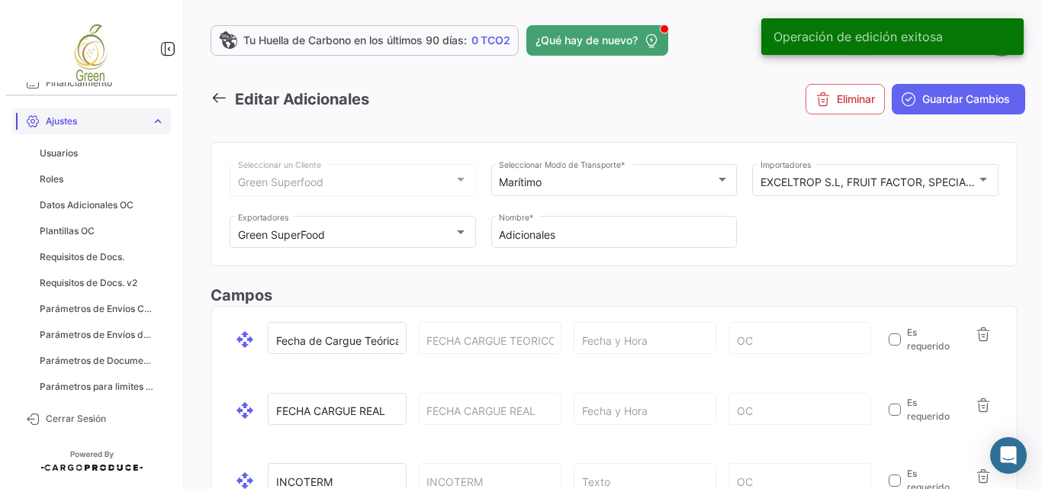
click at [102, 127] on span "Ajustes" at bounding box center [95, 121] width 99 height 14
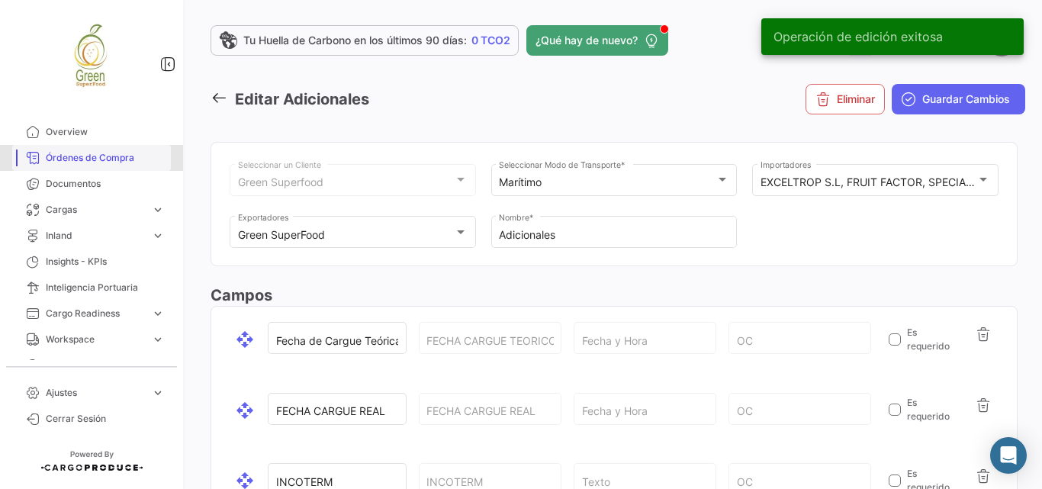
click at [93, 151] on span "Órdenes de Compra" at bounding box center [105, 158] width 119 height 14
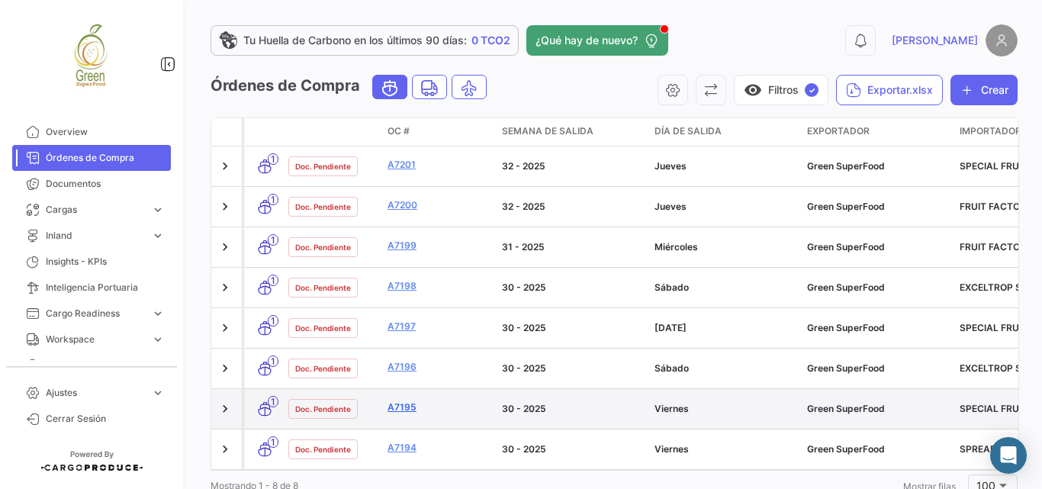
click at [399, 401] on link "A7195" at bounding box center [439, 408] width 102 height 14
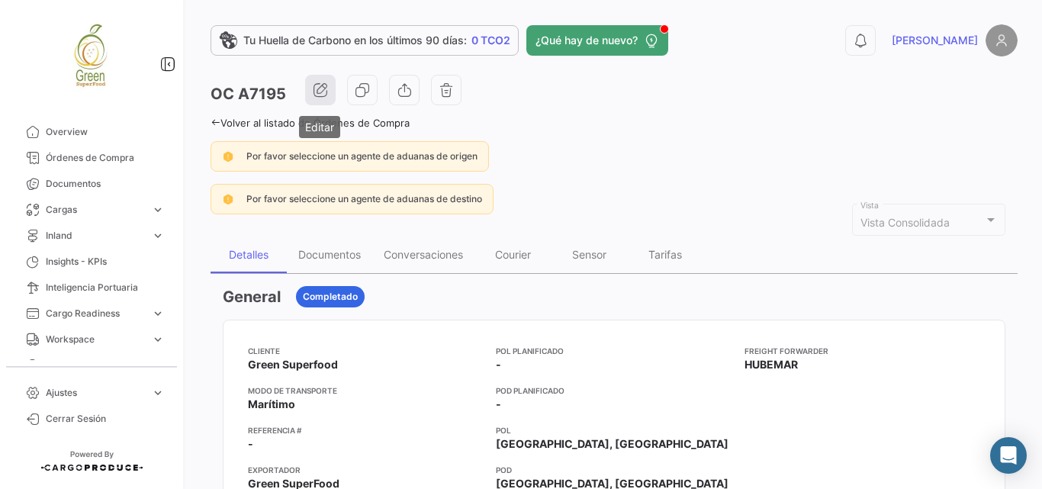
click at [324, 89] on icon "button" at bounding box center [320, 89] width 15 height 15
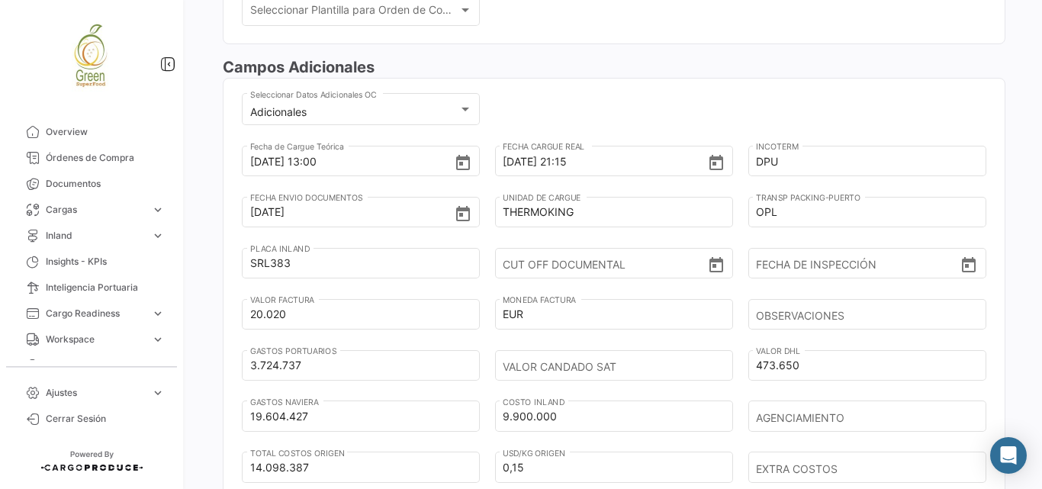
scroll to position [763, 0]
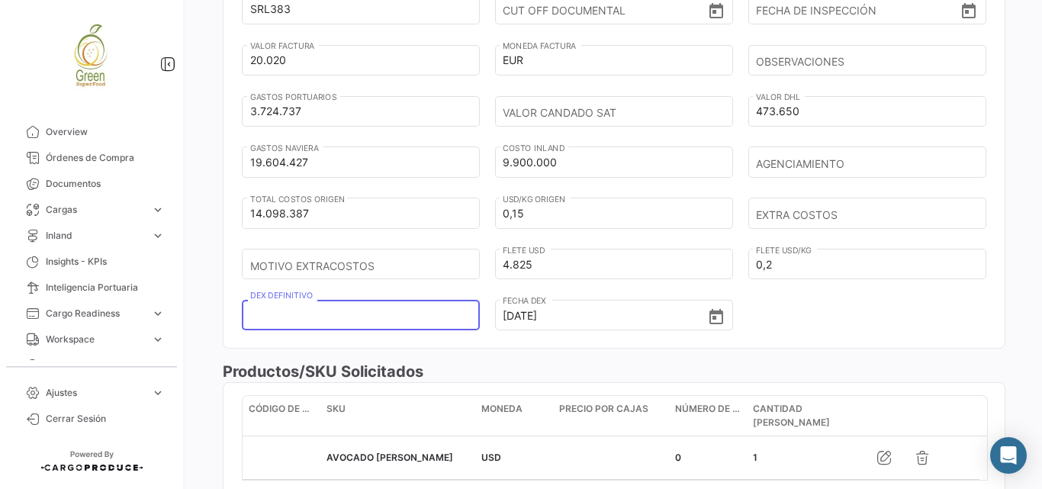
click at [345, 325] on input "DEX DEFINITIVO" at bounding box center [355, 315] width 211 height 53
paste input "6007760781469"
type input "6007760781469"
click at [686, 350] on div "Campos Adicionales Adicionales Seleccionar Datos Adicionales OC [DATE] 13:00 Fe…" at bounding box center [614, 81] width 783 height 559
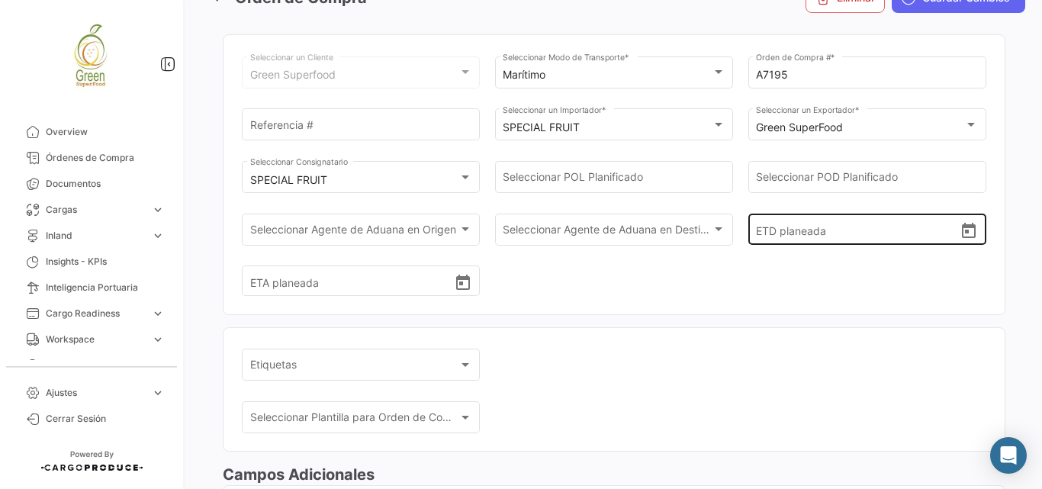
scroll to position [0, 0]
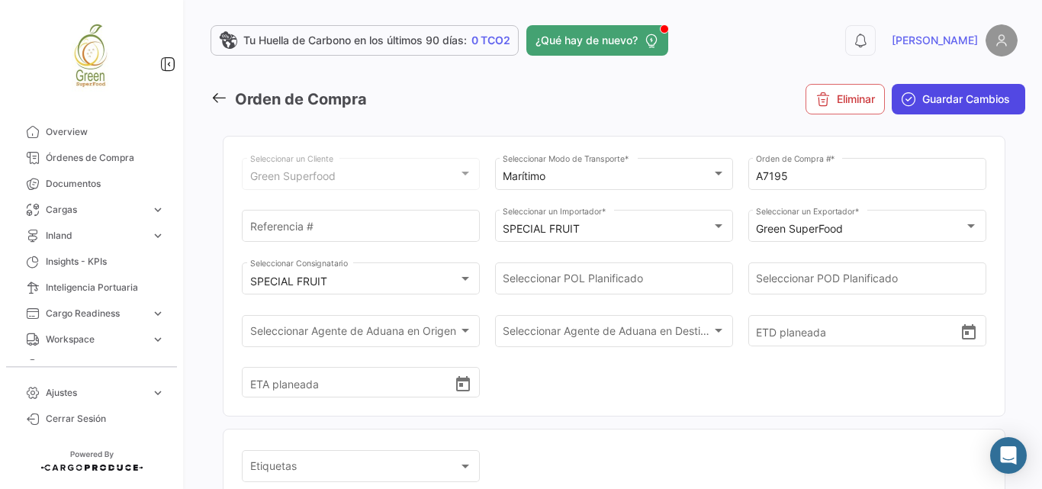
click at [934, 112] on button "Guardar Cambios" at bounding box center [959, 99] width 134 height 31
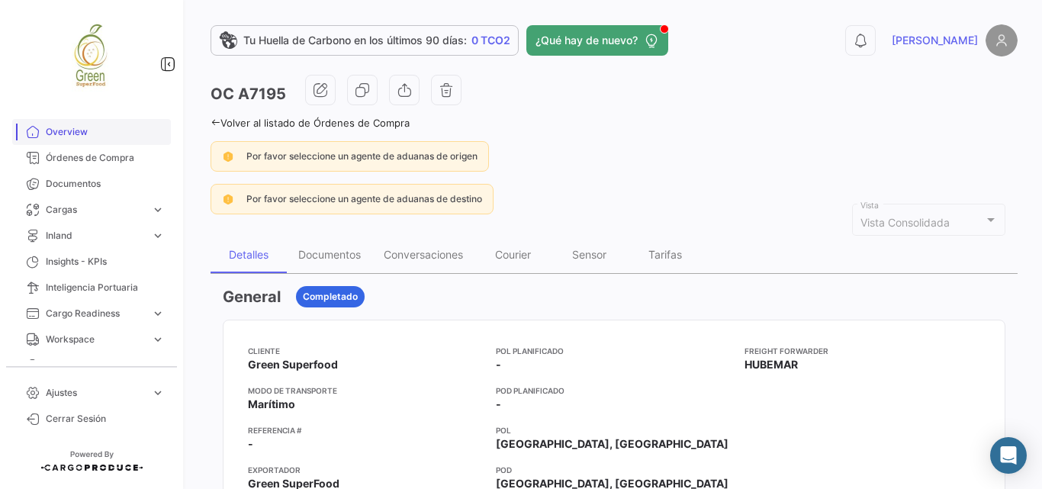
click at [48, 126] on span "Overview" at bounding box center [105, 132] width 119 height 14
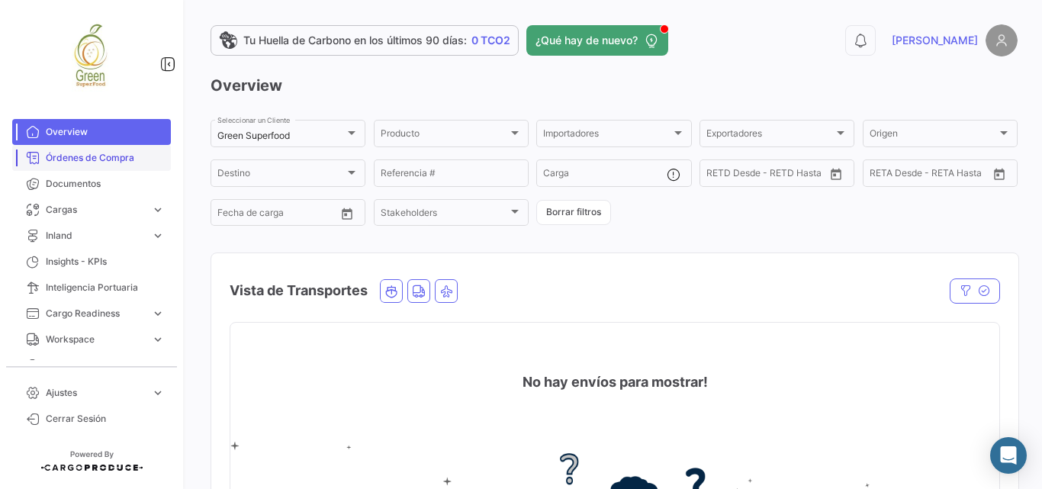
click at [113, 166] on link "Órdenes de Compra" at bounding box center [91, 158] width 159 height 26
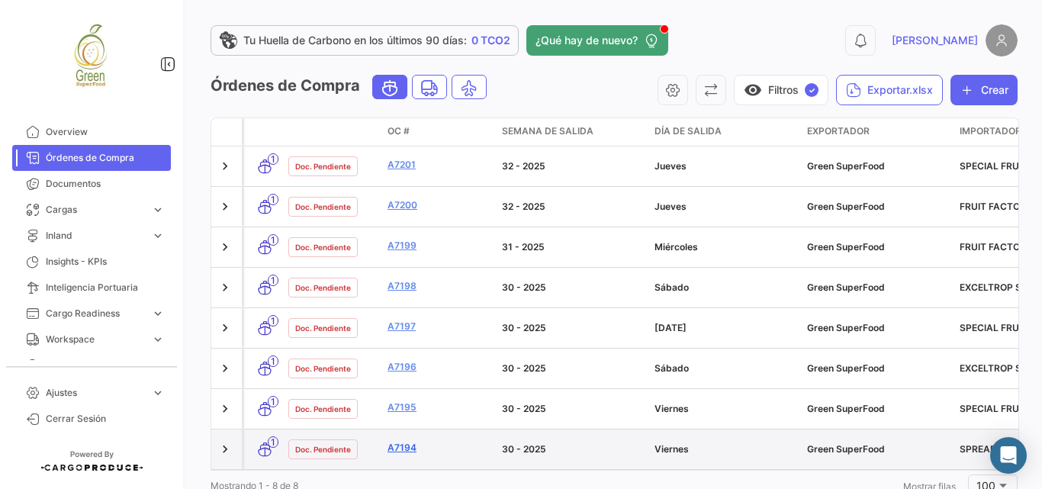
click at [407, 441] on link "A7194" at bounding box center [439, 448] width 102 height 14
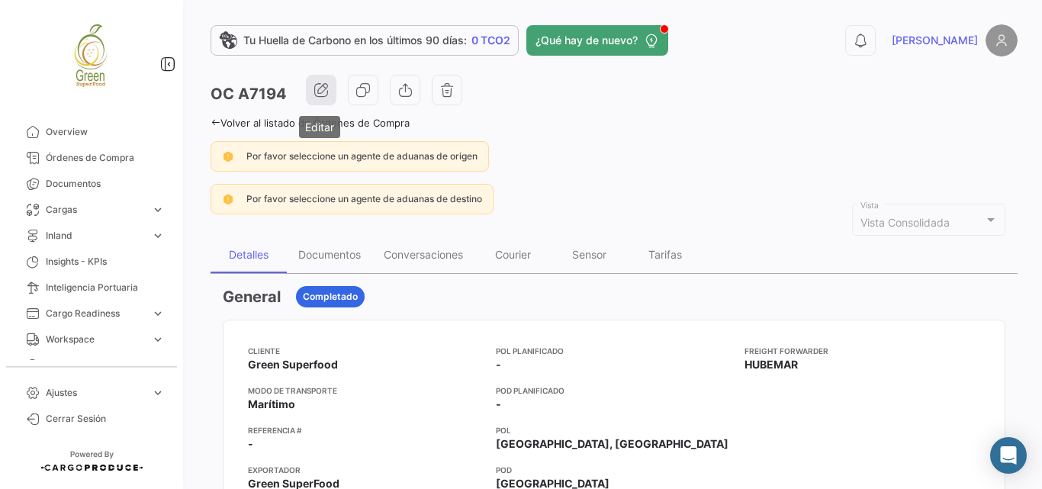
click at [326, 84] on icon "button" at bounding box center [321, 89] width 15 height 15
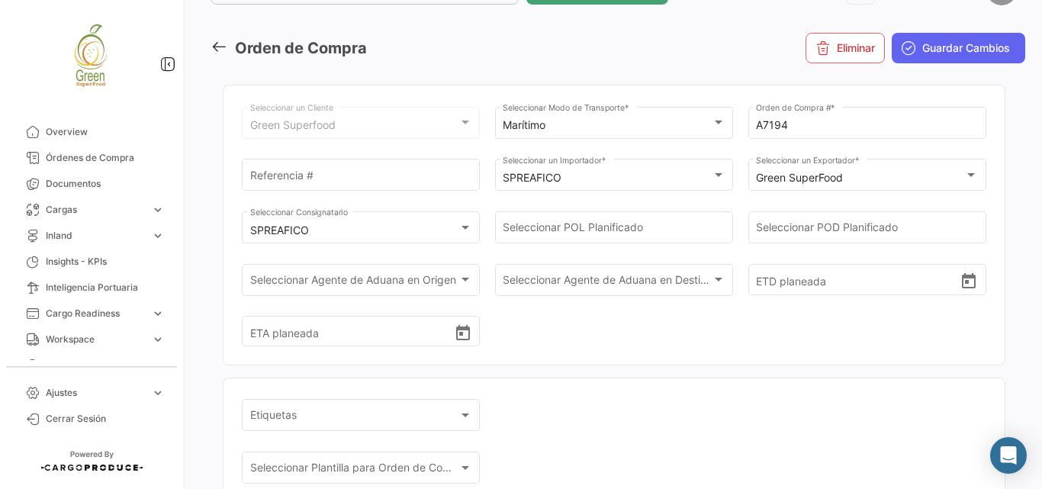
scroll to position [254, 0]
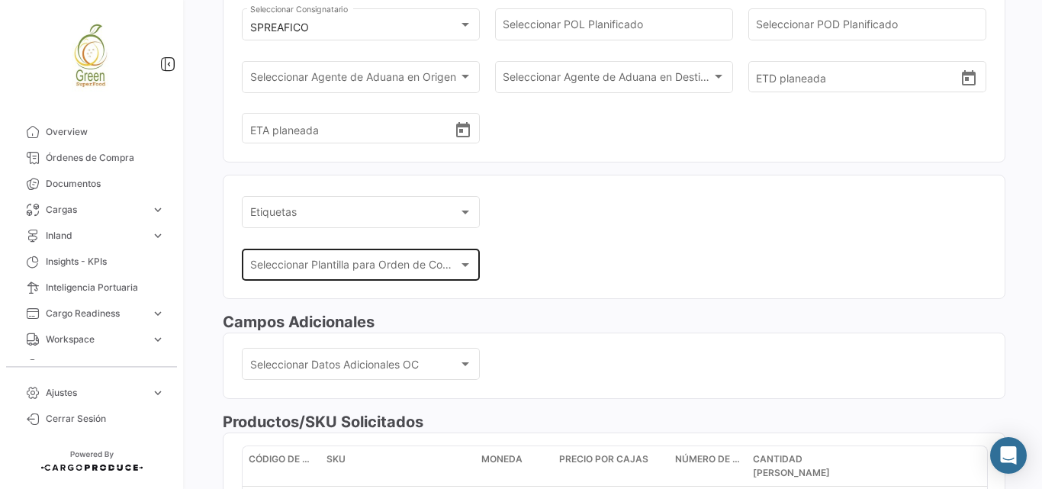
click at [454, 266] on span "Seleccionar Plantilla para Orden de Compra" at bounding box center [354, 268] width 208 height 13
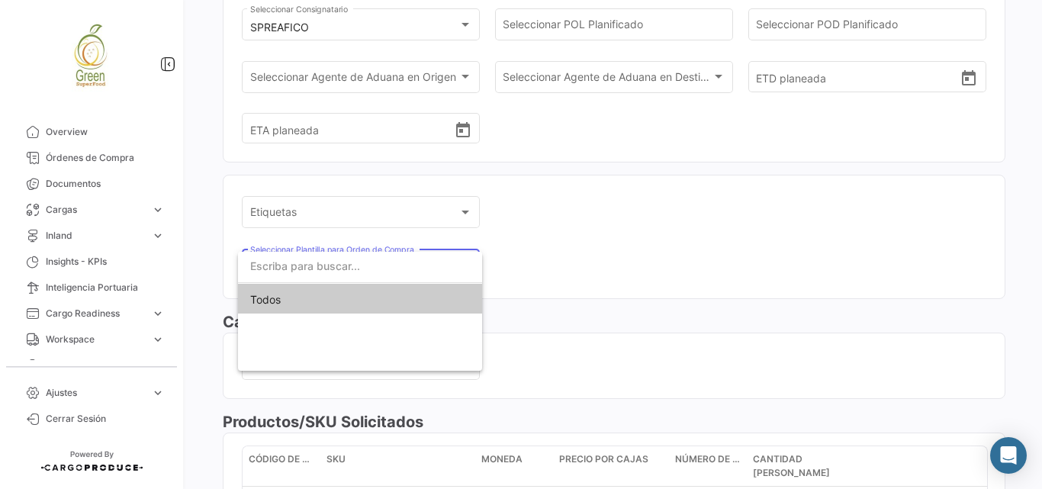
click at [591, 231] on div at bounding box center [521, 244] width 1042 height 489
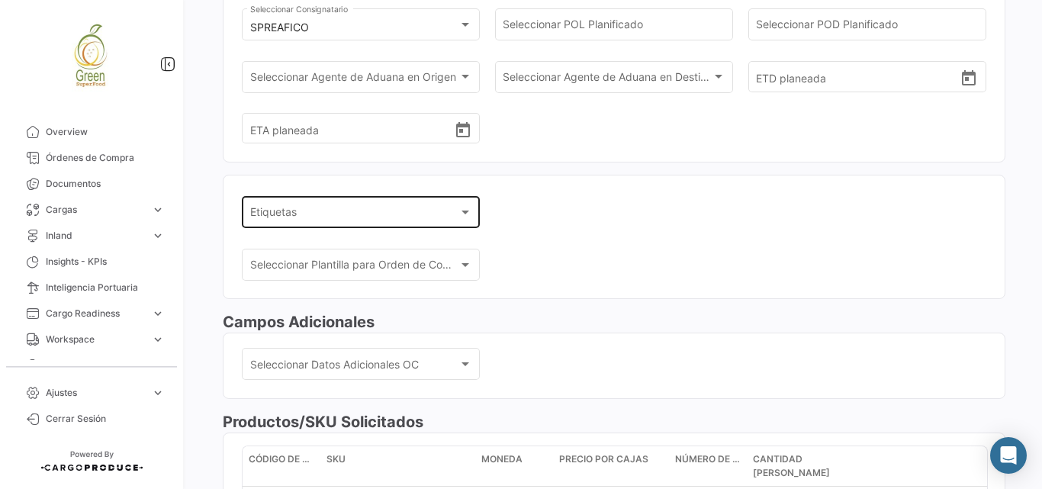
click at [462, 203] on div "Etiquetas Etiquetas" at bounding box center [361, 211] width 222 height 35
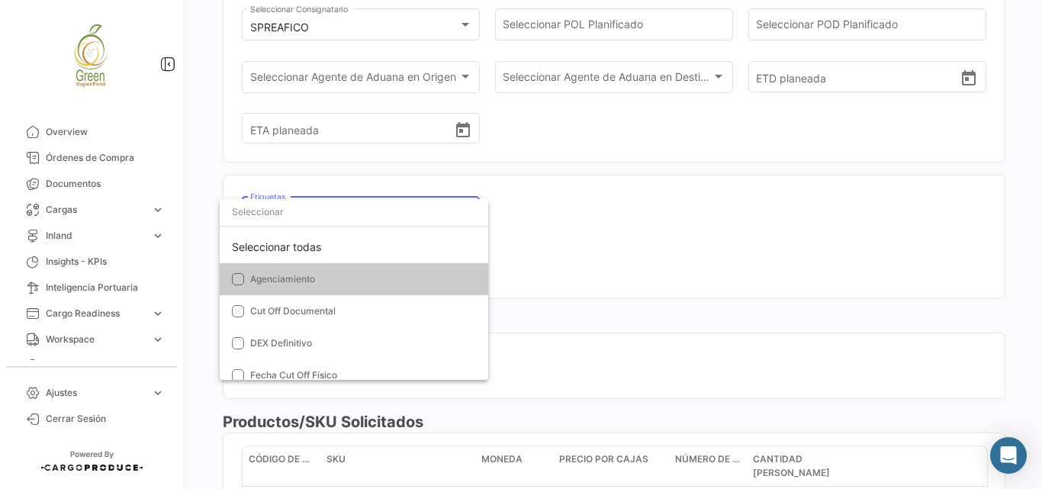
click at [527, 200] on div at bounding box center [521, 244] width 1042 height 489
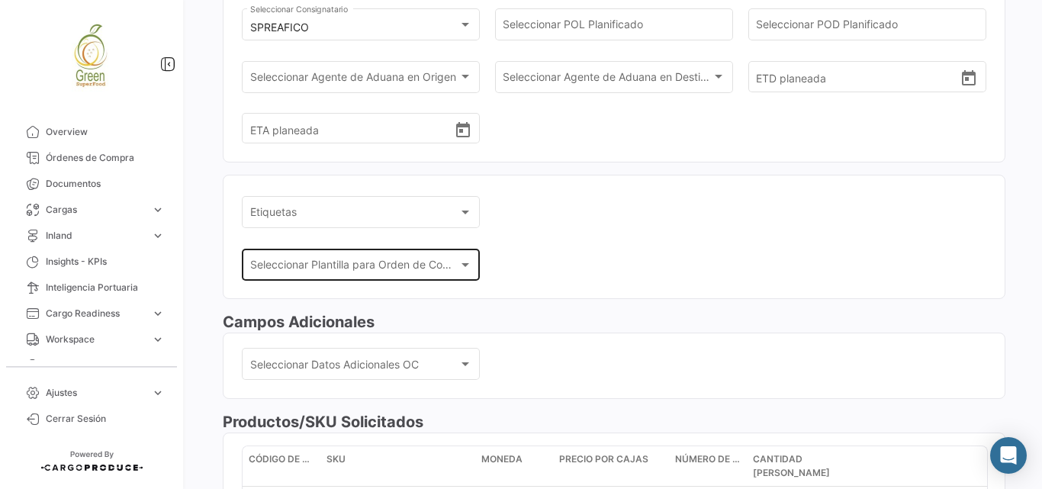
click at [462, 254] on div "Seleccionar Plantilla para Orden de Compra Seleccionar Plantilla para Orden de …" at bounding box center [361, 263] width 222 height 35
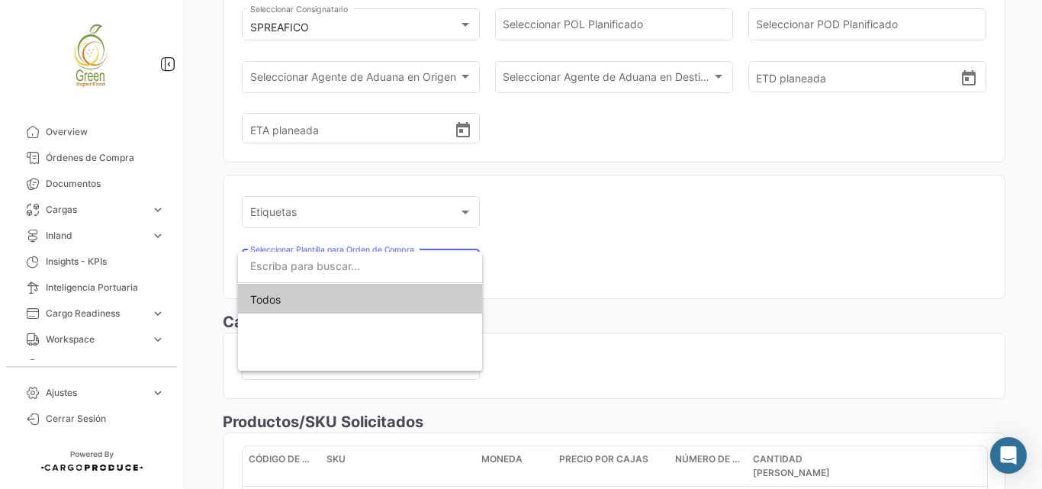
click at [317, 300] on span "Todos" at bounding box center [360, 300] width 220 height 32
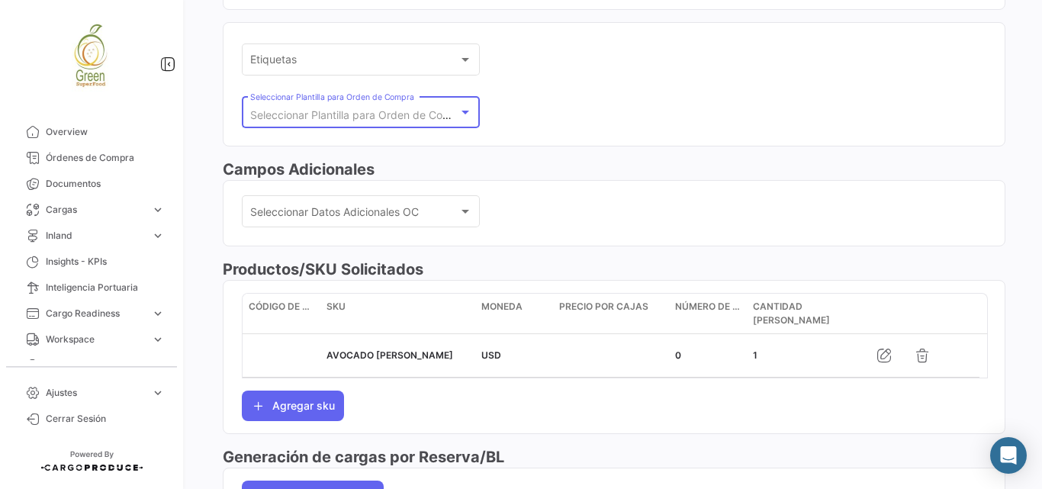
scroll to position [458, 0]
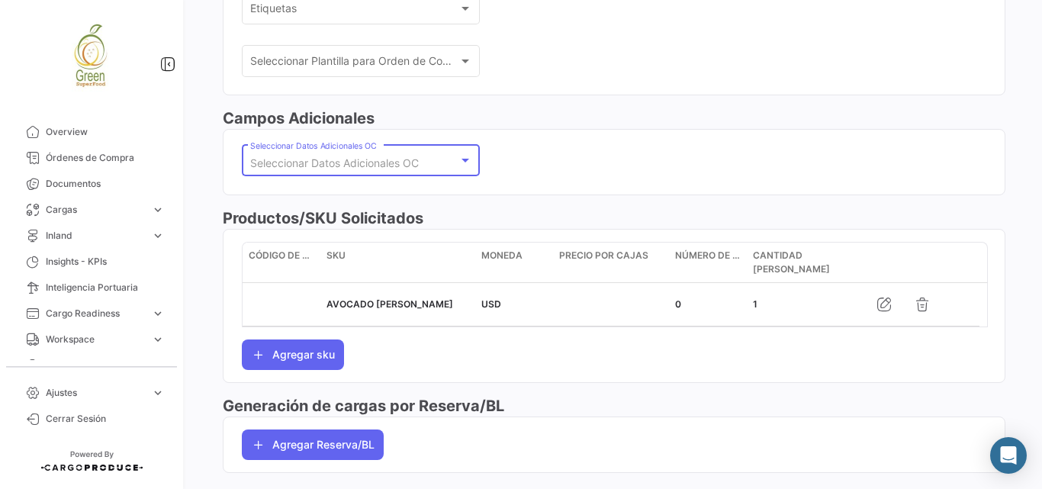
click at [468, 163] on div at bounding box center [466, 161] width 14 height 12
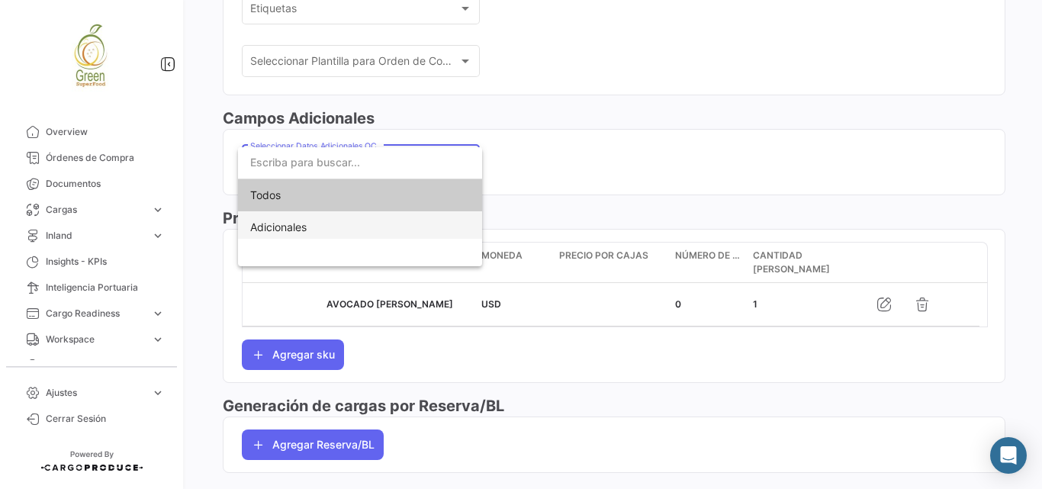
click at [304, 227] on span "Adicionales" at bounding box center [278, 227] width 56 height 13
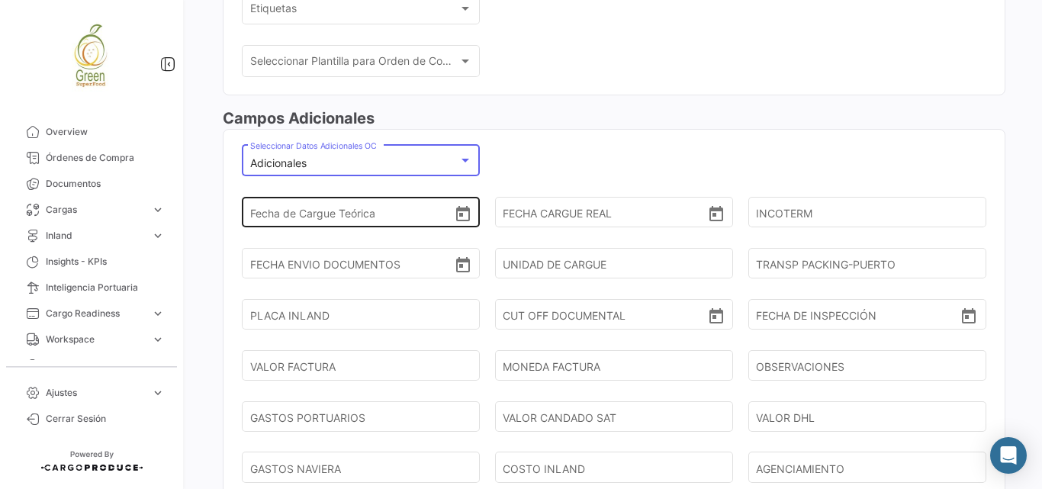
click at [459, 214] on icon "Open calendar" at bounding box center [463, 213] width 14 height 15
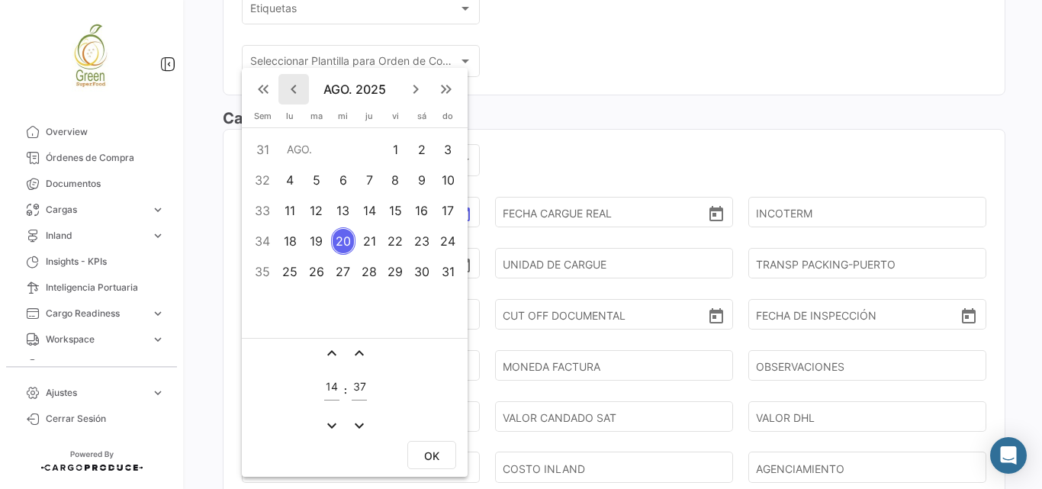
click at [295, 82] on mat-icon "keyboard_arrow_left" at bounding box center [294, 89] width 18 height 18
click at [420, 236] on div "19" at bounding box center [422, 240] width 24 height 27
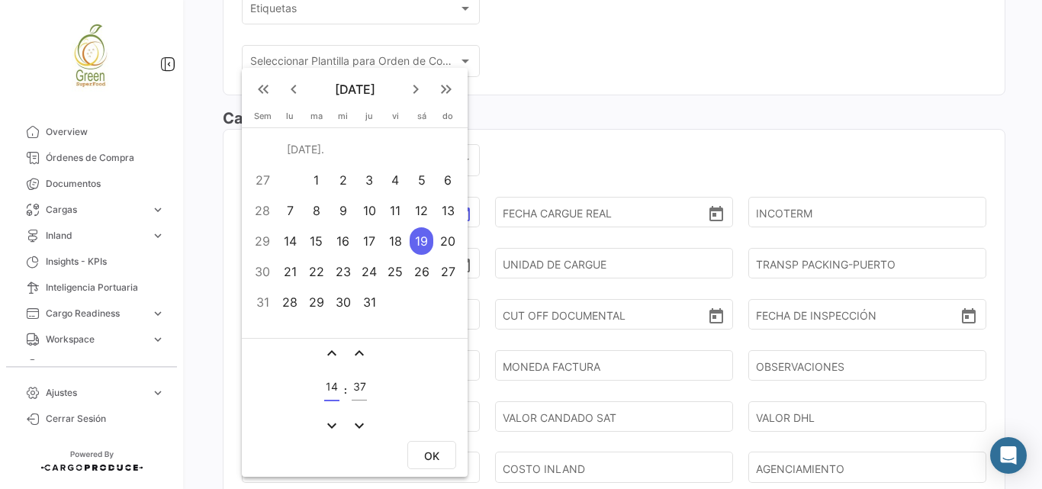
drag, startPoint x: 326, startPoint y: 388, endPoint x: 342, endPoint y: 388, distance: 16.0
click at [342, 388] on table "expand_less expand_less 14 : 37 expand_more expand_more" at bounding box center [347, 389] width 53 height 95
type input "19"
drag, startPoint x: 353, startPoint y: 388, endPoint x: 388, endPoint y: 388, distance: 35.9
click at [388, 388] on form "expand_less expand_less 19 : 37 expand_more expand_more" at bounding box center [355, 389] width 69 height 95
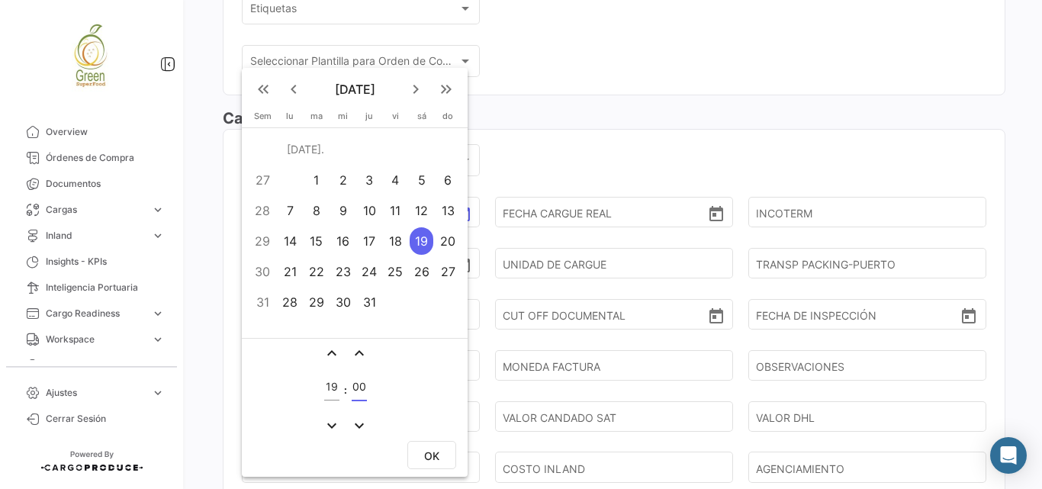
type input "00"
click at [437, 462] on span "OK" at bounding box center [431, 455] width 15 height 13
type input "[DATE] 19:00"
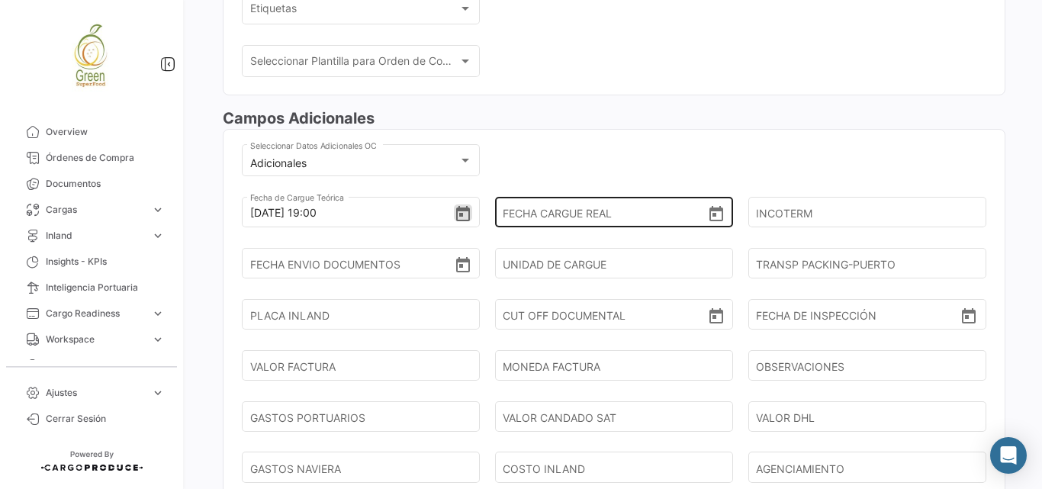
click at [719, 214] on icon "Open calendar" at bounding box center [716, 214] width 18 height 18
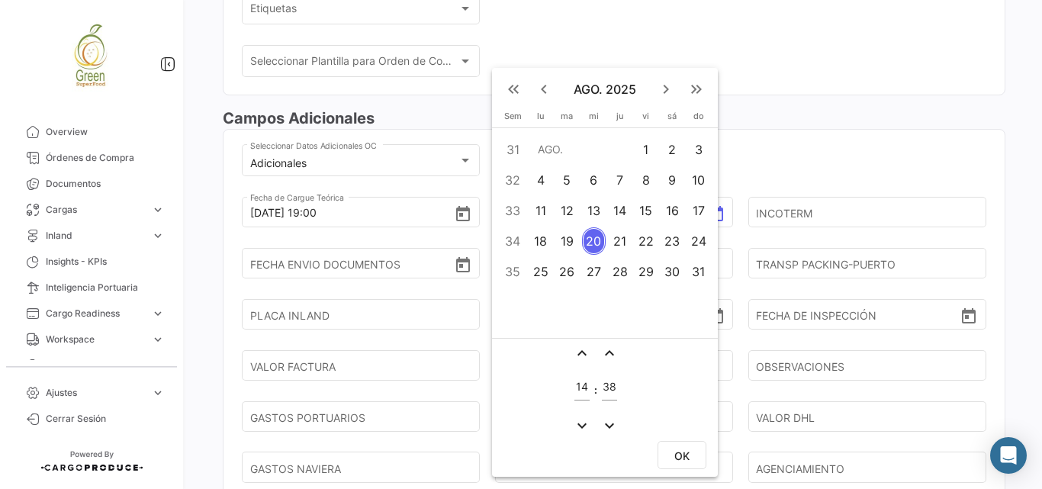
click at [540, 89] on mat-icon "keyboard_arrow_left" at bounding box center [544, 89] width 18 height 18
click at [698, 236] on div "20" at bounding box center [699, 240] width 24 height 27
drag, startPoint x: 575, startPoint y: 391, endPoint x: 598, endPoint y: 391, distance: 23.7
click at [598, 391] on tr "14 : 38" at bounding box center [597, 390] width 50 height 50
type input "02"
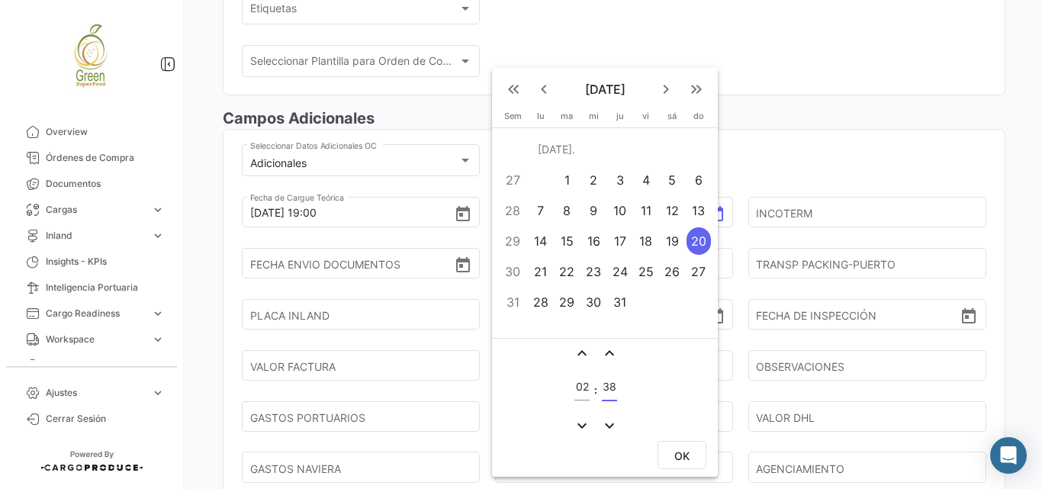
drag, startPoint x: 606, startPoint y: 388, endPoint x: 632, endPoint y: 390, distance: 26.0
click at [632, 390] on form "expand_less expand_less 02 : 38 expand_more expand_more" at bounding box center [605, 389] width 69 height 95
type input "55"
drag, startPoint x: 621, startPoint y: 396, endPoint x: 691, endPoint y: 457, distance: 93.0
click at [691, 457] on button "OK" at bounding box center [682, 455] width 49 height 28
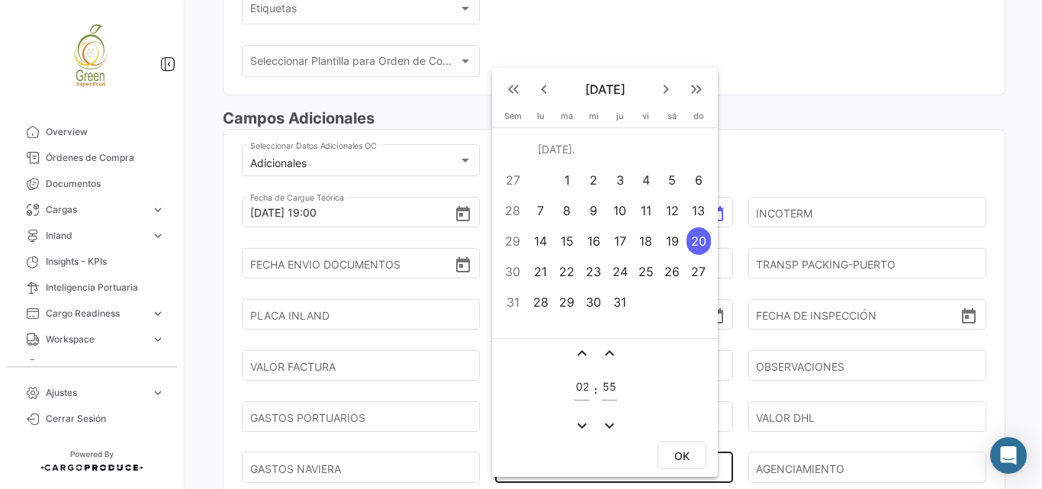
type input "[DATE] 02:55"
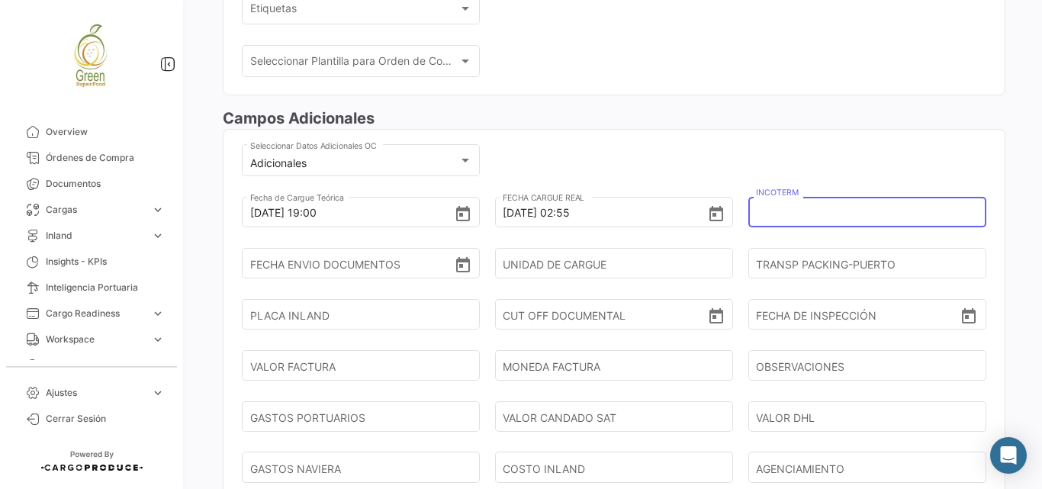
click at [853, 213] on input "INCOTERM" at bounding box center [861, 212] width 211 height 53
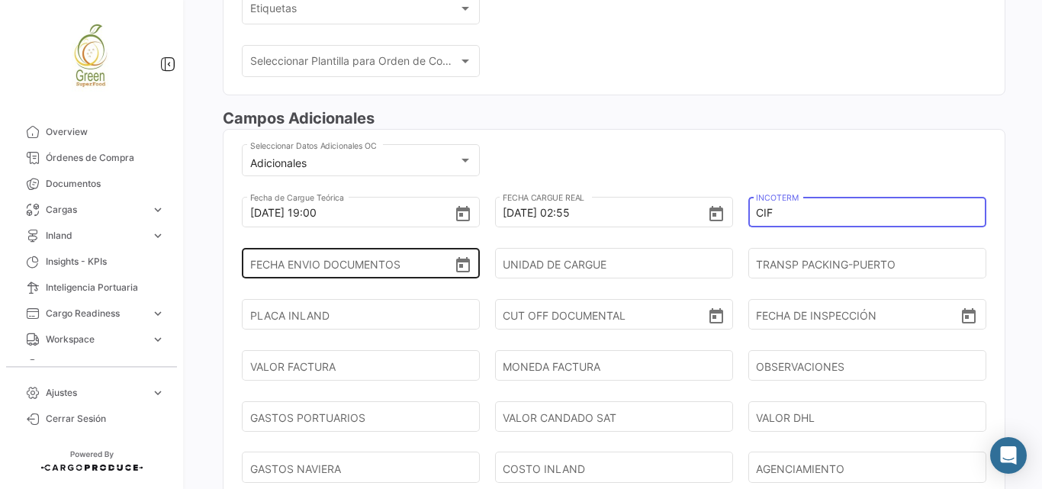
type input "CIF"
click at [460, 268] on icon "Open calendar" at bounding box center [463, 265] width 18 height 18
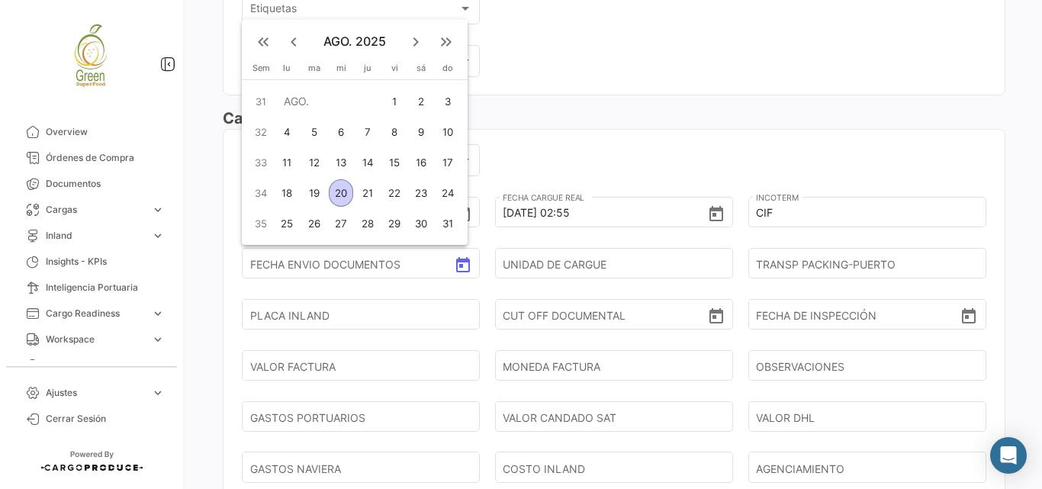
click at [295, 40] on mat-icon "keyboard_arrow_left" at bounding box center [294, 42] width 18 height 18
click at [295, 224] on div "28" at bounding box center [287, 223] width 24 height 27
type input "[DATE]"
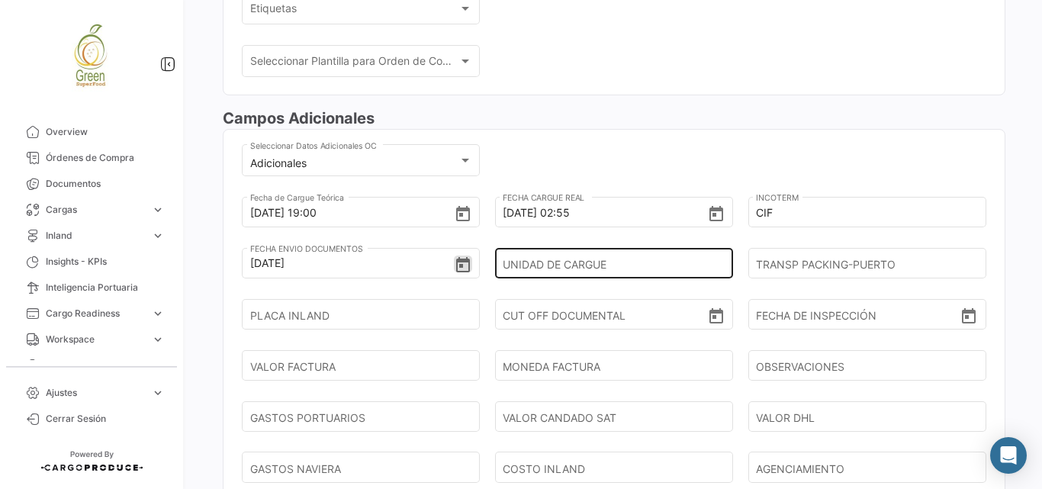
click at [675, 269] on input "UNIDAD DE CARGUE" at bounding box center [608, 263] width 211 height 53
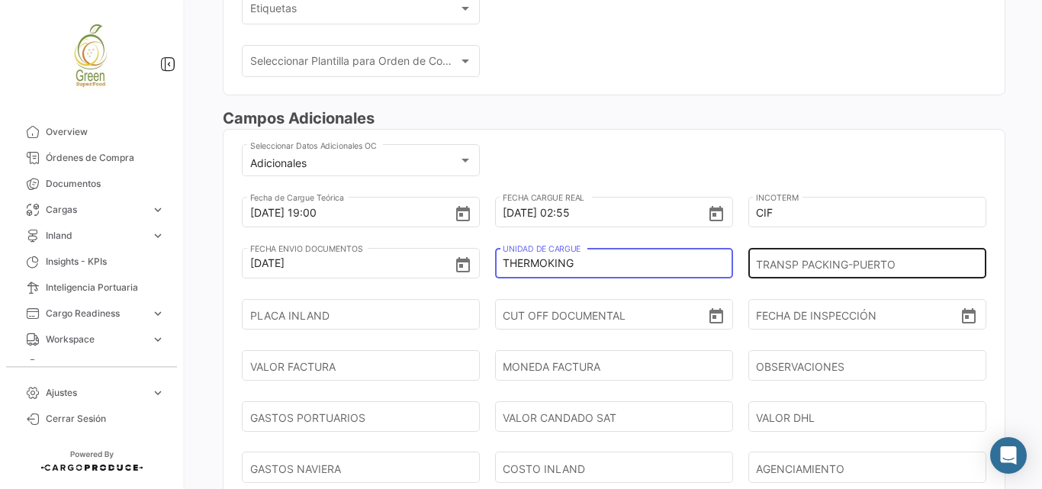
type input "THERMOKING"
click at [834, 261] on input "TRANSP PACKING-PUERTO" at bounding box center [861, 263] width 211 height 53
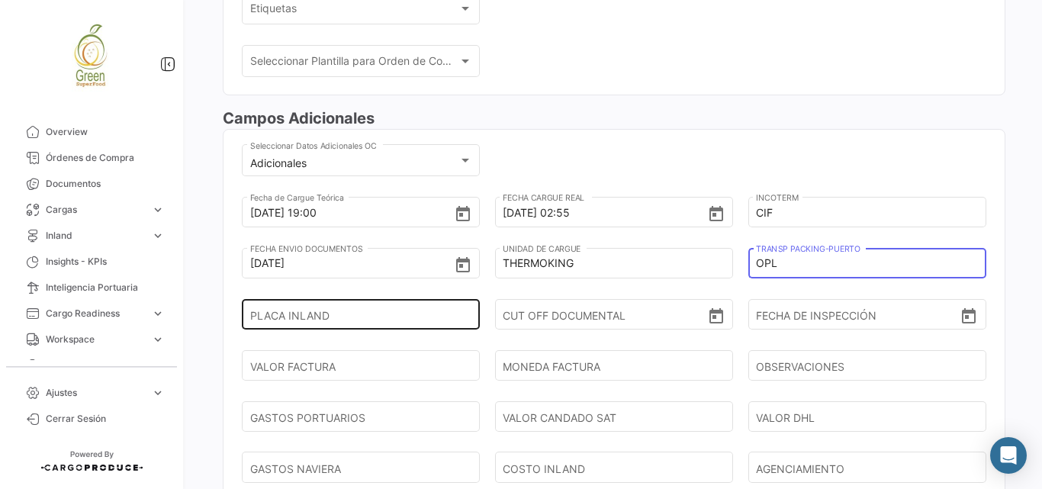
type input "OPL"
click at [269, 320] on input "PLACA INLAND" at bounding box center [355, 314] width 211 height 53
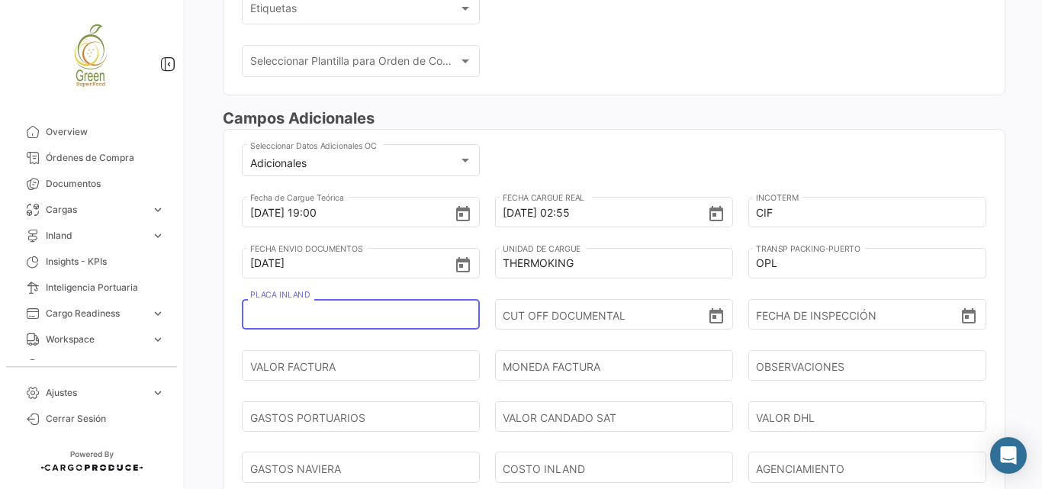
paste input "YAQ283"
type input "YAQ283"
click at [733, 313] on div "[DATE] 19:00 Fecha de Cargue Teórica [DATE] 02:55 FECHA CARGUE REAL CIF INCOTER…" at bounding box center [614, 424] width 745 height 459
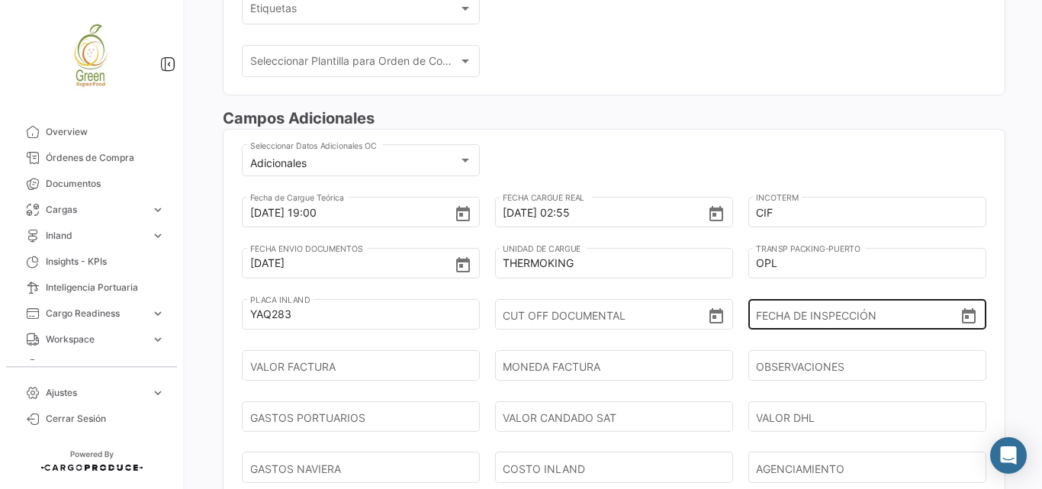
scroll to position [610, 0]
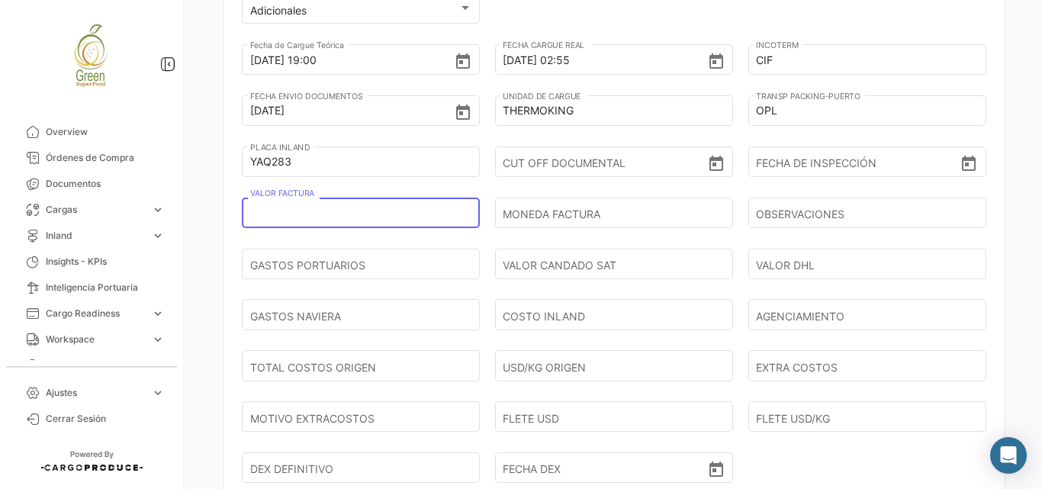
click at [391, 217] on input "VALOR FACTURA" at bounding box center [355, 212] width 211 height 53
type input "24.288"
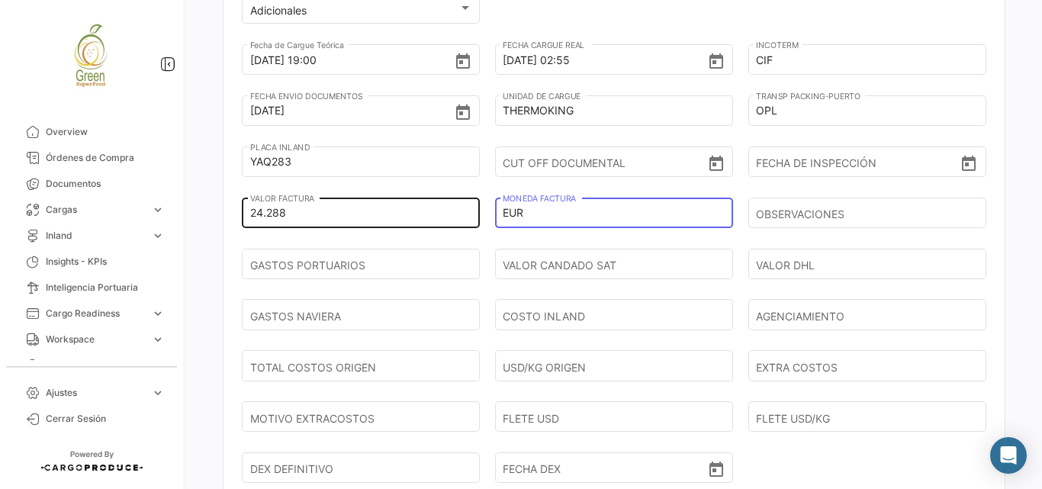
type input "EUR"
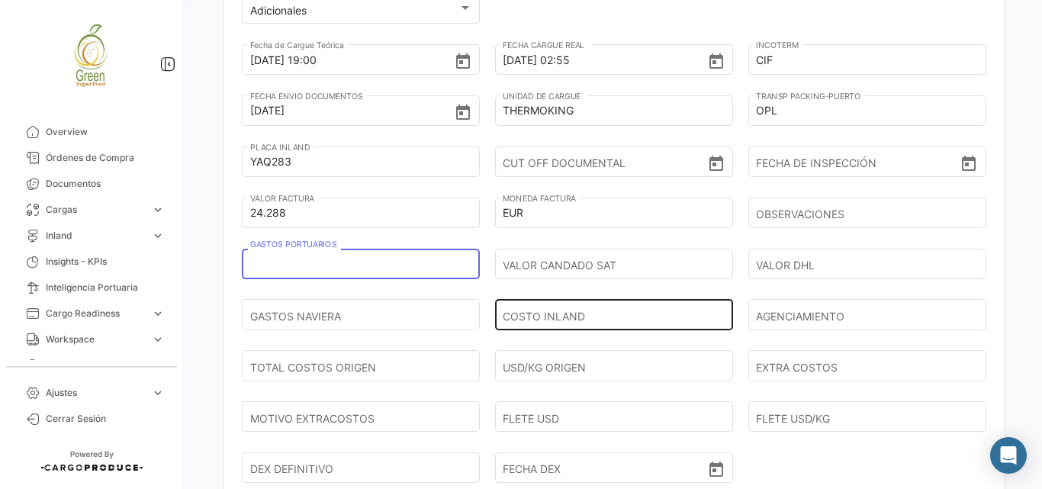
paste input "4.013.300"
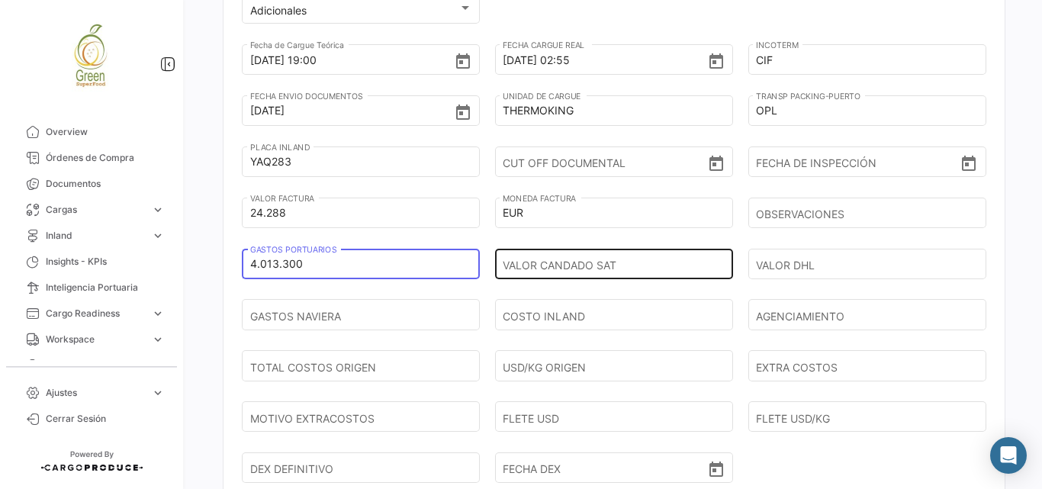
type input "4.013.300"
click at [597, 271] on input "VALOR CANDADO SAT" at bounding box center [608, 263] width 211 height 53
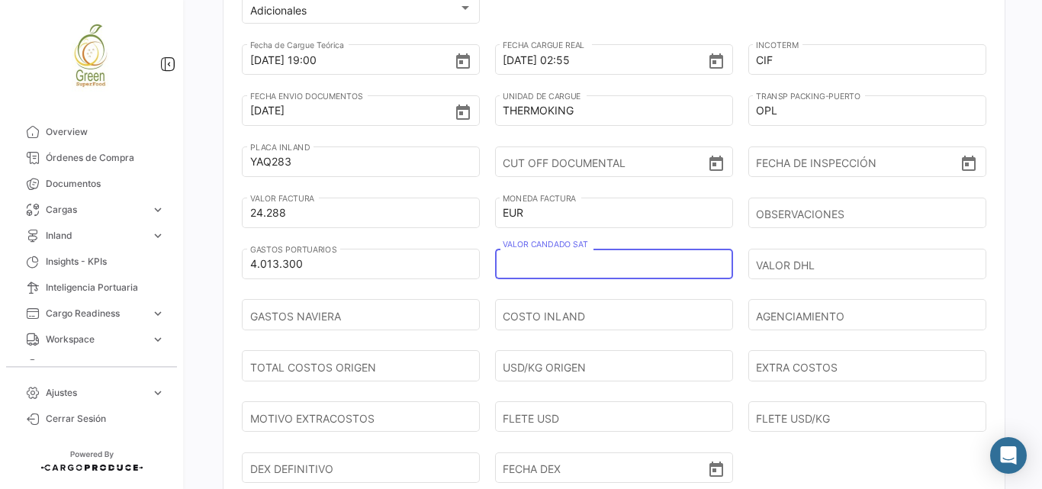
paste input "473.650"
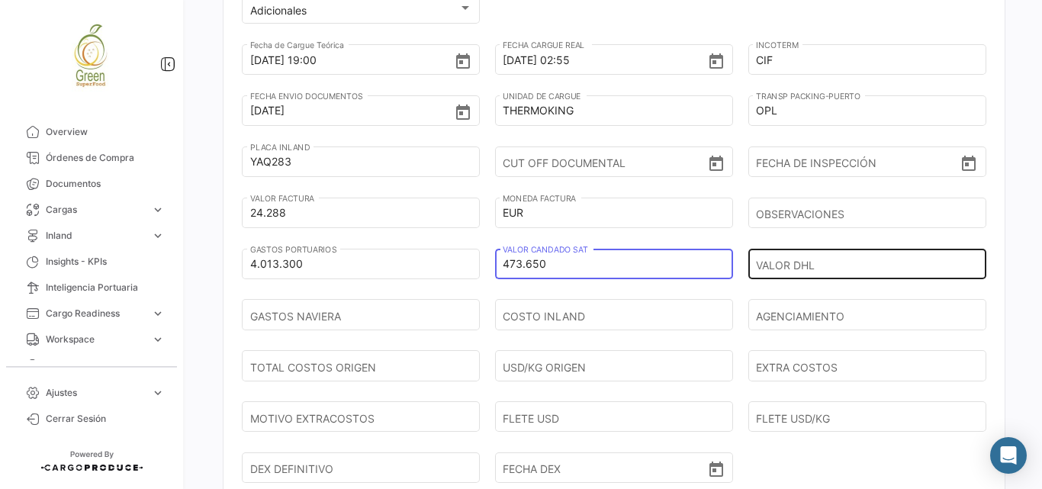
type input "473.650"
click at [759, 263] on input "VALOR DHL" at bounding box center [861, 263] width 211 height 53
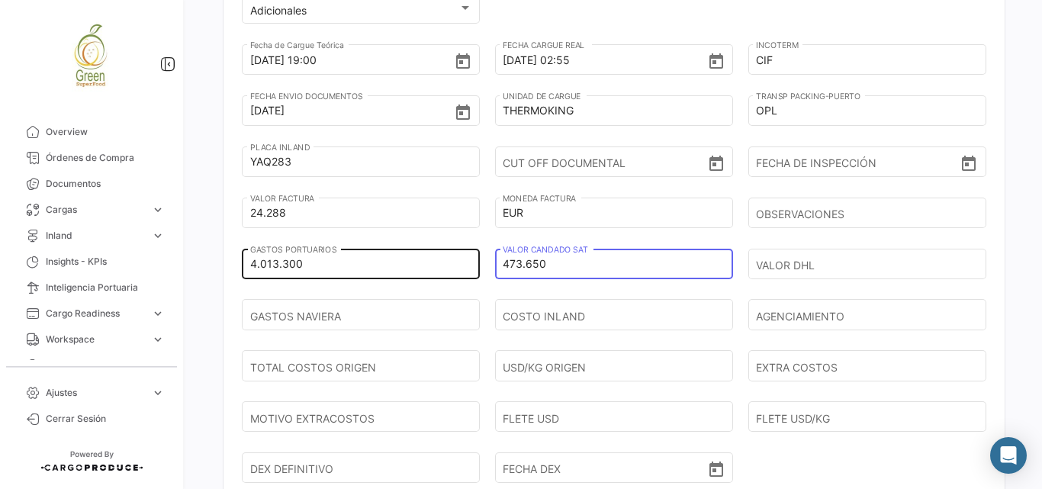
drag, startPoint x: 594, startPoint y: 266, endPoint x: 448, endPoint y: 266, distance: 145.8
click at [449, 266] on div "[DATE] 19:00 Fecha de Cargue Teórica [DATE] 02:55 FECHA CARGUE REAL CIF INCOTER…" at bounding box center [614, 271] width 745 height 459
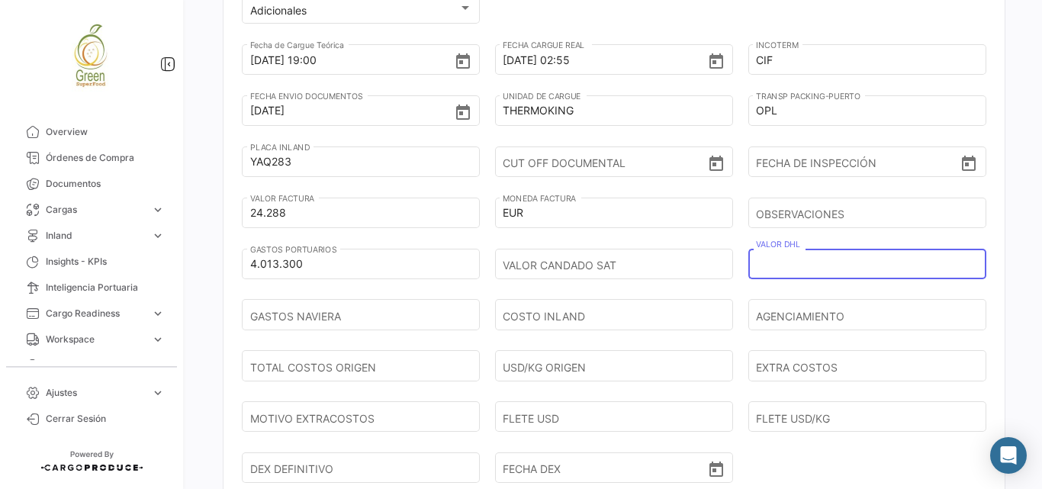
click at [825, 261] on input "VALOR DHL" at bounding box center [861, 263] width 211 height 53
paste input "473.650"
type input "473.650"
click at [296, 317] on input "GASTOS NAVIERA" at bounding box center [355, 314] width 211 height 53
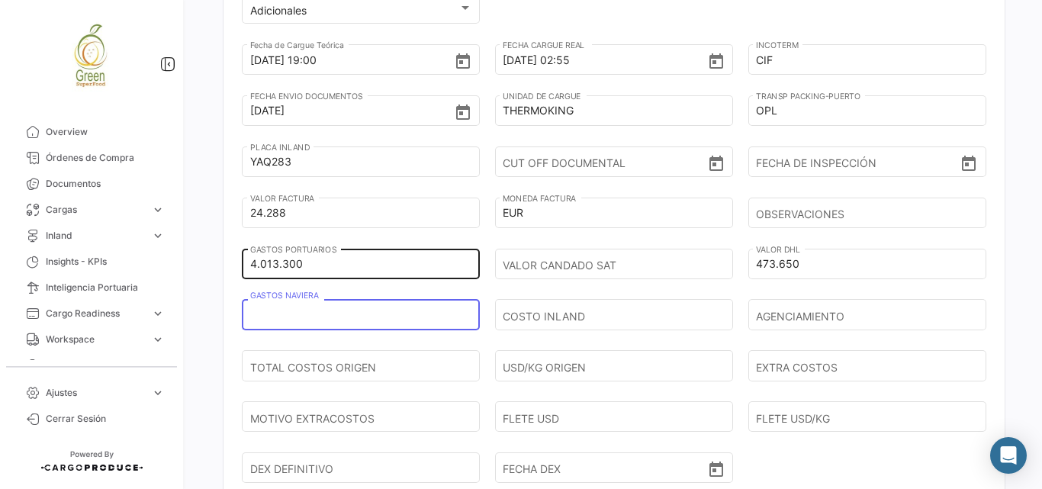
paste input "20.924.966"
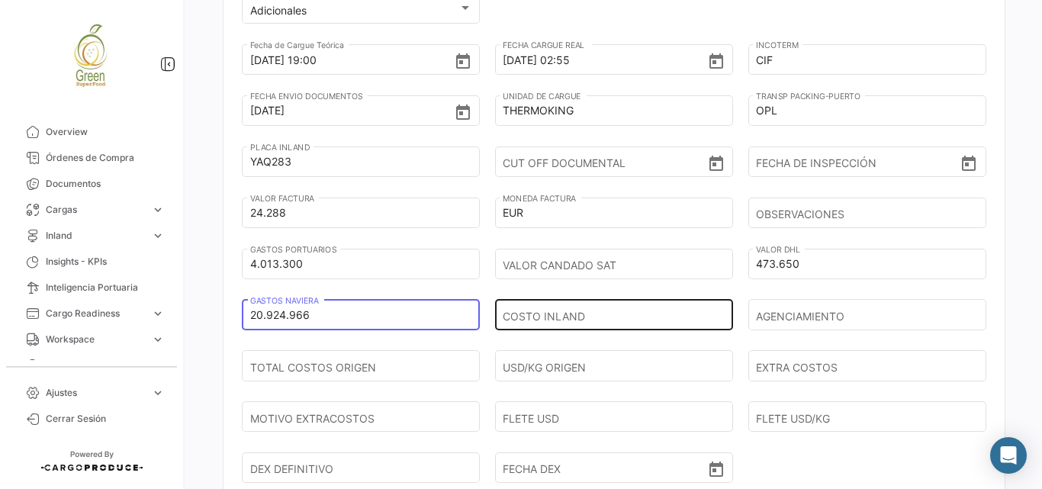
type input "20.924.966"
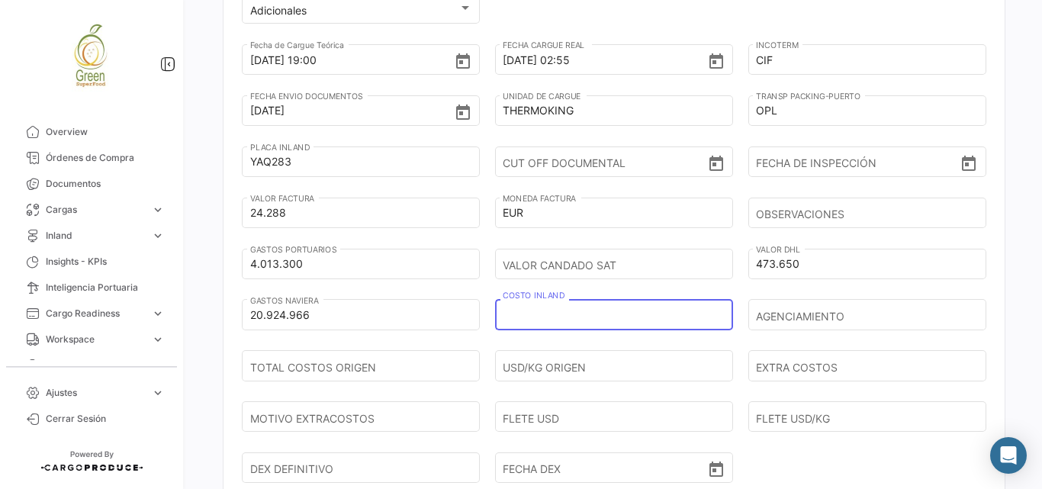
click at [574, 324] on input "COSTO INLAND" at bounding box center [608, 314] width 211 height 53
paste input "9.900.000"
type input "9.900.000"
click at [794, 321] on input "AGENCIAMIENTO" at bounding box center [861, 314] width 211 height 53
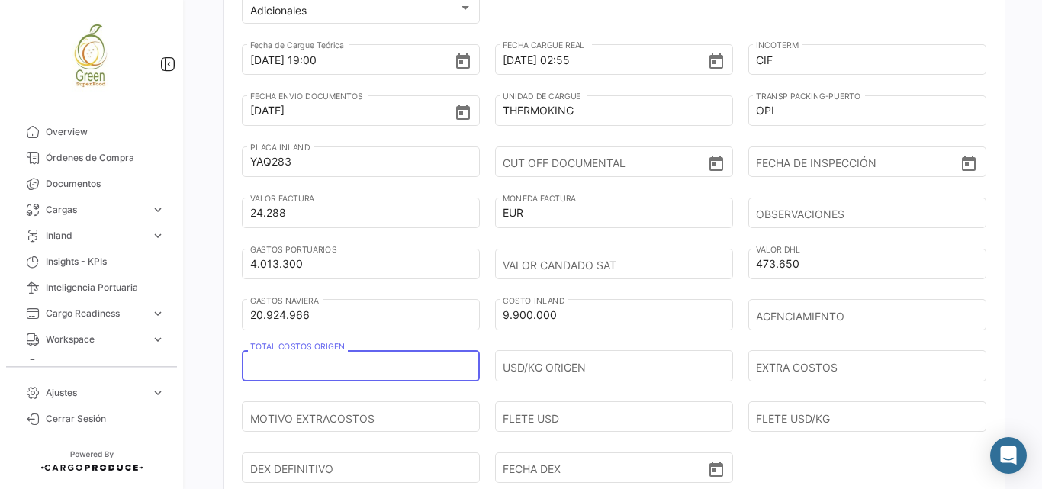
click at [324, 372] on input "TOTAL COSTOS ORIGEN" at bounding box center [355, 366] width 211 height 53
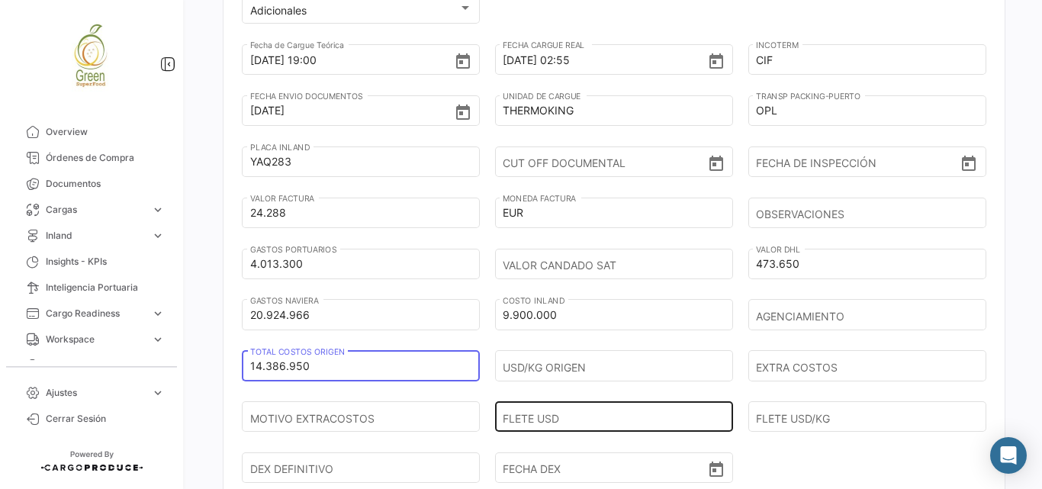
type input "14.386.950"
click at [519, 376] on div "FLETE USD" at bounding box center [614, 404] width 222 height 56
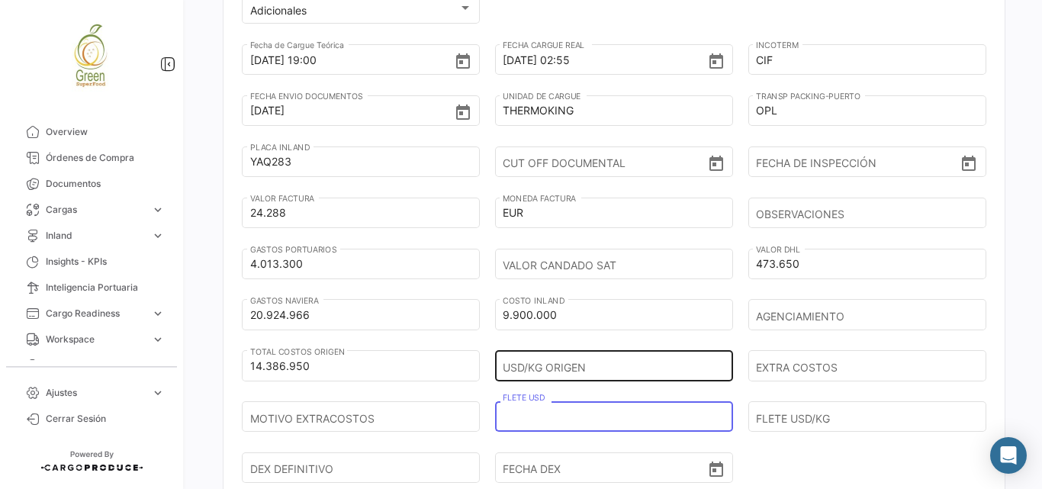
click at [525, 375] on input "USD/KG ORIGEN" at bounding box center [608, 366] width 211 height 53
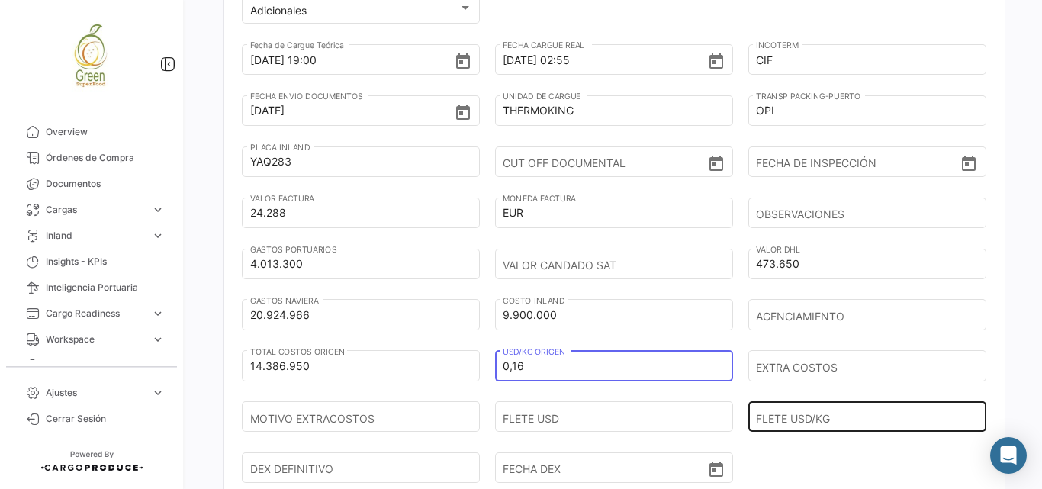
type input "0,16"
click at [813, 380] on div "FLETE USD/KG" at bounding box center [867, 404] width 222 height 56
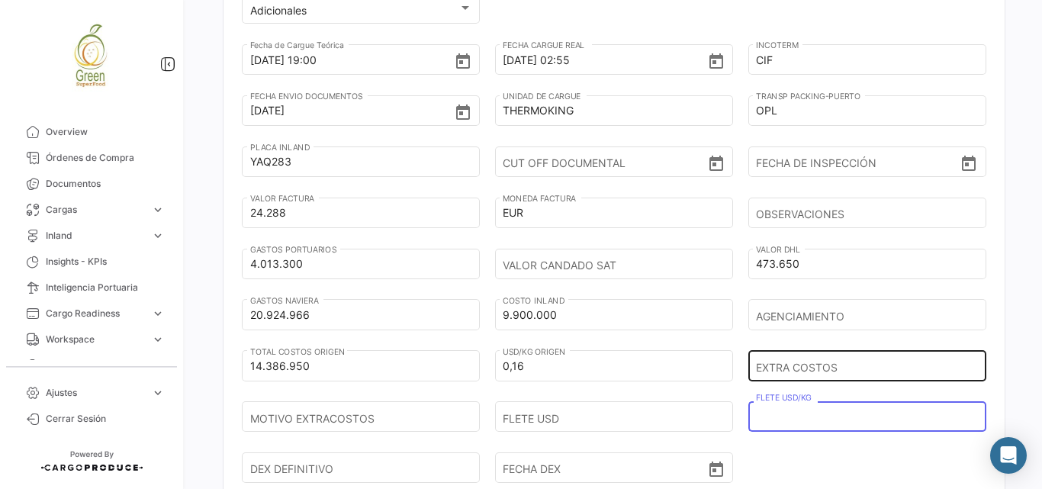
click at [824, 369] on input "EXTRA COSTOS" at bounding box center [861, 366] width 211 height 53
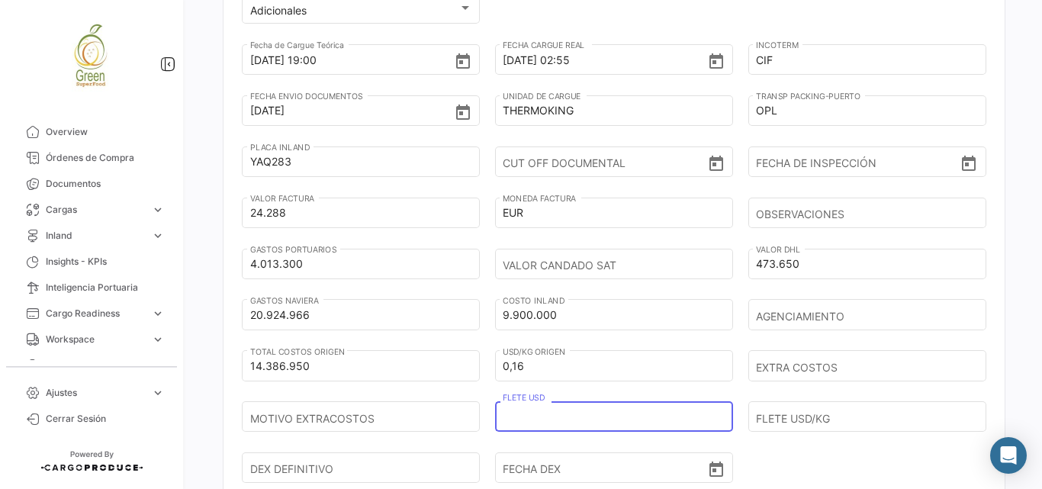
click at [572, 411] on input "FLETE USD" at bounding box center [608, 417] width 211 height 53
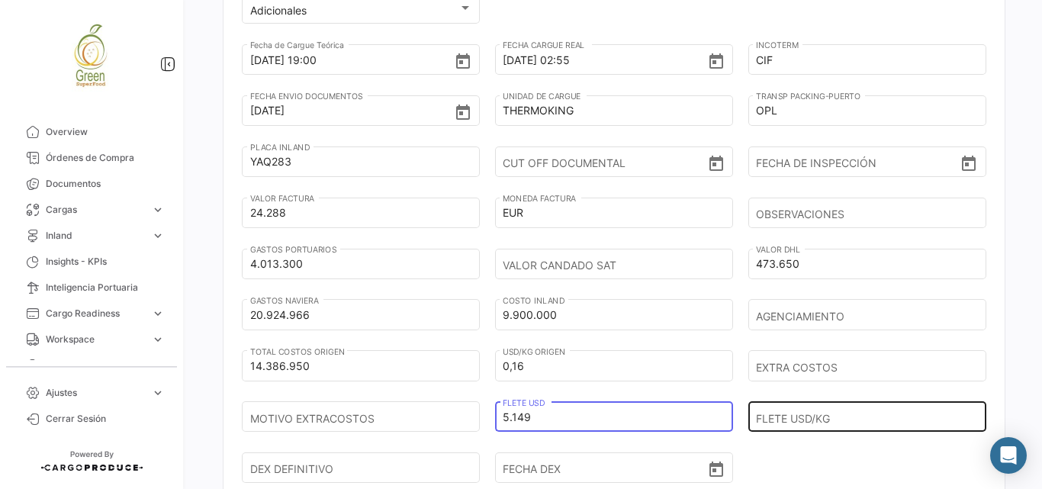
type input "5.149"
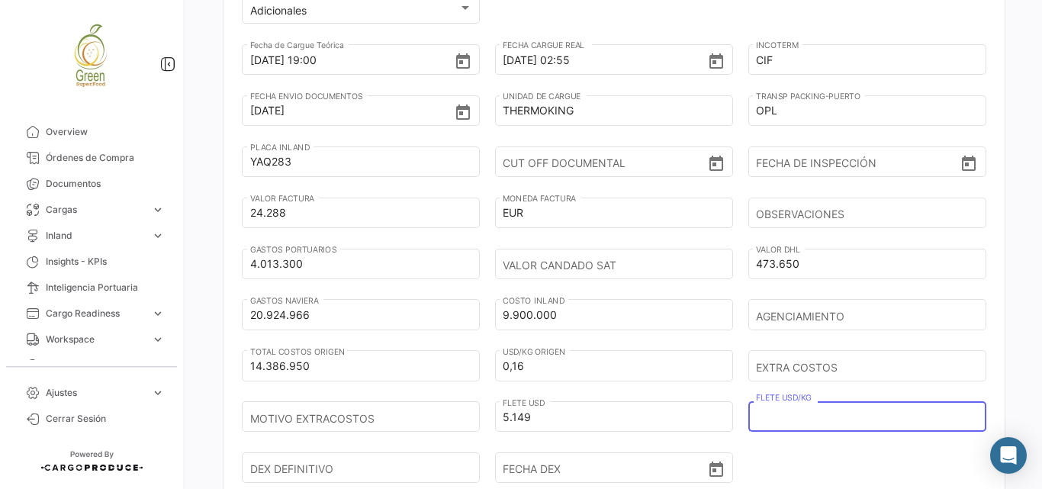
click at [812, 411] on input "FLETE USD/KG" at bounding box center [861, 417] width 211 height 53
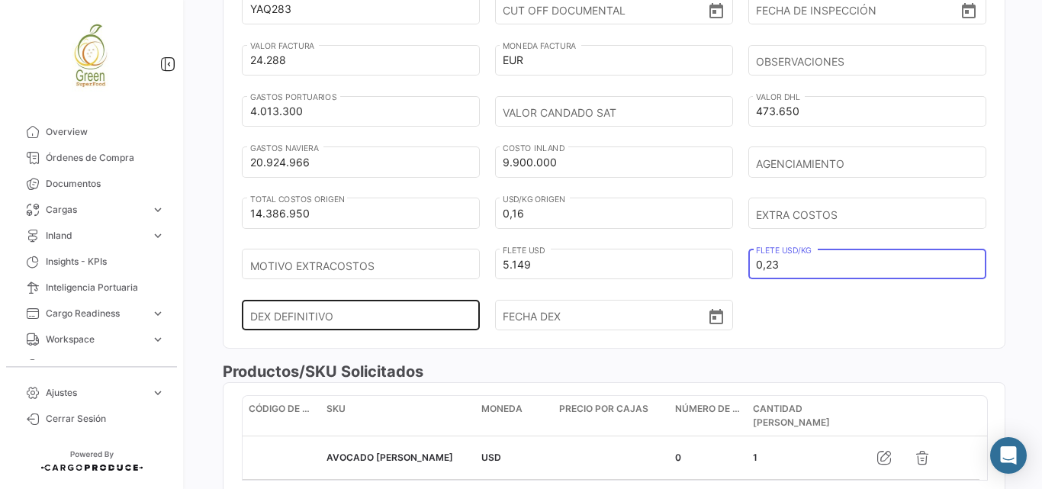
type input "0,23"
click at [379, 312] on input "DEX DEFINITIVO" at bounding box center [355, 315] width 211 height 53
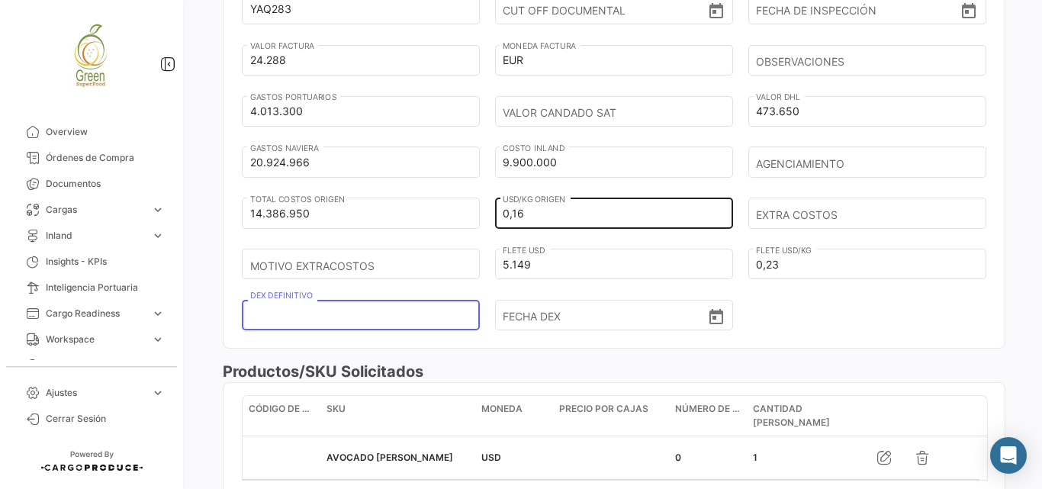
paste input "[CREDIT_CARD_NUMBER]"
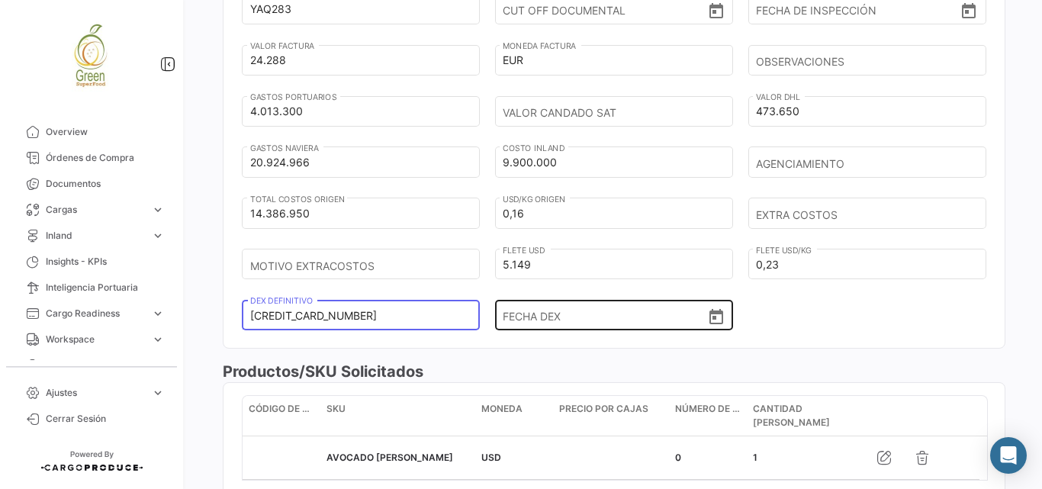
type input "[CREDIT_CARD_NUMBER]"
click at [717, 318] on icon "Open calendar" at bounding box center [716, 317] width 18 height 18
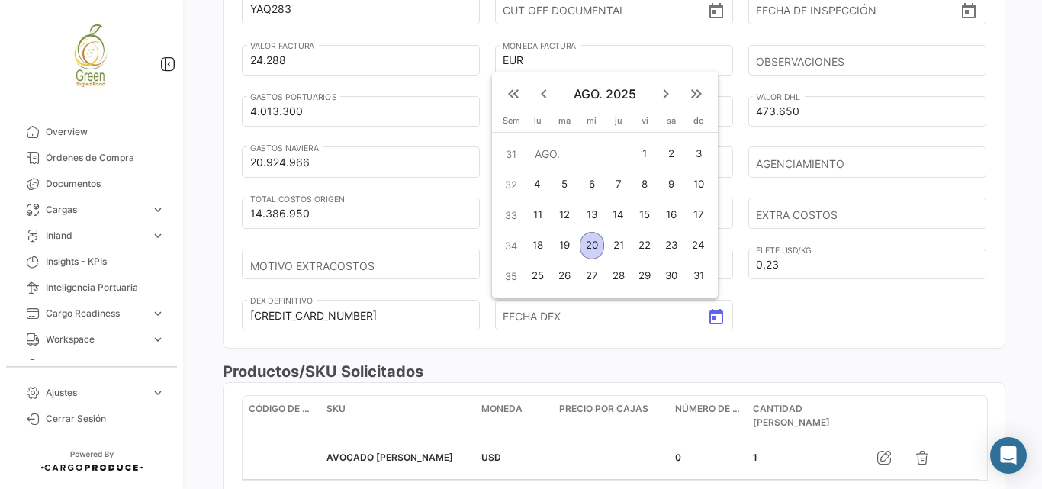
click at [542, 90] on mat-icon "keyboard_arrow_left" at bounding box center [544, 94] width 18 height 18
click at [540, 277] on div "28" at bounding box center [538, 276] width 24 height 27
type input "[DATE]"
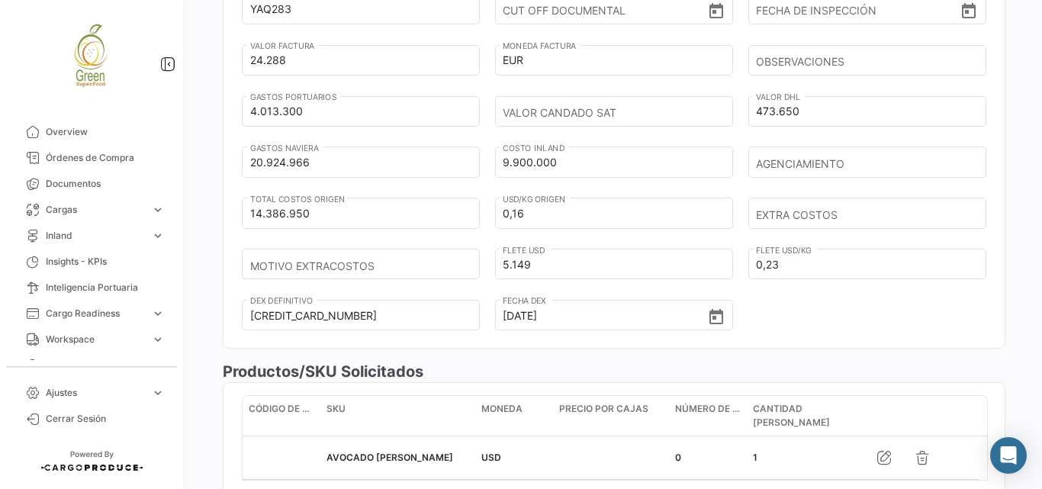
click at [777, 311] on div "[DATE] 19:00 Fecha de Cargue Teórica [DATE] 02:55 FECHA CARGUE REAL CIF INCOTER…" at bounding box center [614, 118] width 745 height 459
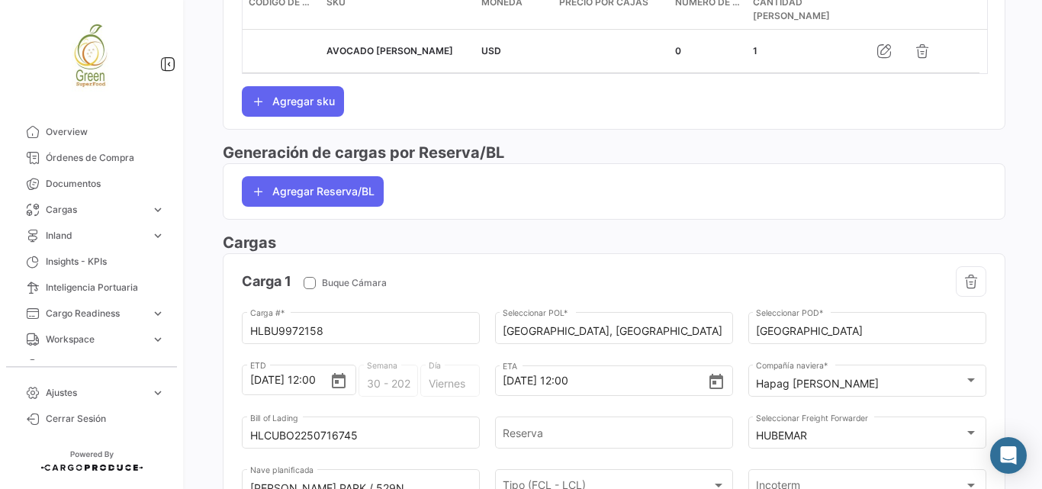
scroll to position [1374, 0]
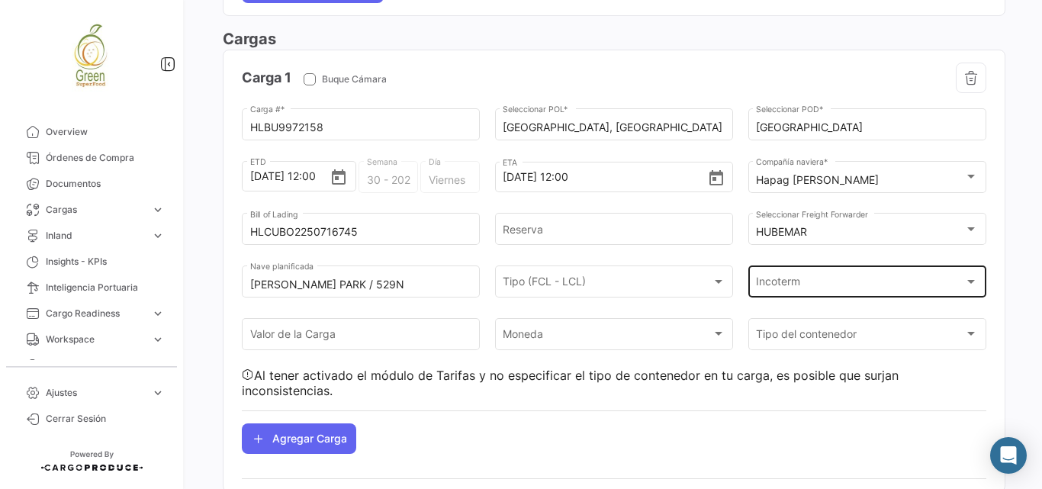
click at [950, 279] on div "Incoterm" at bounding box center [860, 285] width 208 height 13
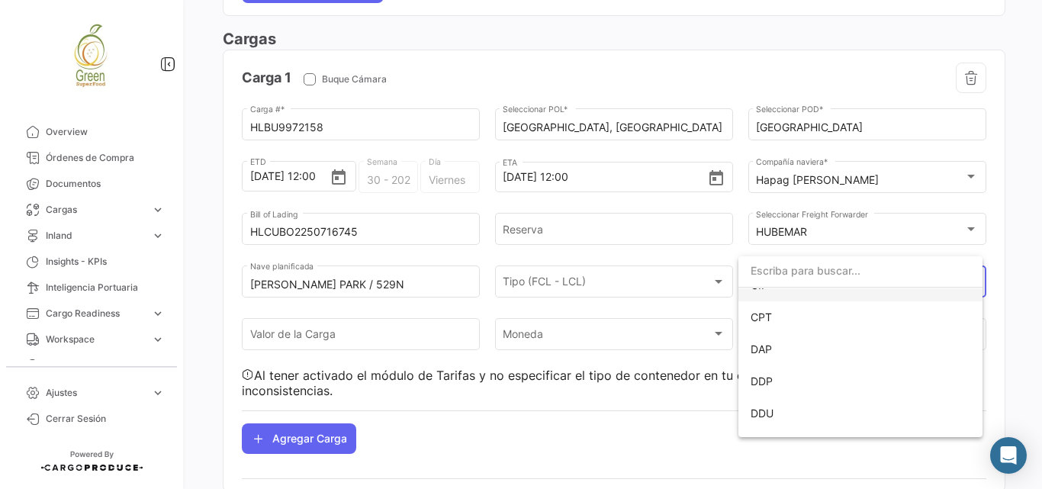
scroll to position [14, 0]
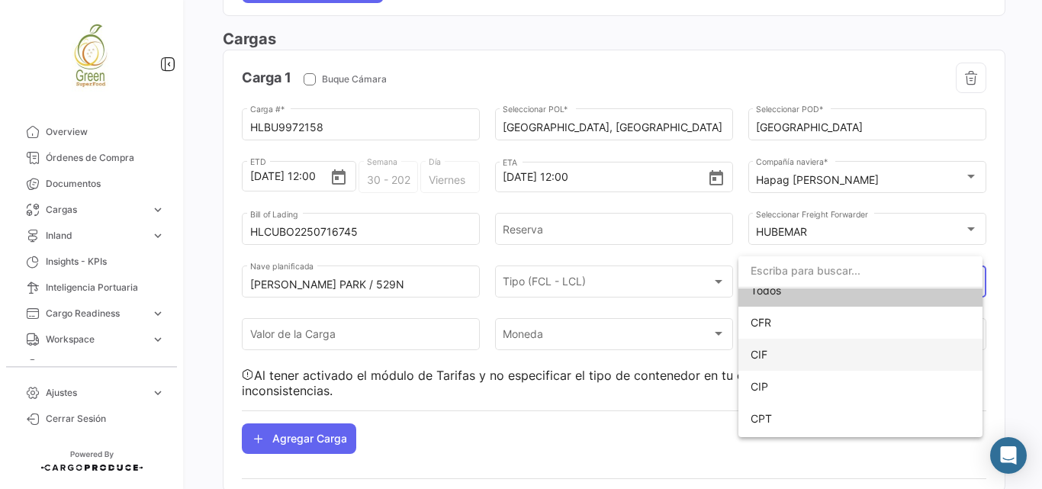
click at [788, 353] on span "CIF" at bounding box center [861, 355] width 220 height 32
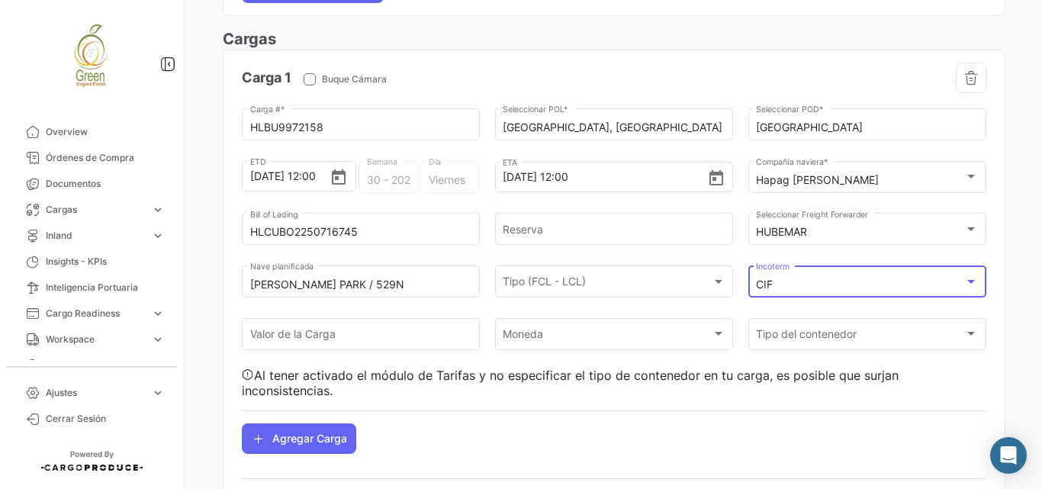
click at [1013, 314] on div "Tu Huella de Carbono en los últimos 90 días: 0 TCO2 ¿Qué hay de nuevo? 0 [PERSO…" at bounding box center [614, 244] width 856 height 489
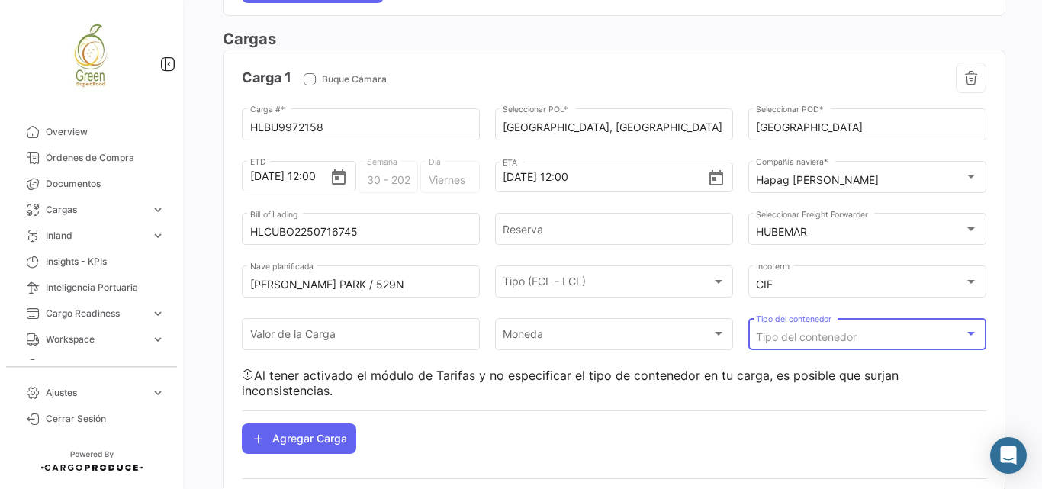
click at [910, 331] on div "Tipo del contenedor" at bounding box center [860, 337] width 208 height 13
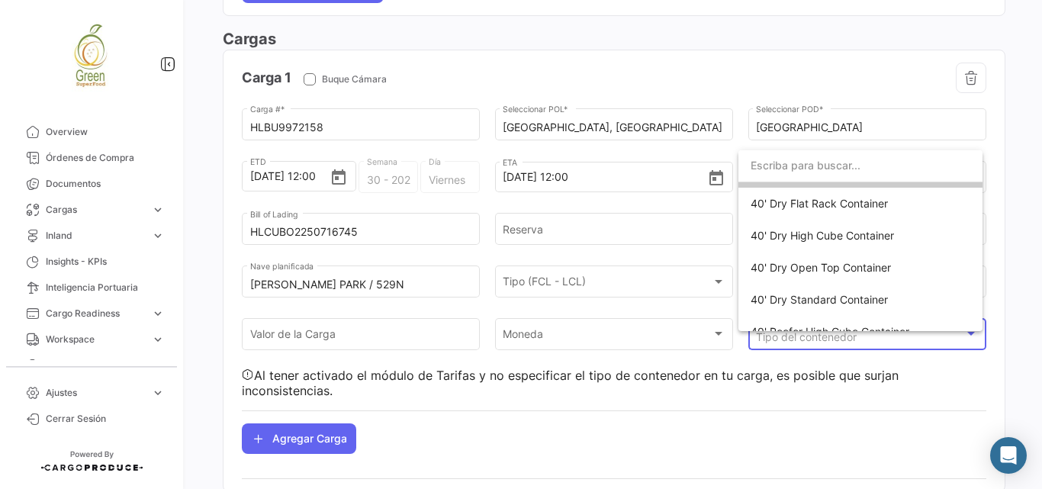
scroll to position [0, 0]
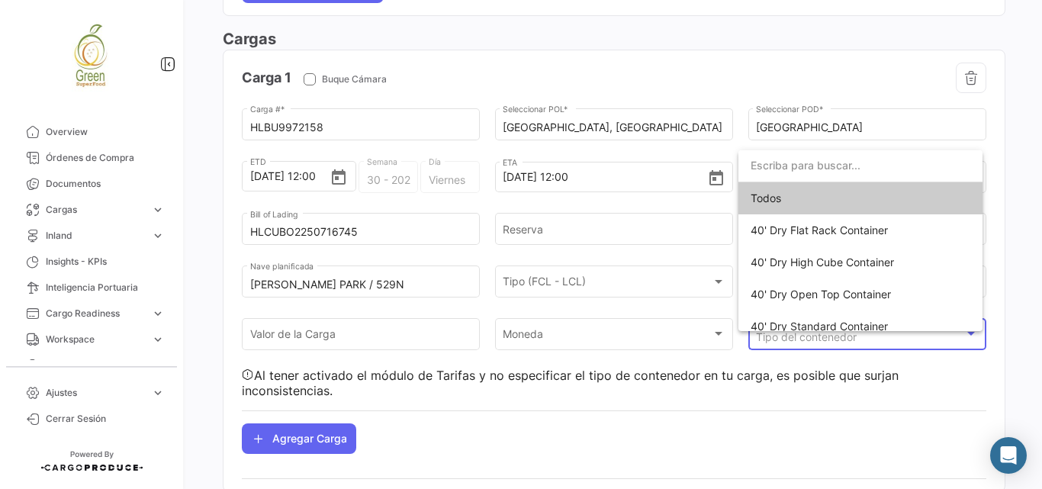
click at [1002, 258] on div at bounding box center [521, 244] width 1042 height 489
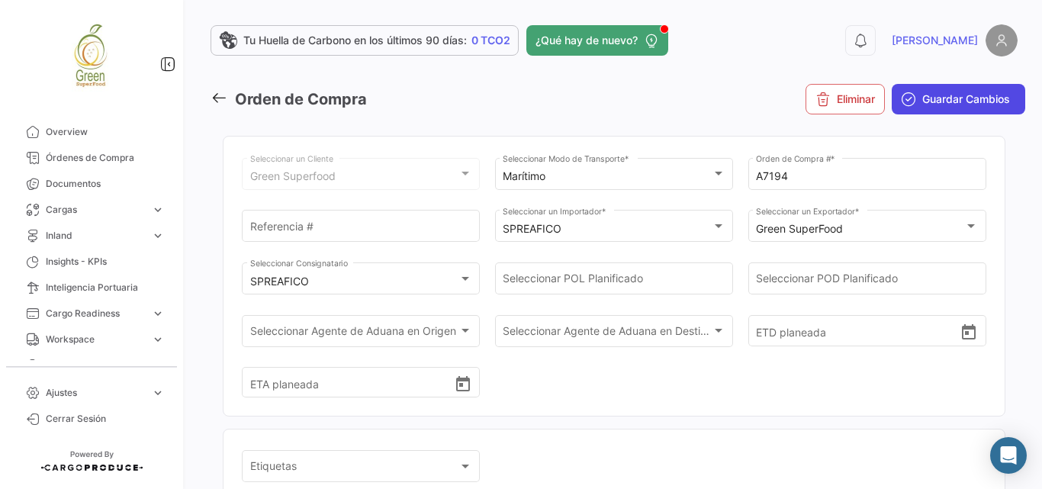
click at [969, 95] on span "Guardar Cambios" at bounding box center [967, 99] width 88 height 15
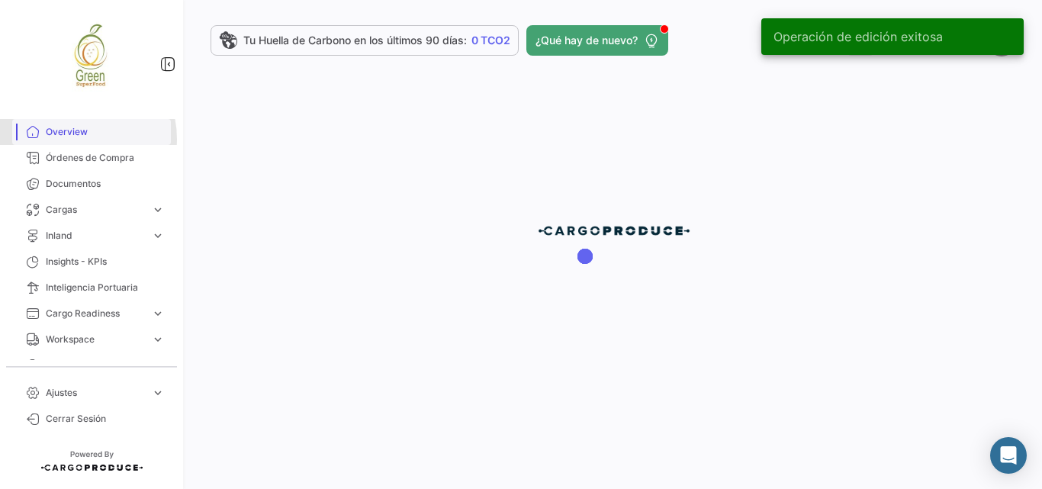
click at [72, 139] on link "Overview" at bounding box center [91, 132] width 159 height 26
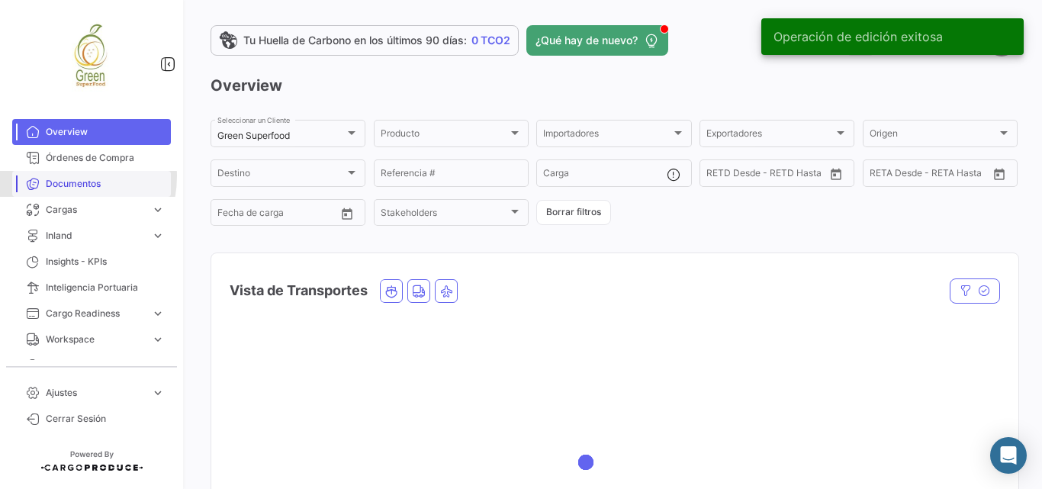
click at [54, 176] on link "Documentos" at bounding box center [91, 184] width 159 height 26
click at [79, 157] on span "Órdenes de Compra" at bounding box center [105, 158] width 119 height 14
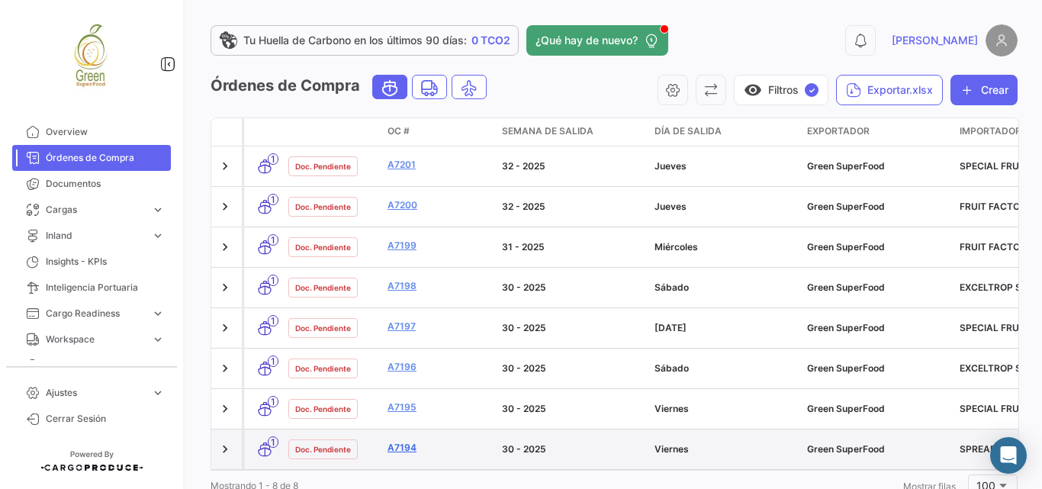
click at [406, 441] on link "A7194" at bounding box center [439, 448] width 102 height 14
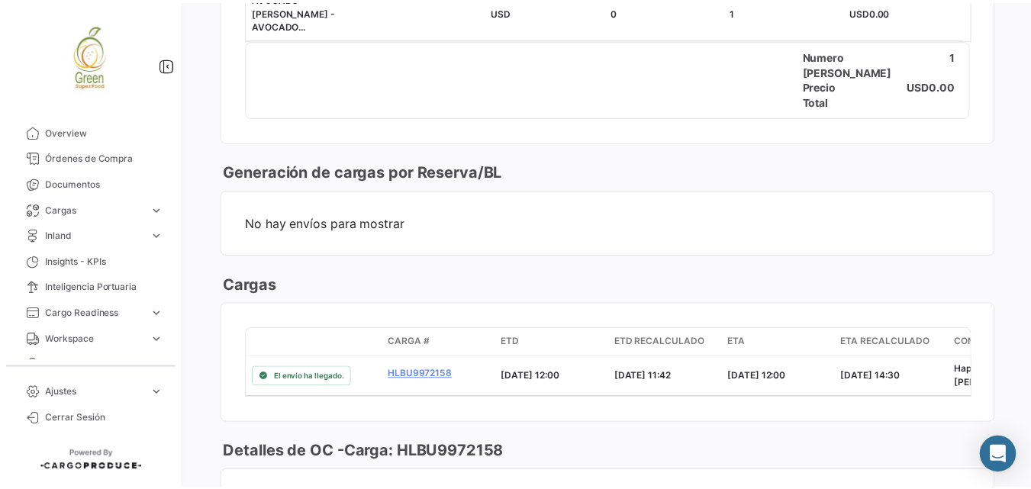
scroll to position [1577, 0]
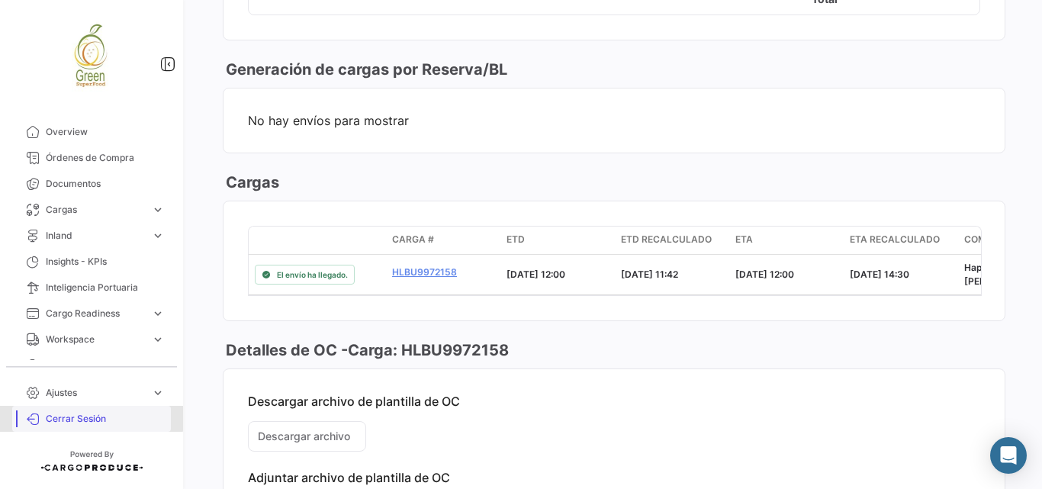
click at [77, 417] on span "Cerrar Sesión" at bounding box center [105, 419] width 119 height 14
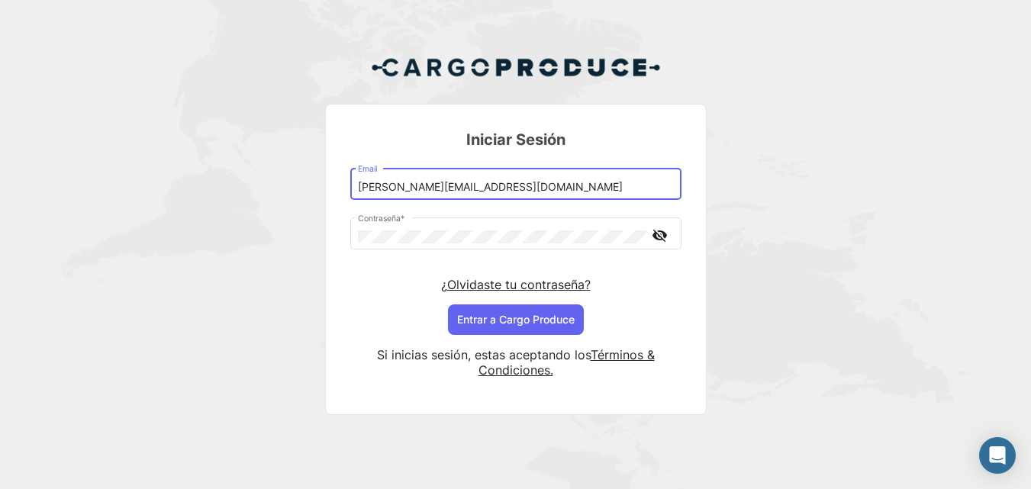
drag, startPoint x: 402, startPoint y: 188, endPoint x: 463, endPoint y: 190, distance: 61.1
click at [402, 188] on input "[PERSON_NAME][EMAIL_ADDRESS][DOMAIN_NAME]" at bounding box center [515, 187] width 315 height 13
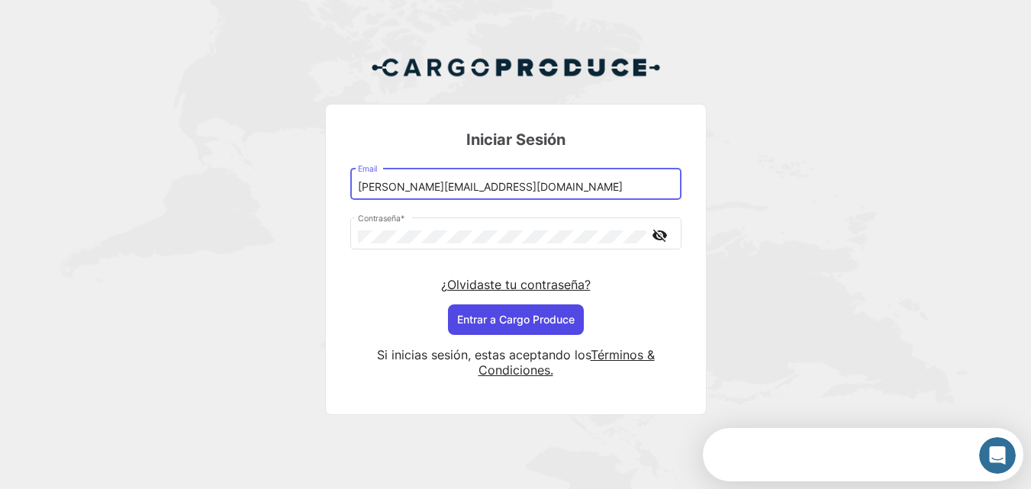
type input "[PERSON_NAME][EMAIL_ADDRESS][DOMAIN_NAME]"
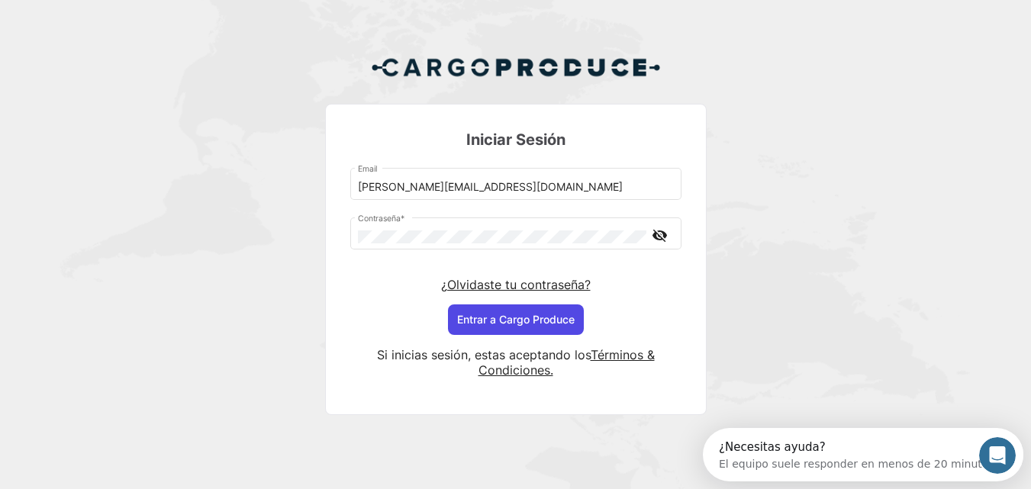
click at [536, 311] on button "Entrar a Cargo Produce" at bounding box center [516, 319] width 136 height 31
